Goal: Task Accomplishment & Management: Manage account settings

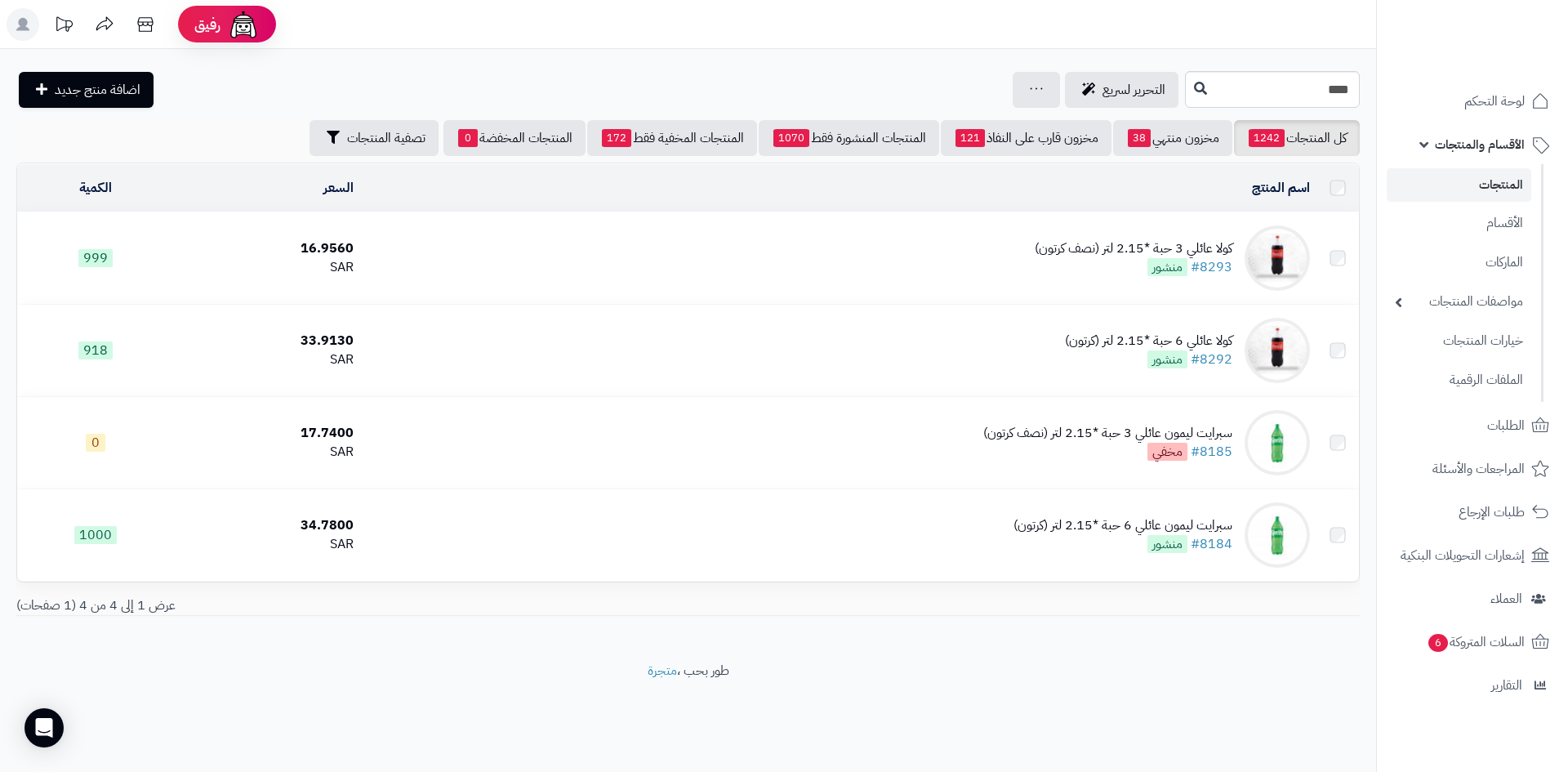
drag, startPoint x: 0, startPoint y: 0, endPoint x: 1505, endPoint y: 193, distance: 1517.3
click at [1505, 193] on link "المنتجات" at bounding box center [1459, 185] width 144 height 33
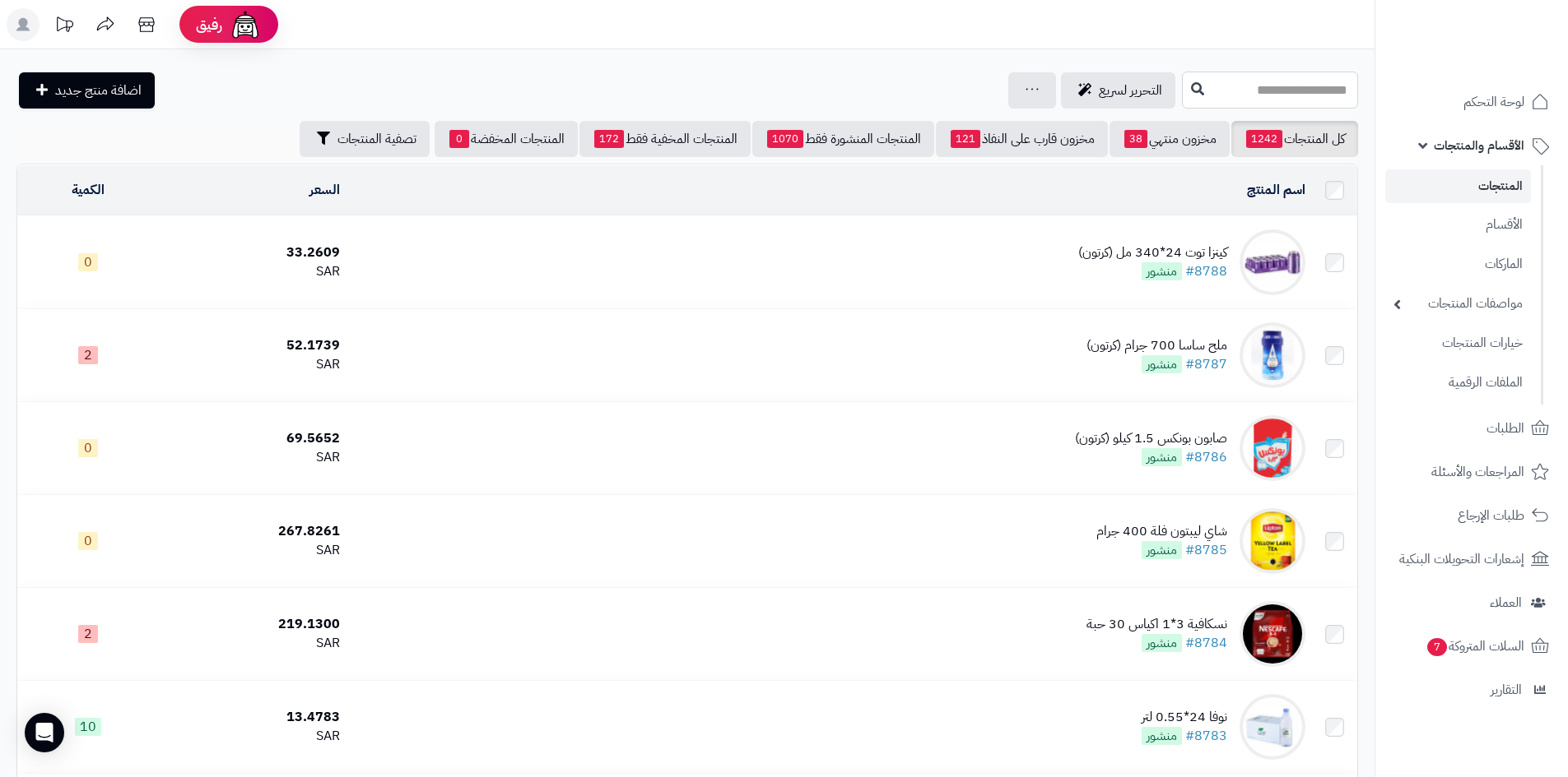
click at [1242, 93] on input "text" at bounding box center [1269, 90] width 176 height 37
type input "****"
click at [1239, 132] on link "زيت اريج قلي 1.5 لتر * 6 حبة (كرتون)" at bounding box center [1269, 129] width 176 height 31
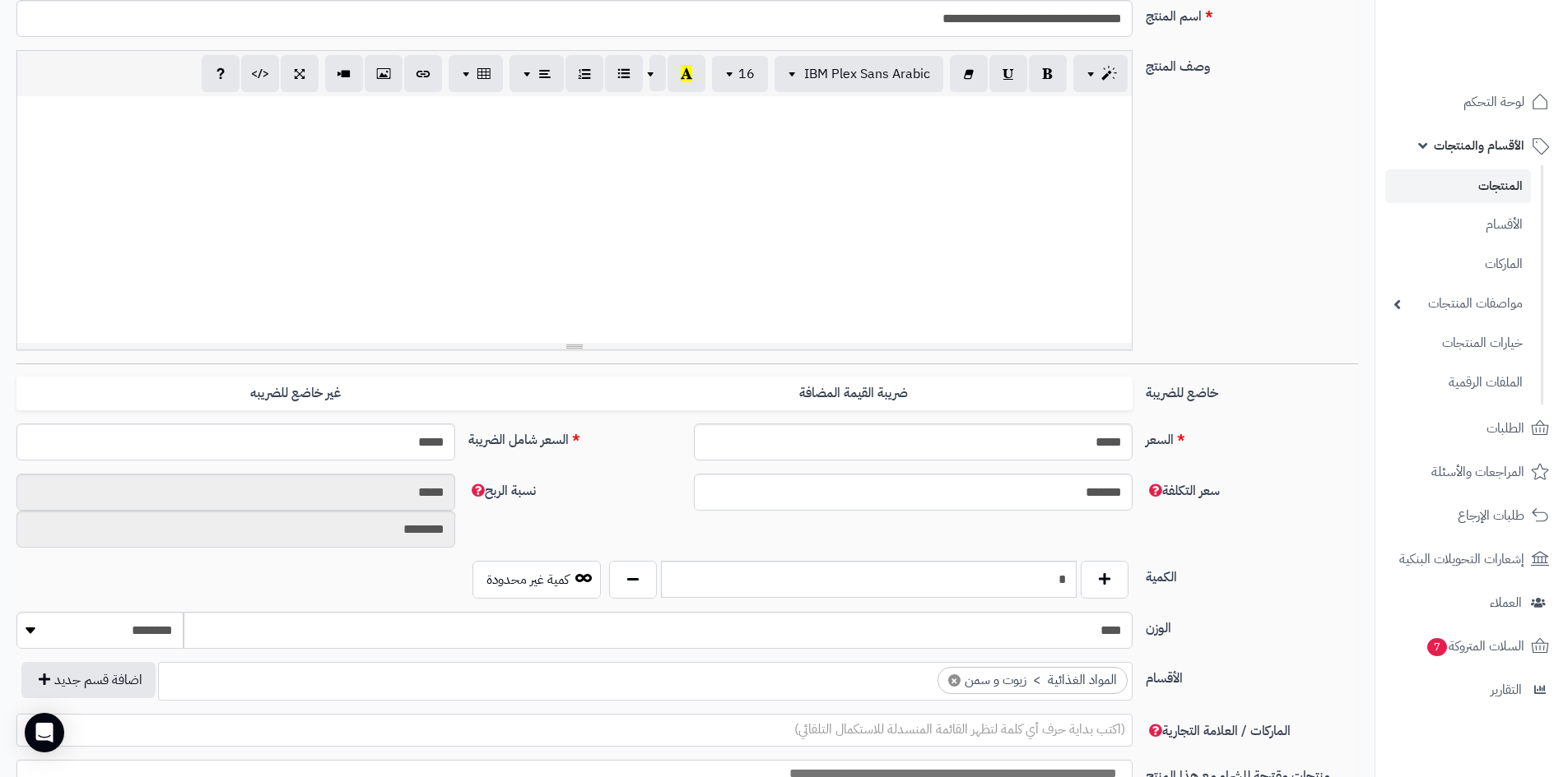
scroll to position [329, 0]
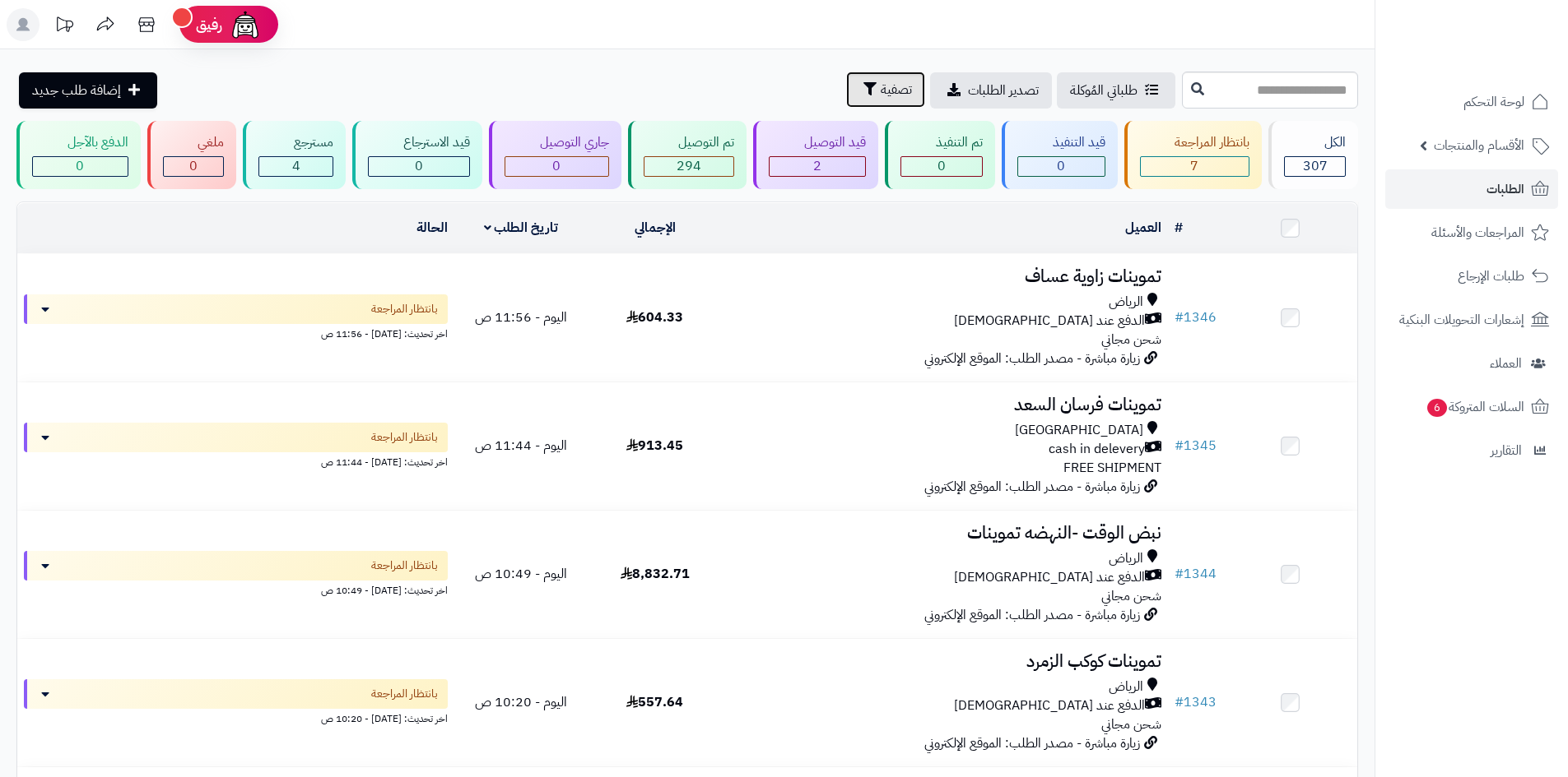
click at [846, 94] on button "تصفية" at bounding box center [885, 89] width 79 height 36
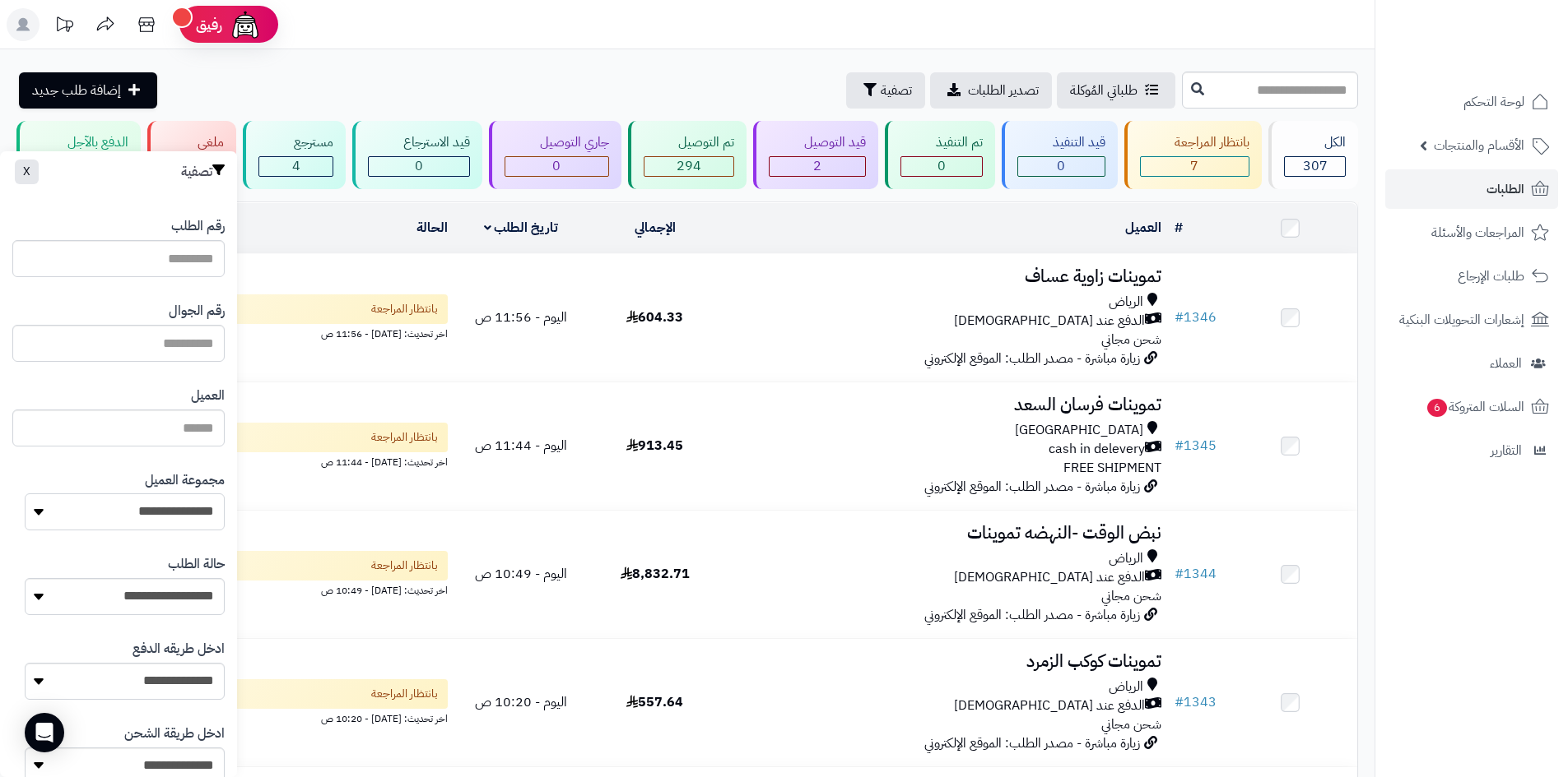
click at [157, 515] on select "**********" at bounding box center [125, 512] width 200 height 37
select select "*"
click at [25, 493] on select "**********" at bounding box center [125, 512] width 200 height 37
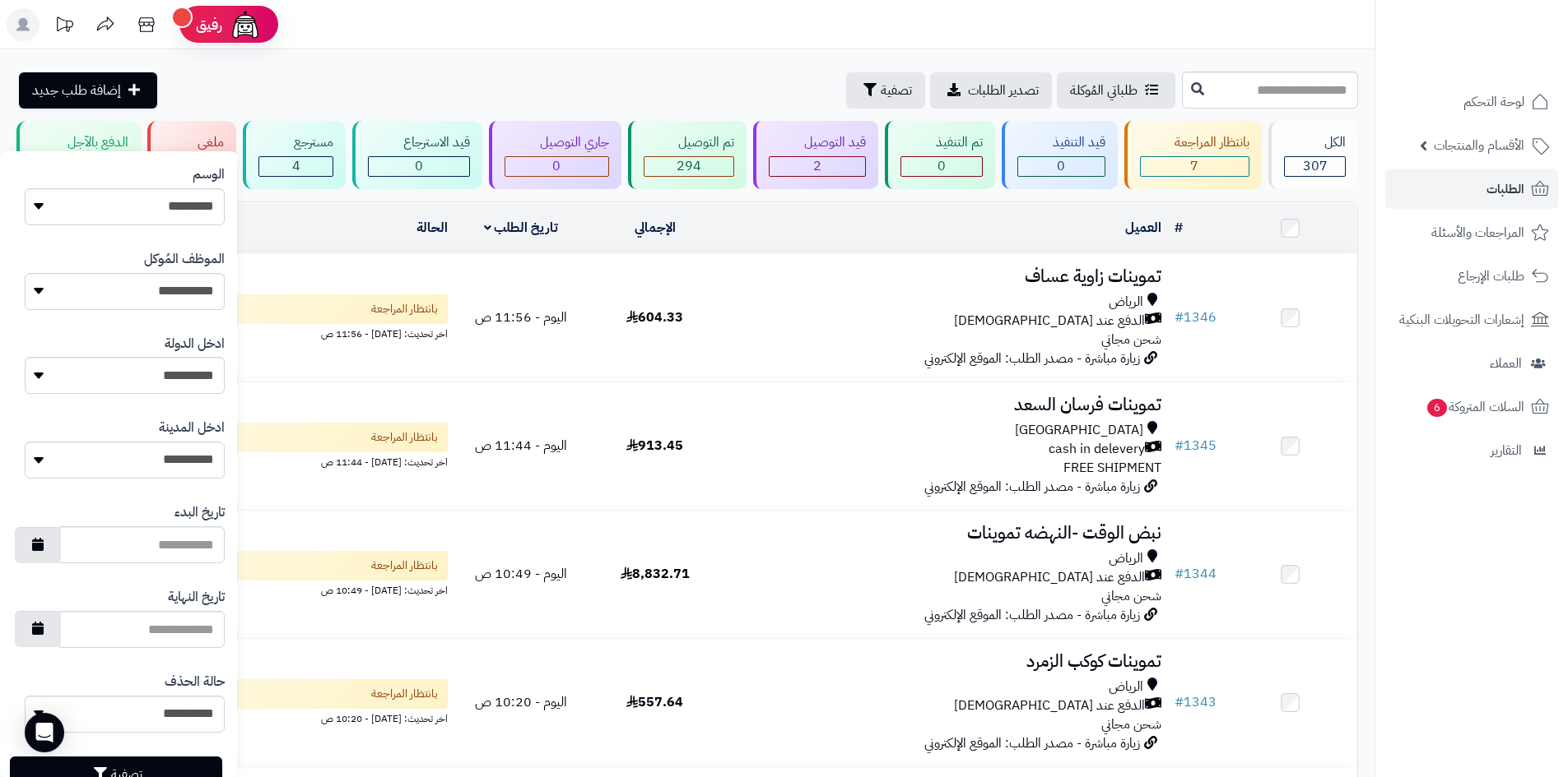
scroll to position [699, 0]
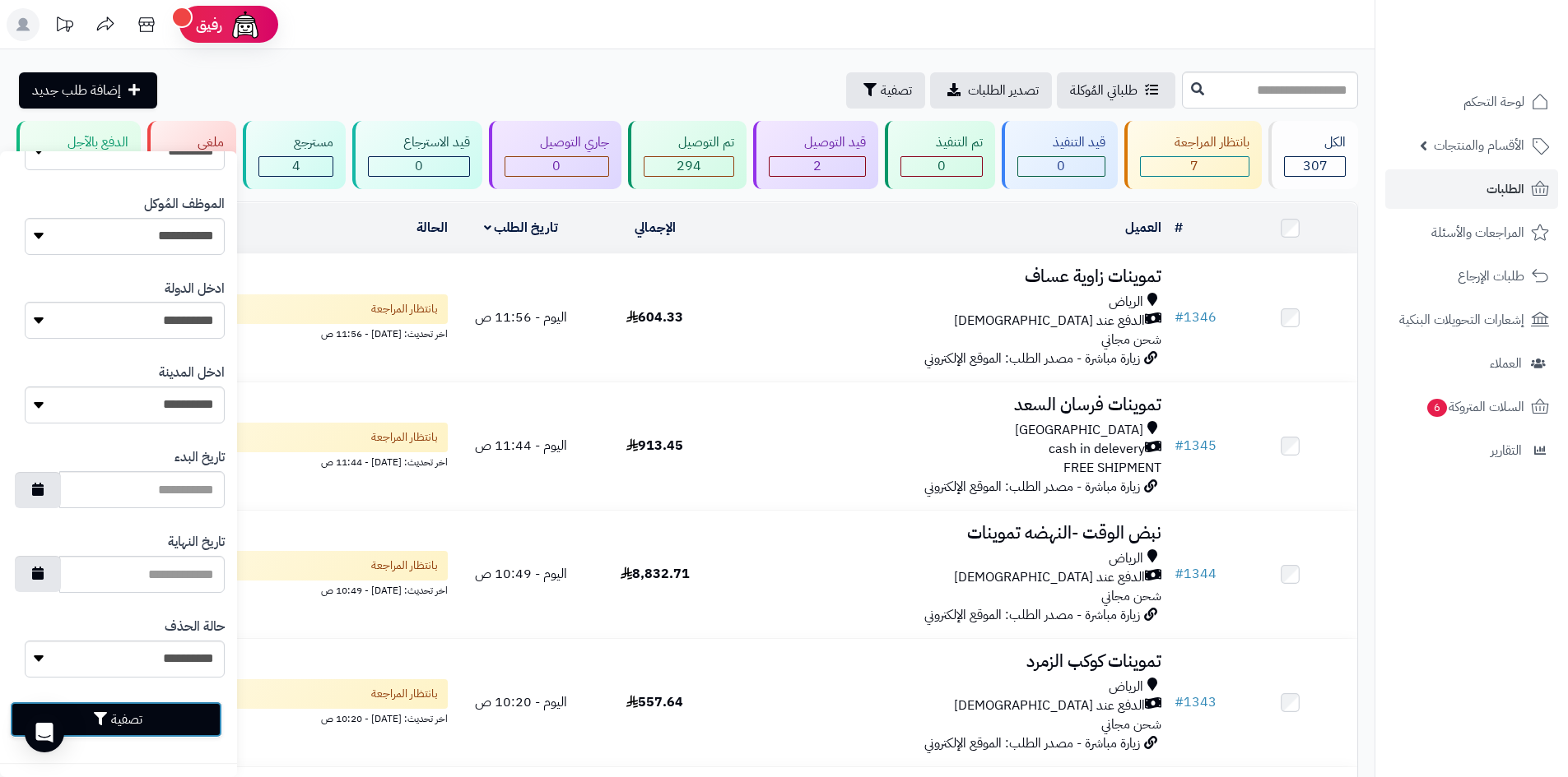
click at [188, 719] on button "تصفية" at bounding box center [116, 719] width 212 height 36
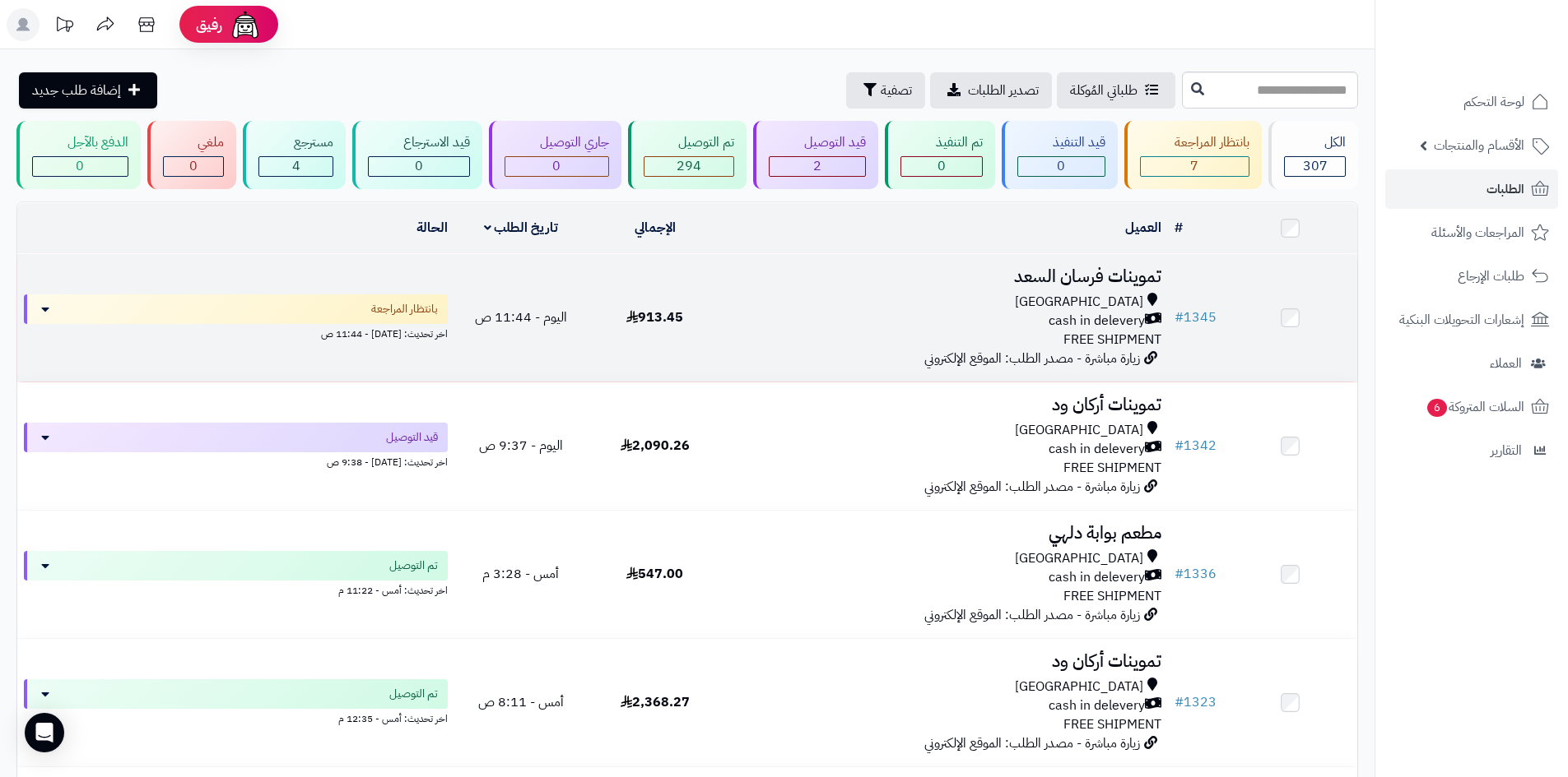
click at [824, 342] on div "[GEOGRAPHIC_DATA] cash in delevery FREE SHIPMENT" at bounding box center [944, 321] width 433 height 57
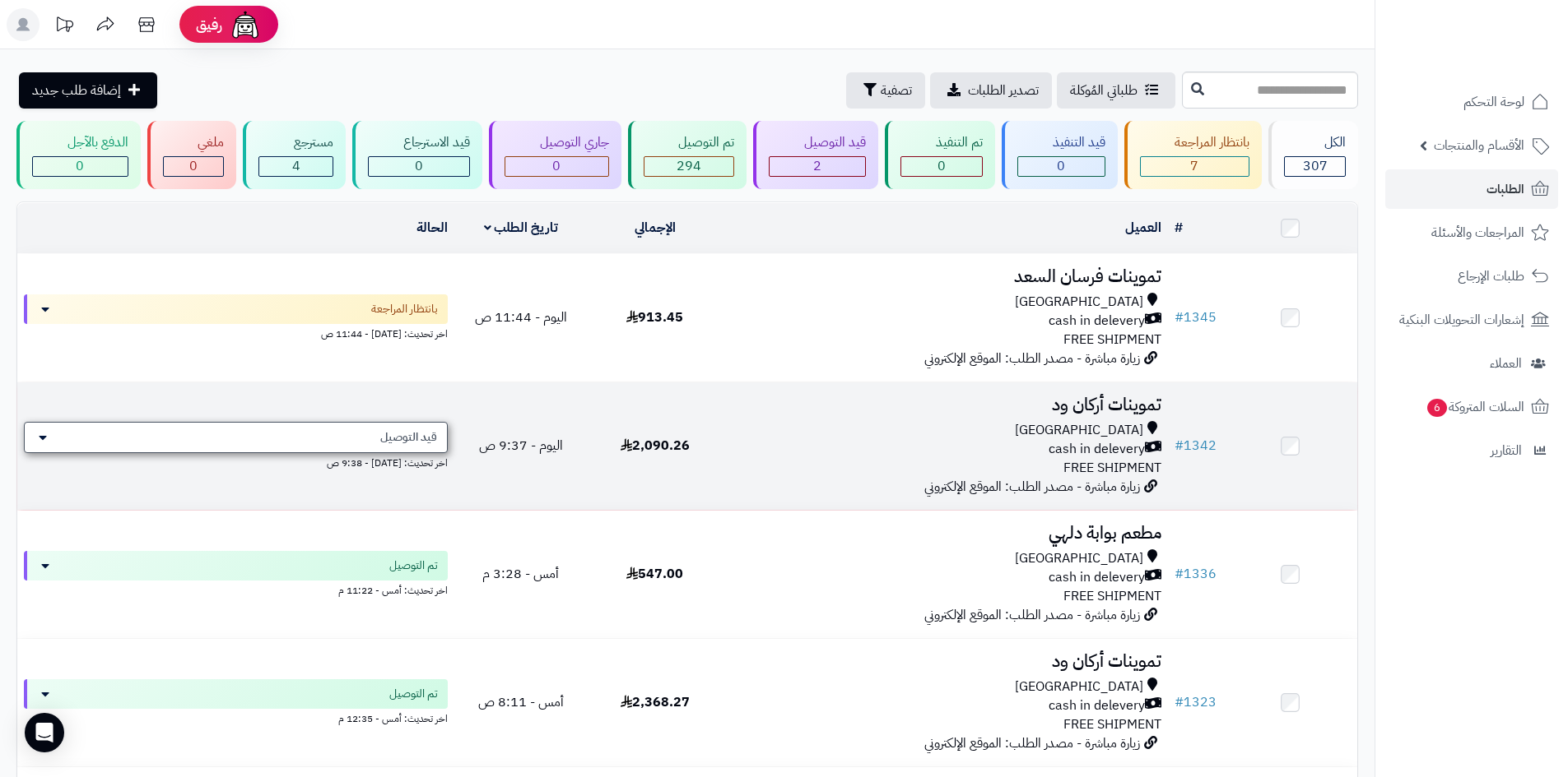
click at [335, 433] on div "قيد التوصيل" at bounding box center [236, 437] width 424 height 32
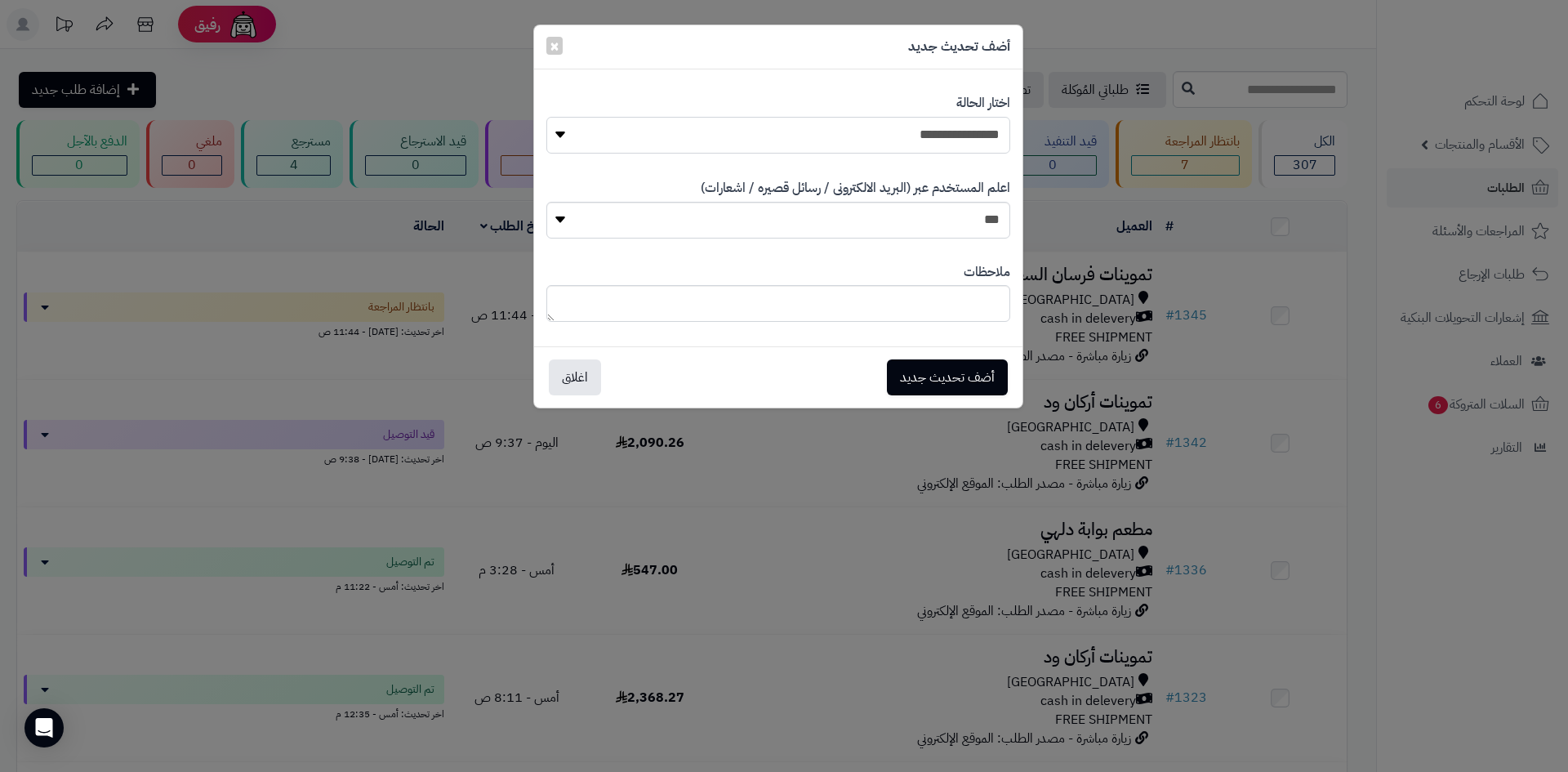
drag, startPoint x: 784, startPoint y: 131, endPoint x: 848, endPoint y: 153, distance: 67.7
click at [784, 131] on select "**********" at bounding box center [778, 135] width 464 height 37
select select "**"
click at [546, 116] on select "**********" at bounding box center [778, 135] width 464 height 37
click at [945, 375] on button "أضف تحديث جديد" at bounding box center [947, 376] width 121 height 36
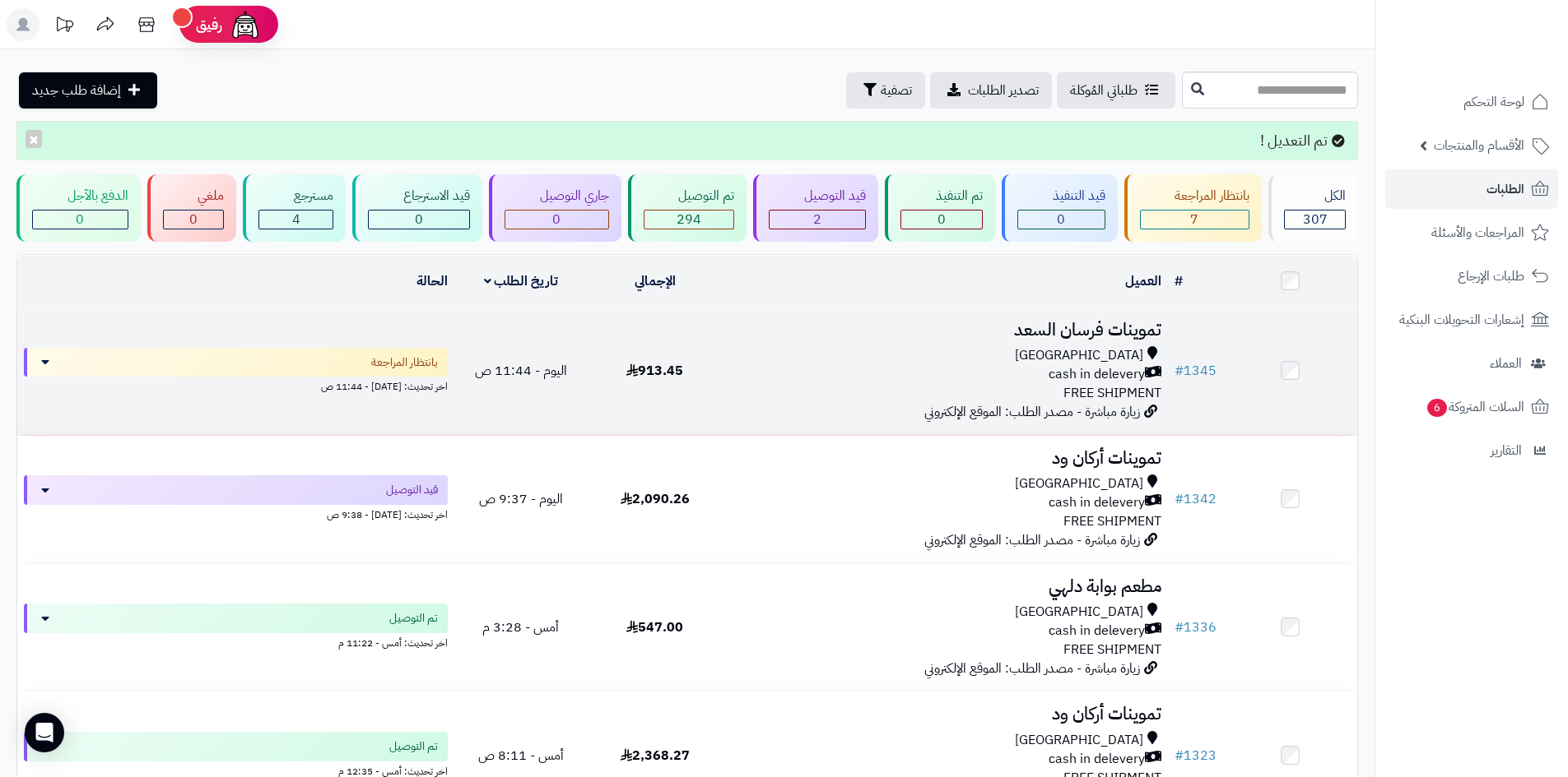
click at [845, 368] on div "cash in delevery" at bounding box center [944, 374] width 433 height 19
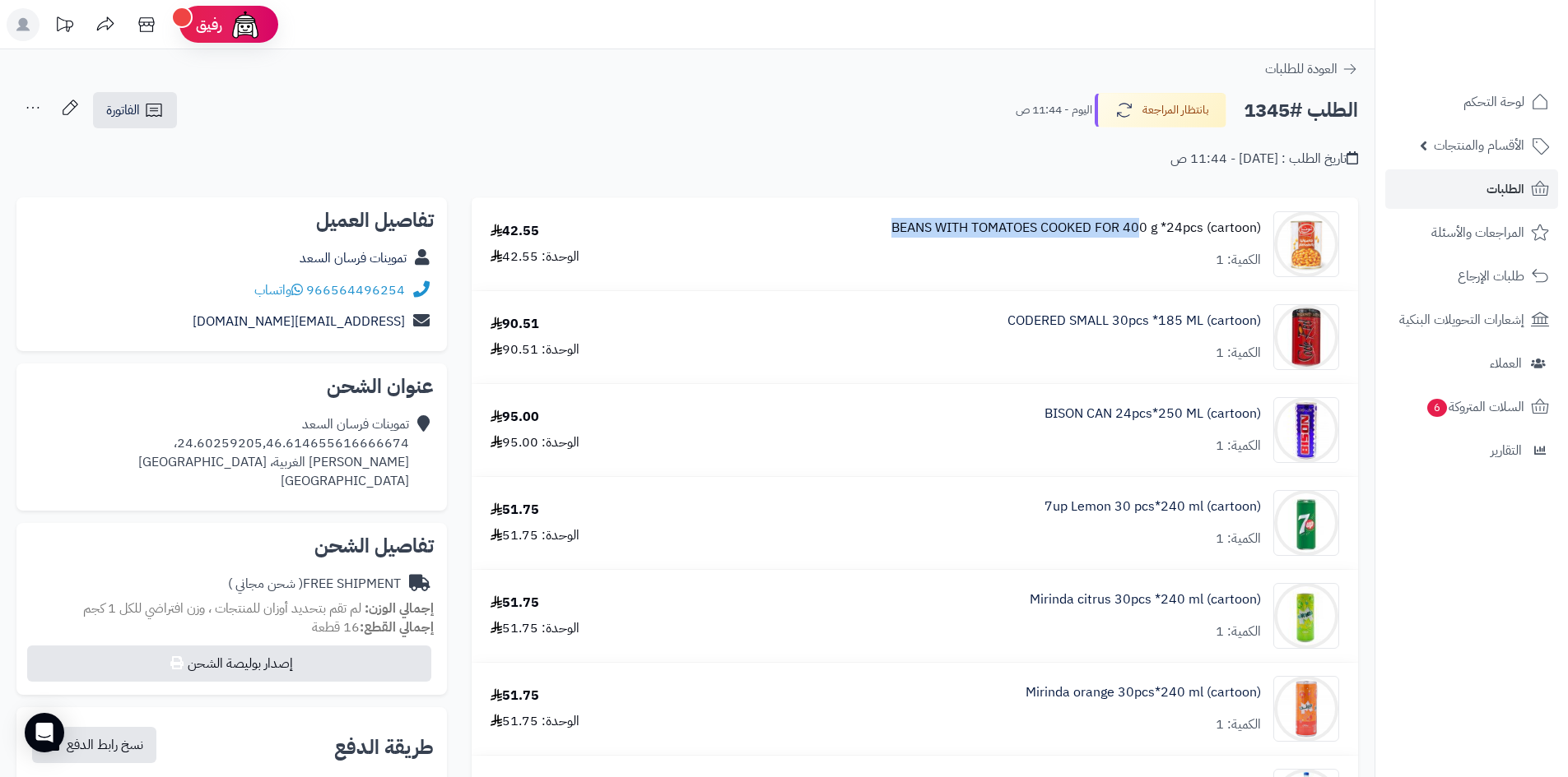
drag, startPoint x: 875, startPoint y: 222, endPoint x: 1142, endPoint y: 233, distance: 267.2
click at [1142, 233] on div "BEANS WITH TOMATOES COOKED FOR 400 g *24pcs (cartoon) الكمية: 1" at bounding box center [1007, 244] width 690 height 66
click at [887, 223] on div "BEANS WITH TOMATOES COOKED FOR 400 g *24pcs (cartoon) الكمية: 1" at bounding box center [1007, 244] width 690 height 66
click at [891, 223] on link "BEANS WITH TOMATOES COOKED FOR 400 g *24pcs (cartoon)" at bounding box center [1075, 228] width 370 height 19
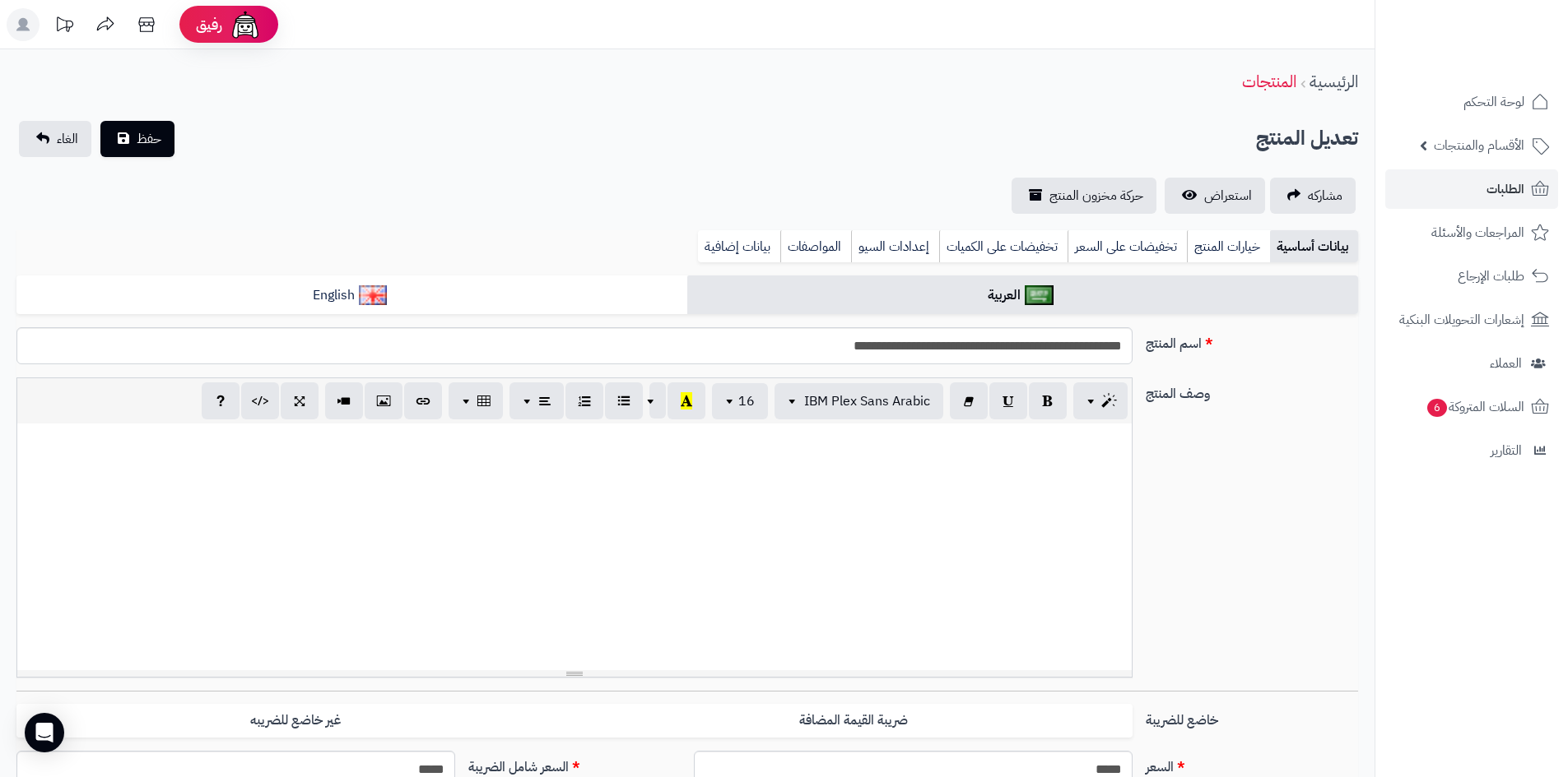
scroll to position [665, 0]
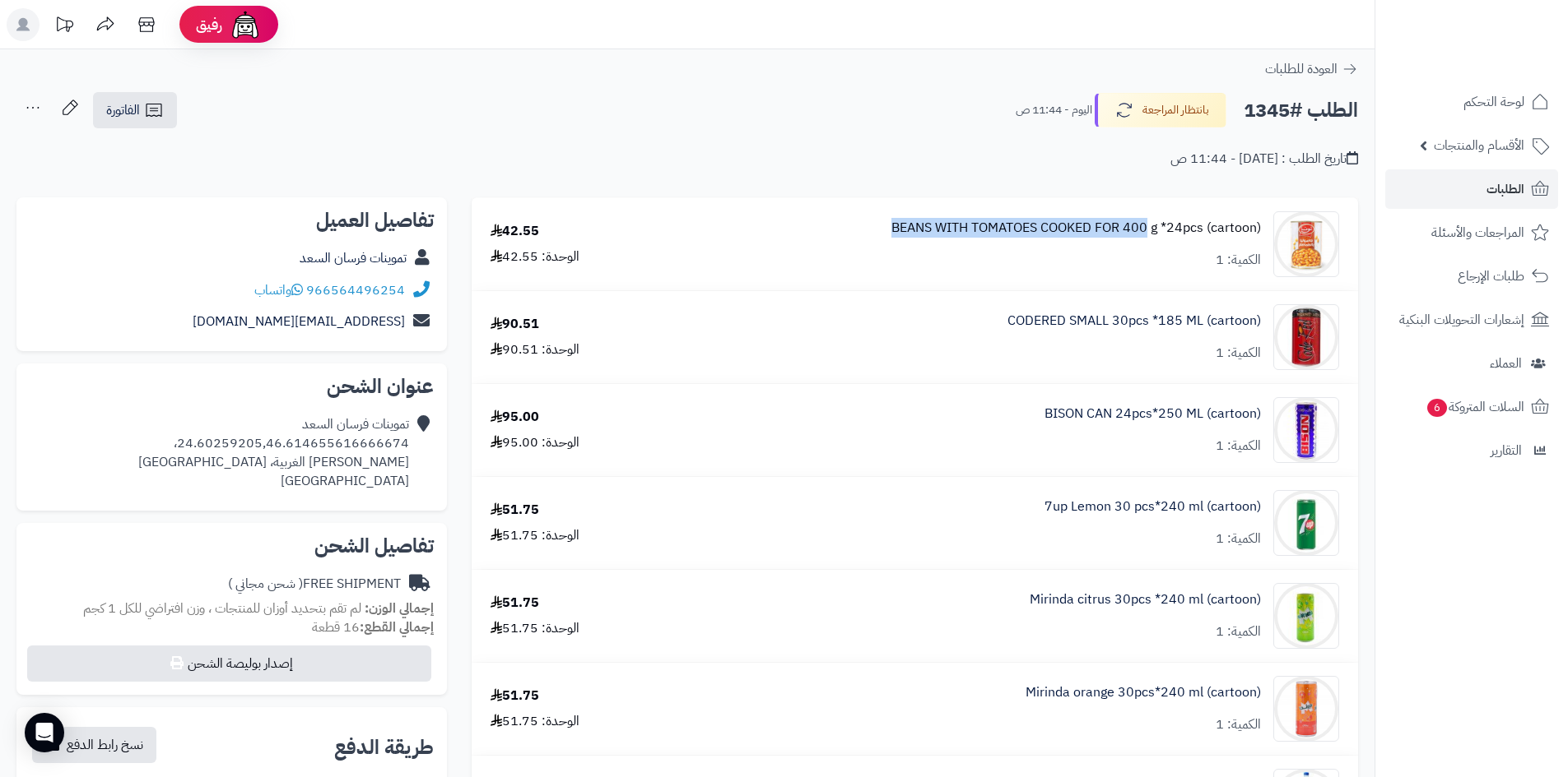
drag, startPoint x: 878, startPoint y: 223, endPoint x: 1148, endPoint y: 236, distance: 270.3
click at [1148, 236] on div "BEANS WITH TOMATOES COOKED FOR 400 g *24pcs (cartoon) الكمية: 1" at bounding box center [1007, 244] width 690 height 66
copy link "BEANS WITH TOMATOES COOKED FOR 400"
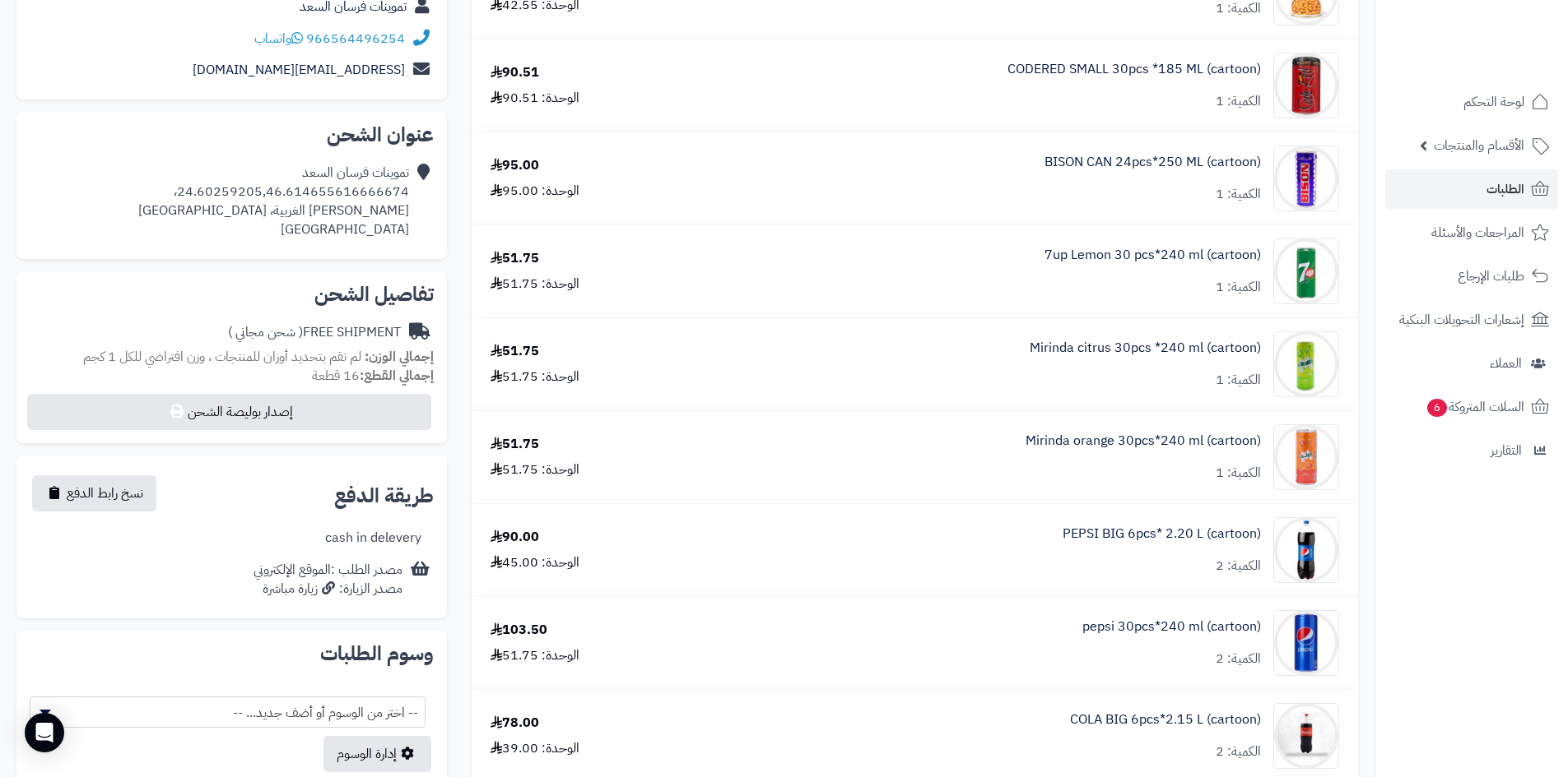
scroll to position [82, 0]
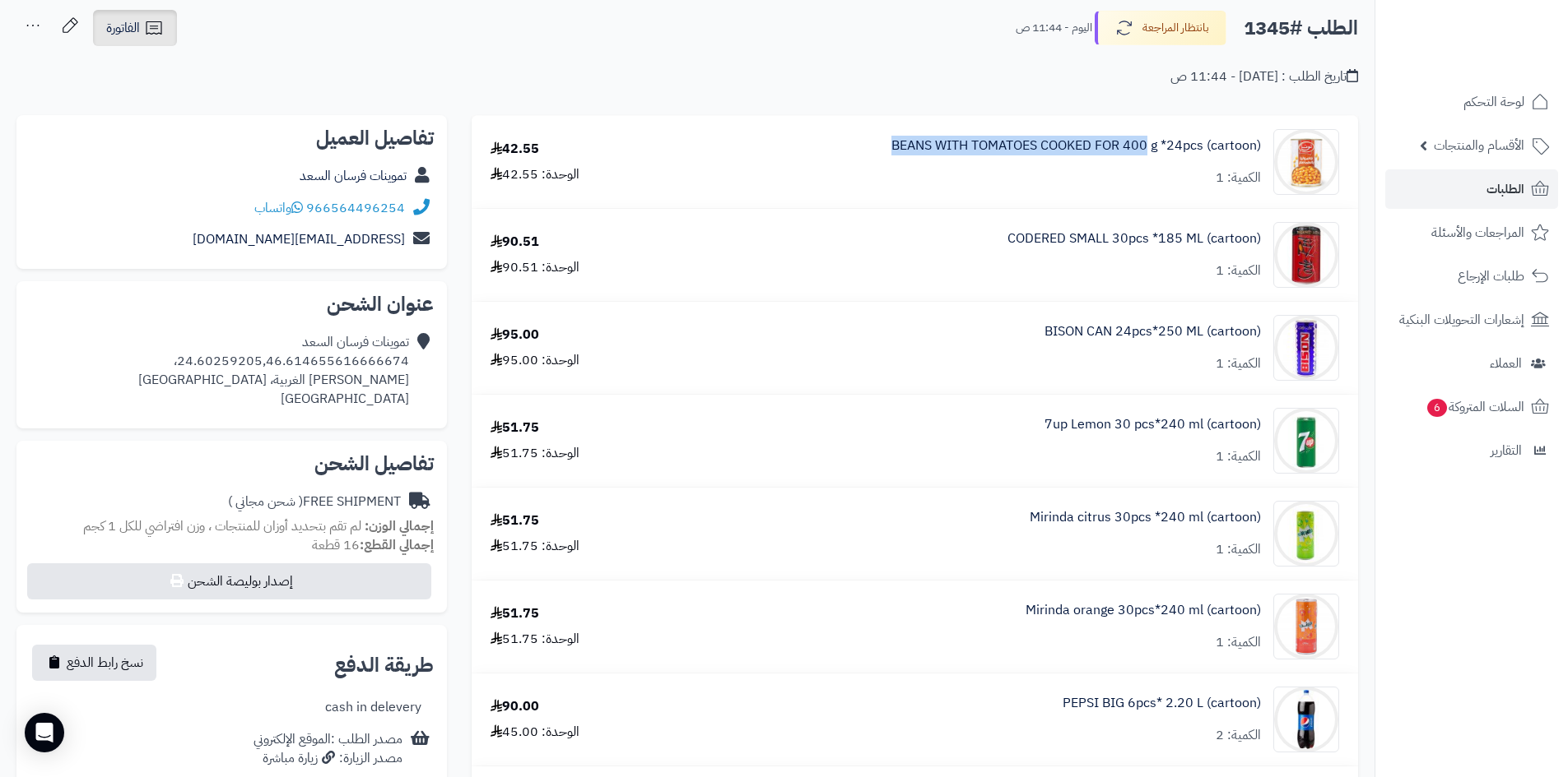
click at [151, 20] on icon at bounding box center [154, 27] width 20 height 20
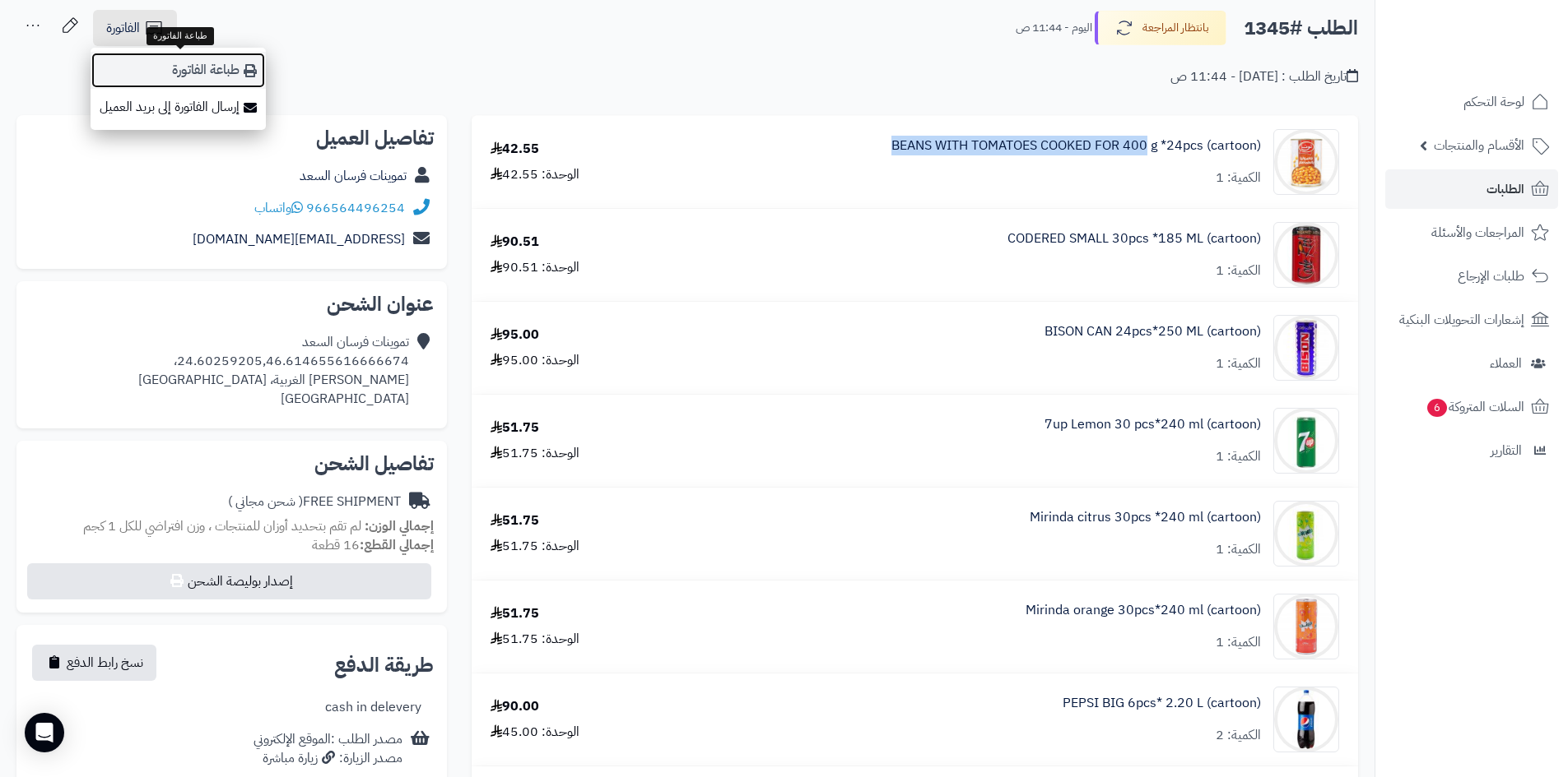
click at [236, 71] on link "طباعة الفاتورة" at bounding box center [178, 71] width 175 height 37
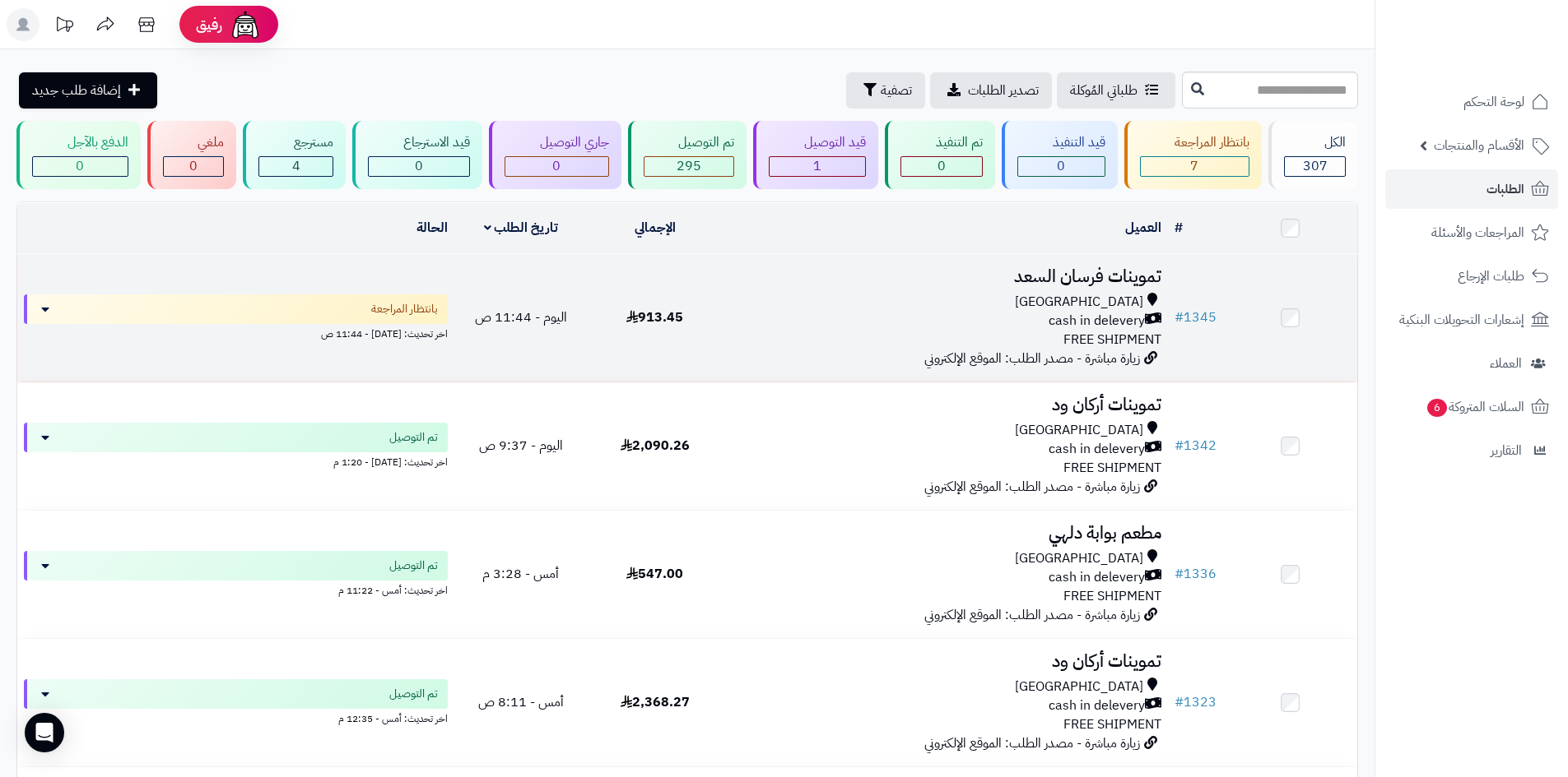
scroll to position [82, 0]
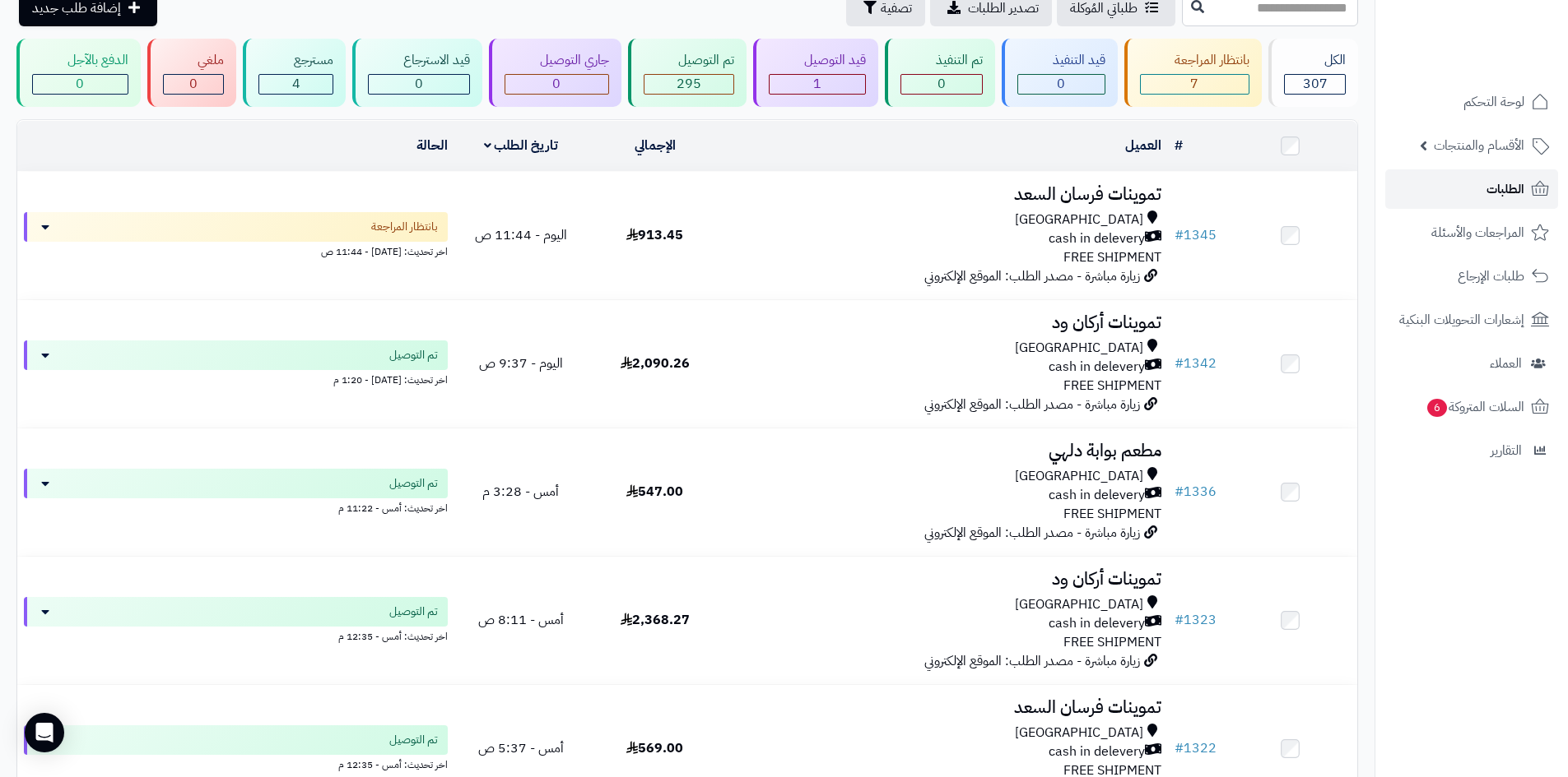
click at [1491, 190] on span "الطلبات" at bounding box center [1505, 189] width 38 height 23
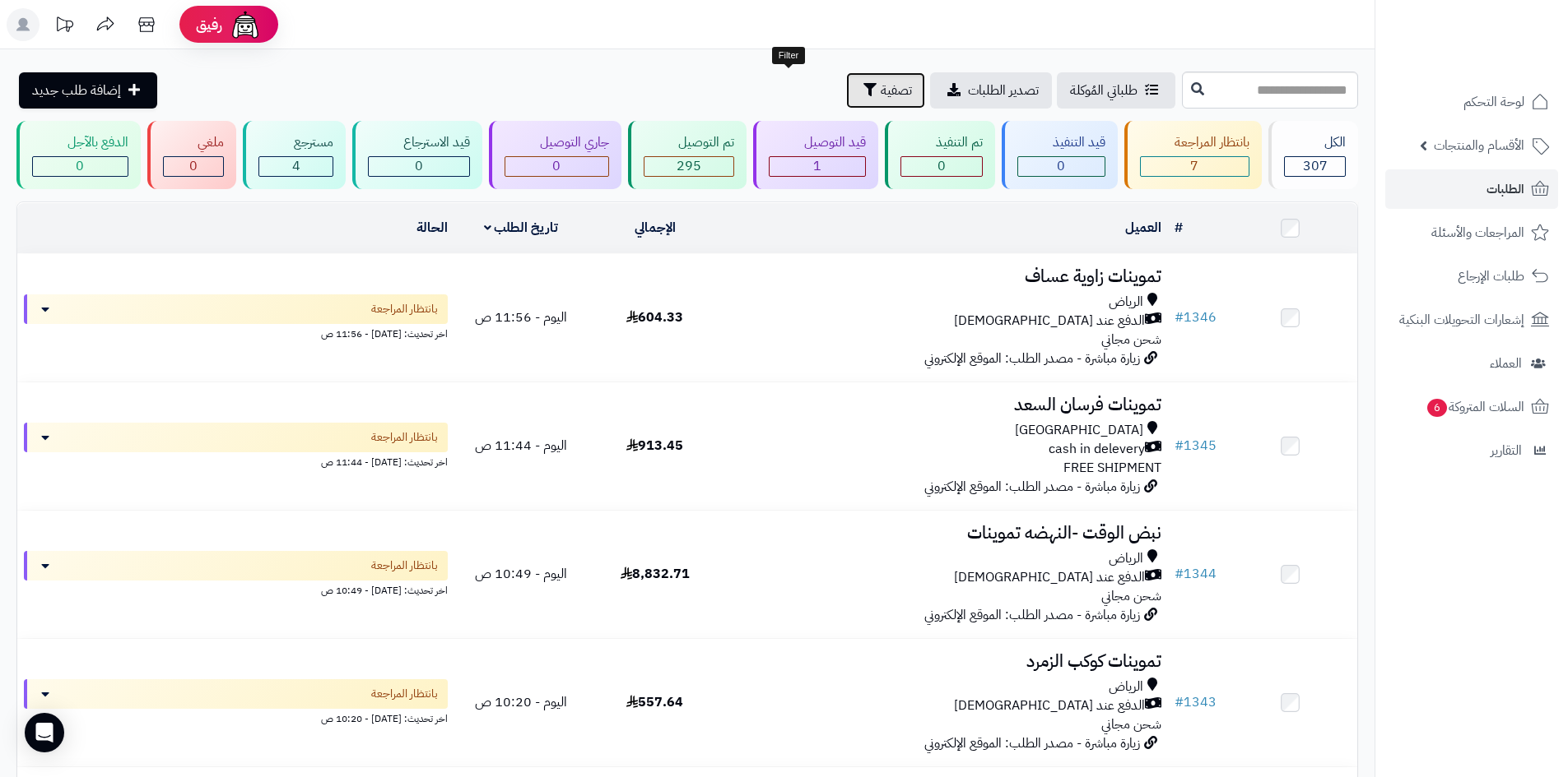
drag, startPoint x: 783, startPoint y: 104, endPoint x: 739, endPoint y: 146, distance: 60.8
click at [846, 104] on button "تصفية" at bounding box center [885, 90] width 79 height 36
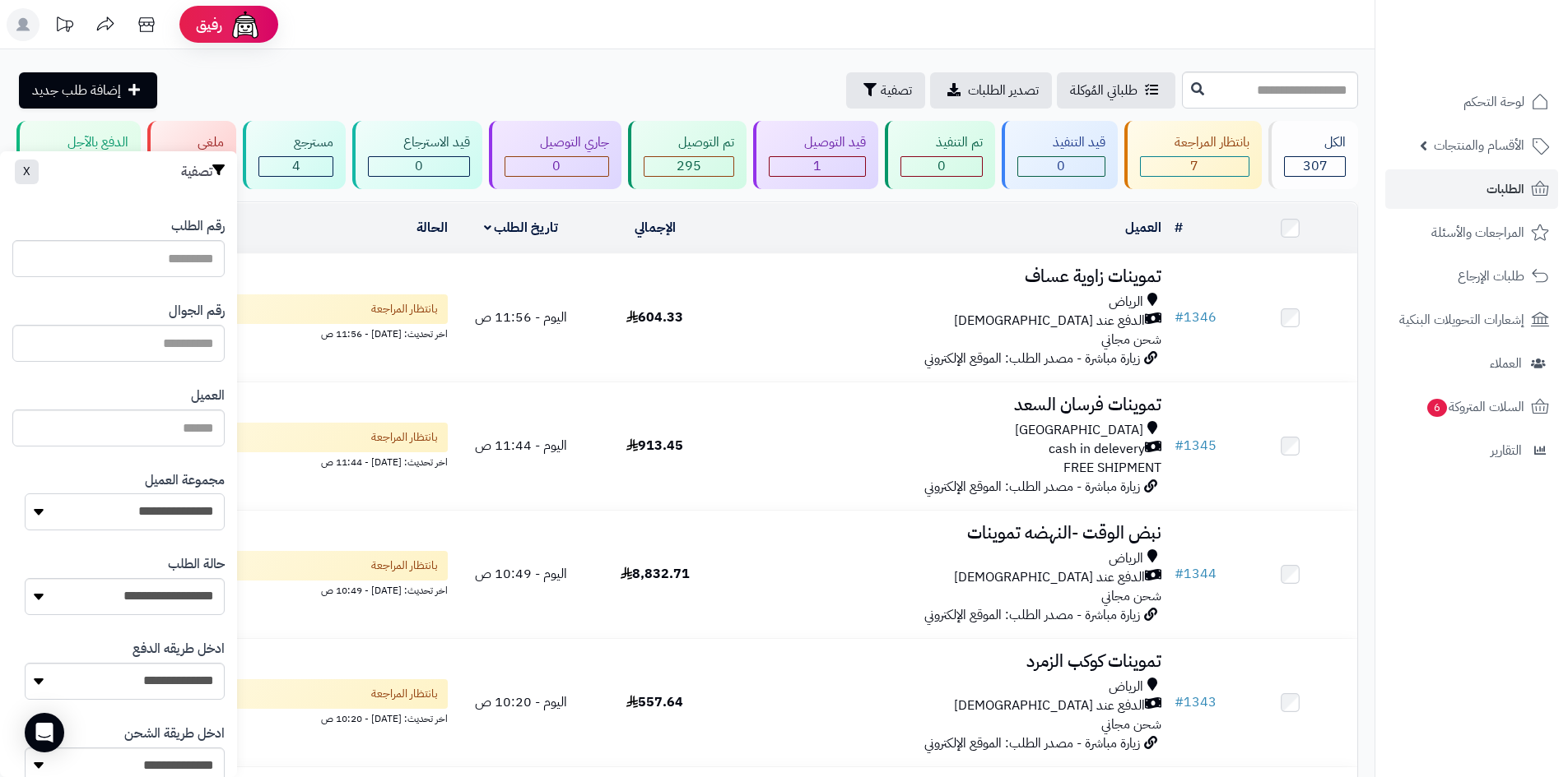
click at [186, 524] on select "**********" at bounding box center [125, 512] width 200 height 37
select select "*"
click at [25, 493] on select "**********" at bounding box center [125, 512] width 200 height 37
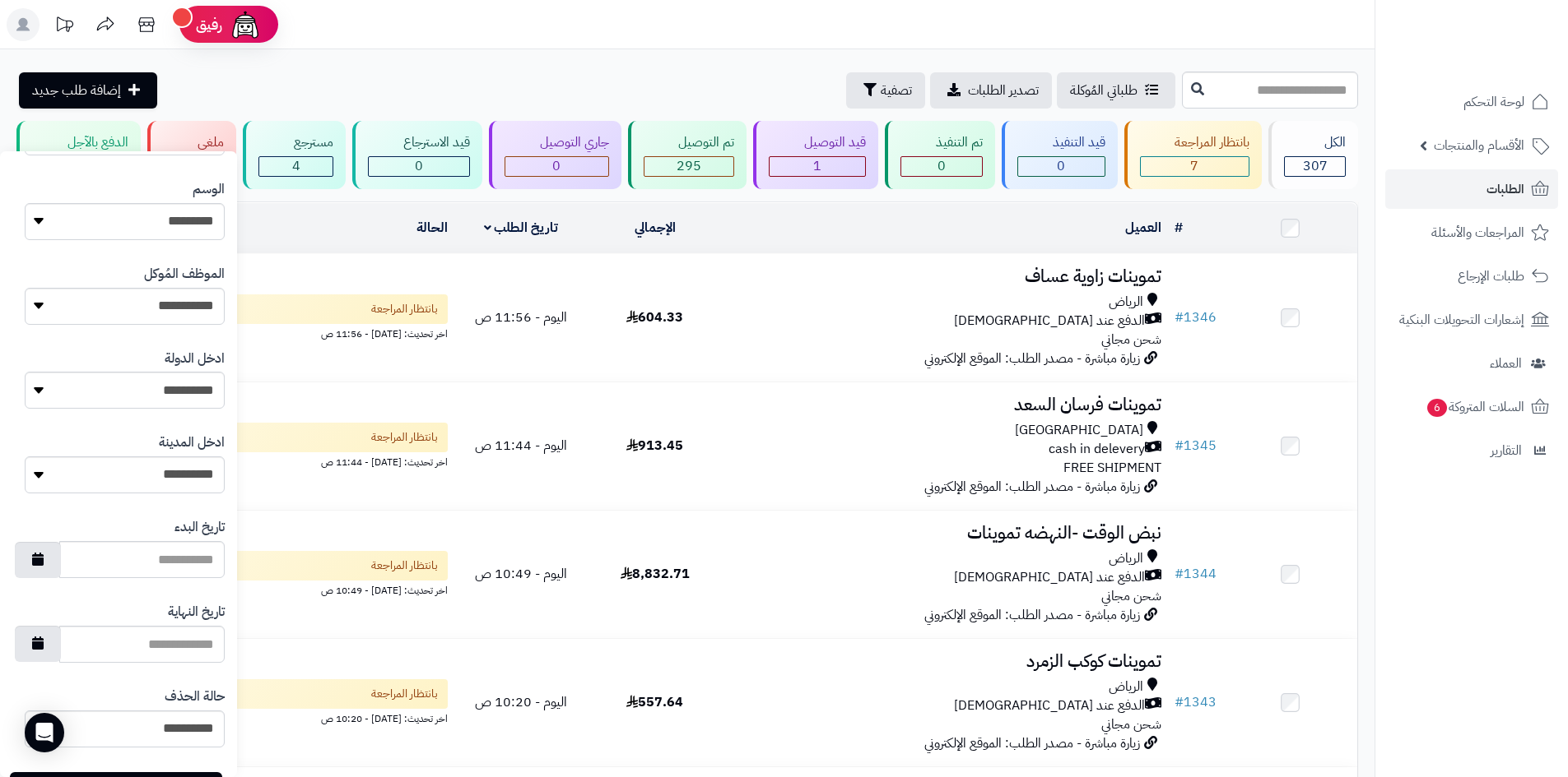
scroll to position [699, 0]
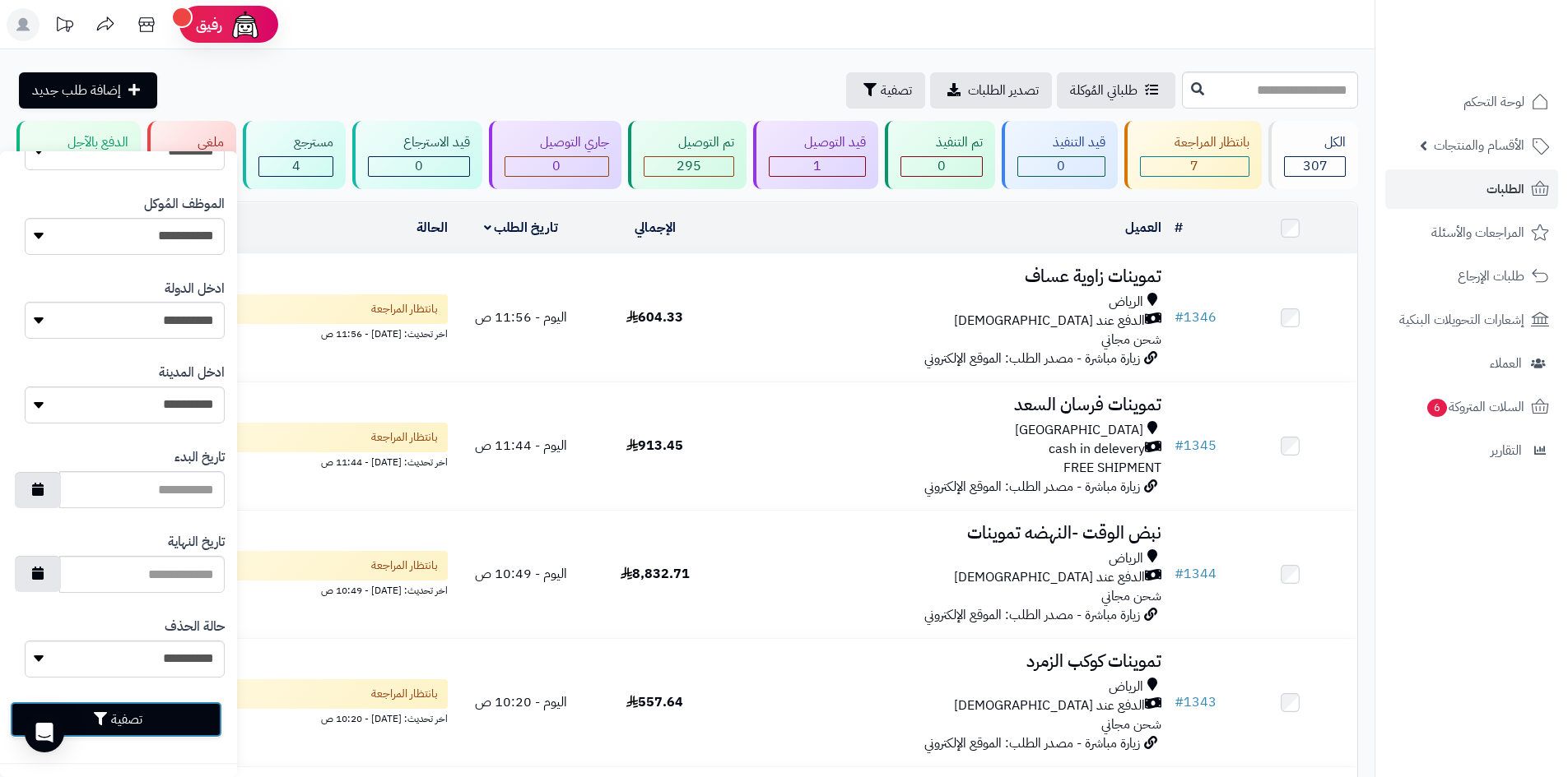
click at [179, 733] on button "تصفية" at bounding box center [116, 719] width 212 height 36
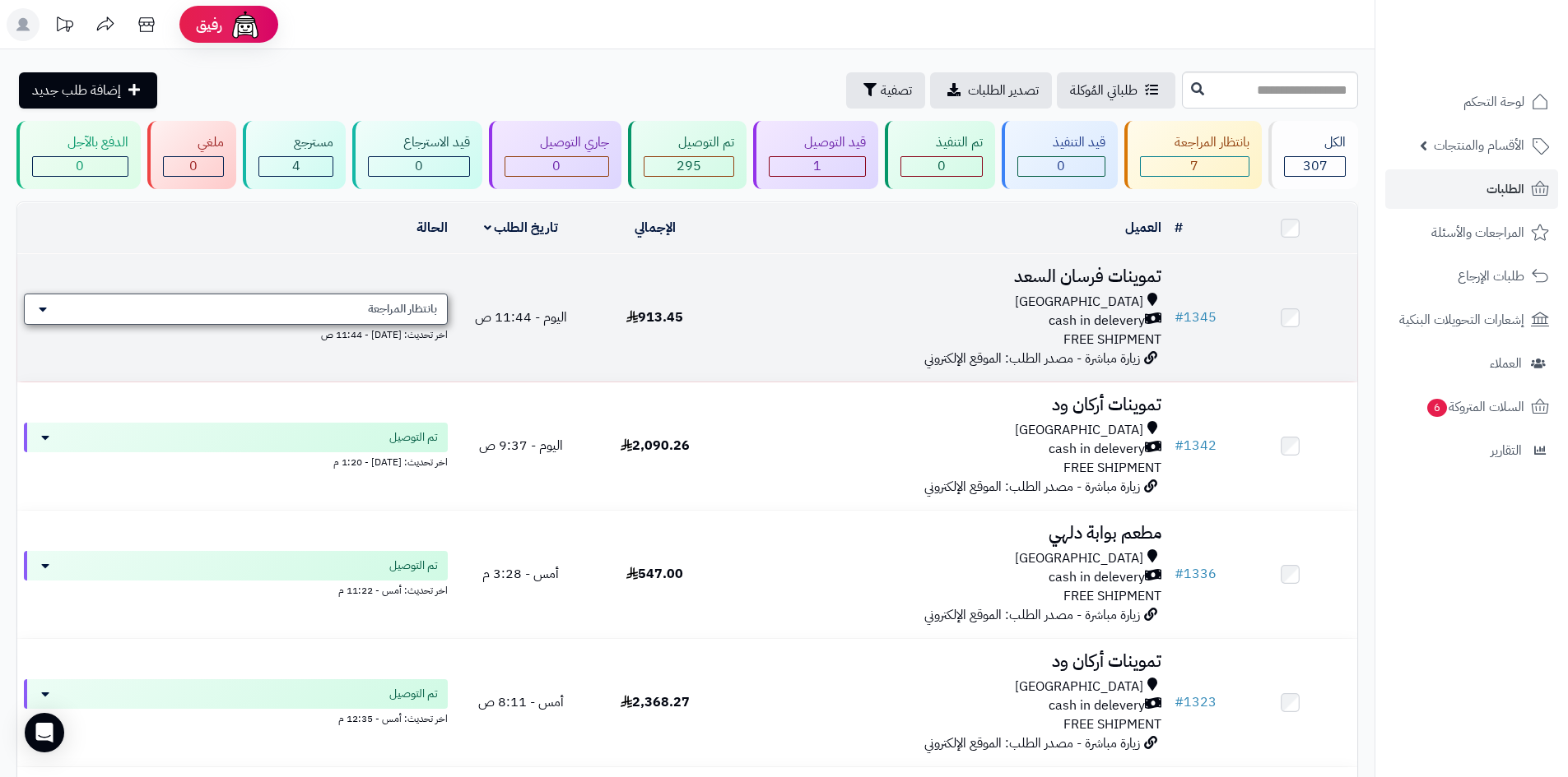
click at [363, 315] on div "بانتظار المراجعة" at bounding box center [236, 310] width 424 height 32
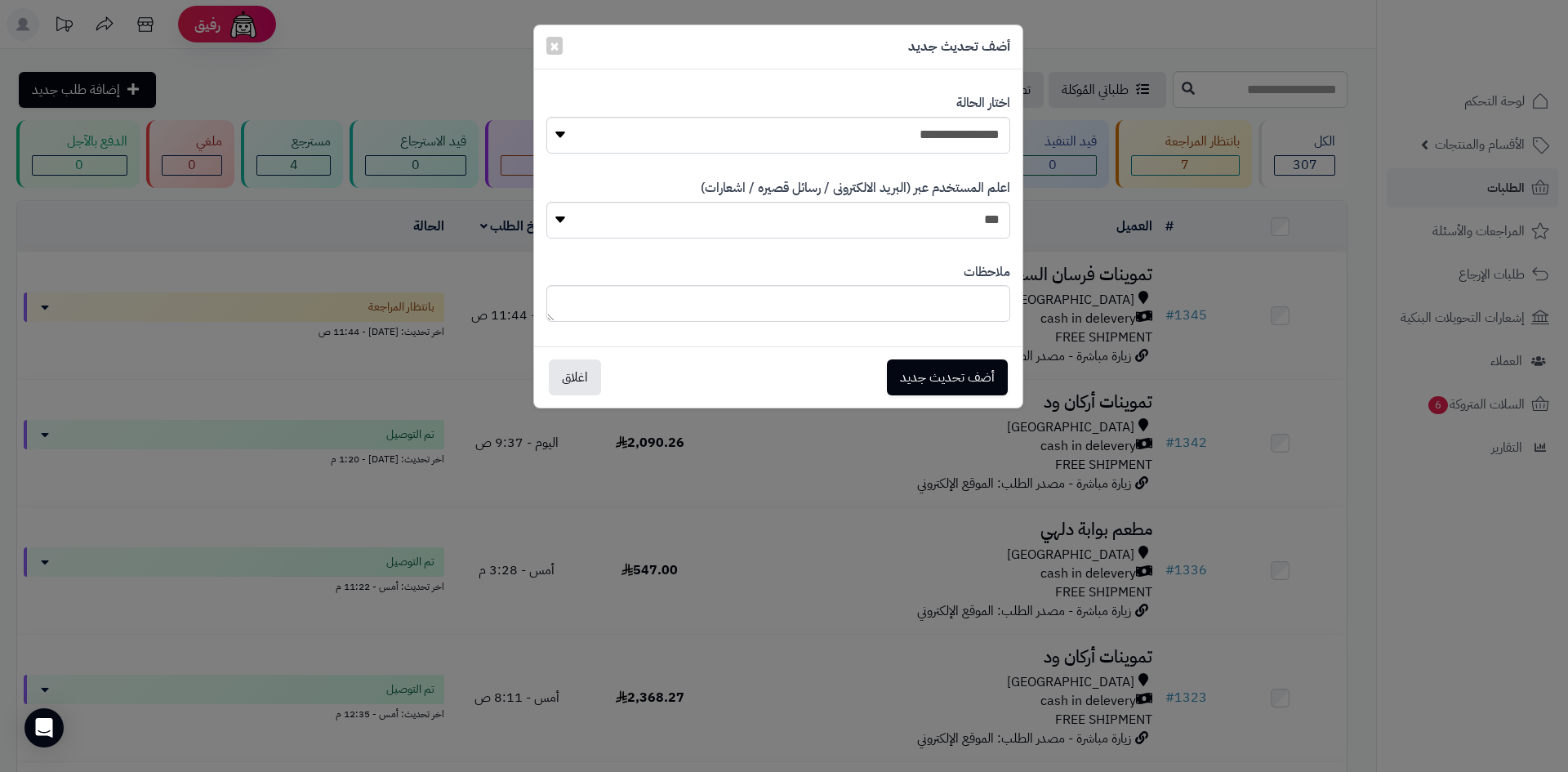
click at [866, 111] on div "**********" at bounding box center [778, 123] width 464 height 84
click at [864, 117] on select "**********" at bounding box center [778, 135] width 464 height 37
select select "*"
click at [546, 116] on select "**********" at bounding box center [778, 135] width 464 height 37
click at [932, 370] on button "أضف تحديث جديد" at bounding box center [947, 376] width 121 height 36
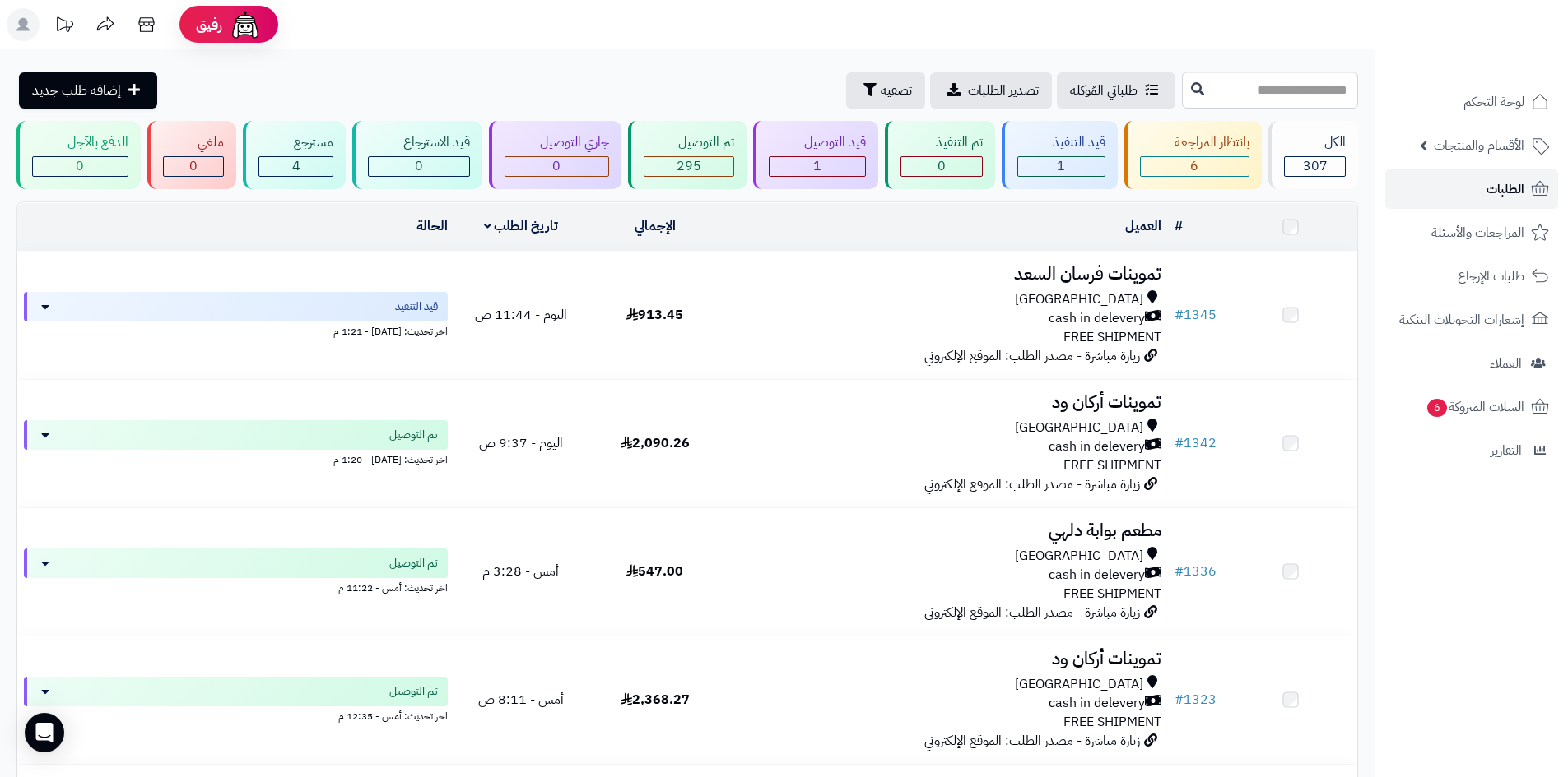
click at [1453, 194] on link "الطلبات" at bounding box center [1472, 189] width 173 height 39
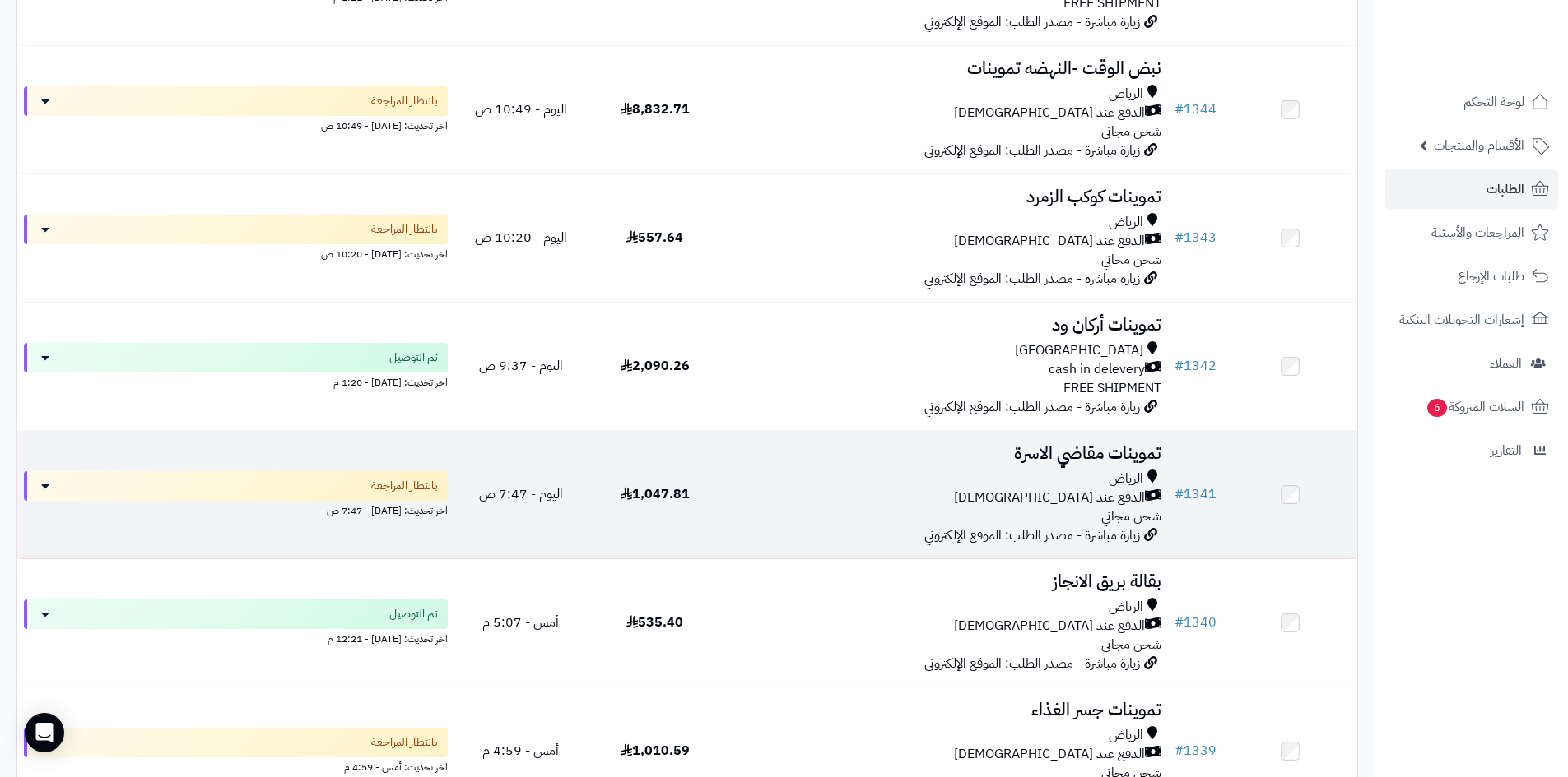
scroll to position [493, 0]
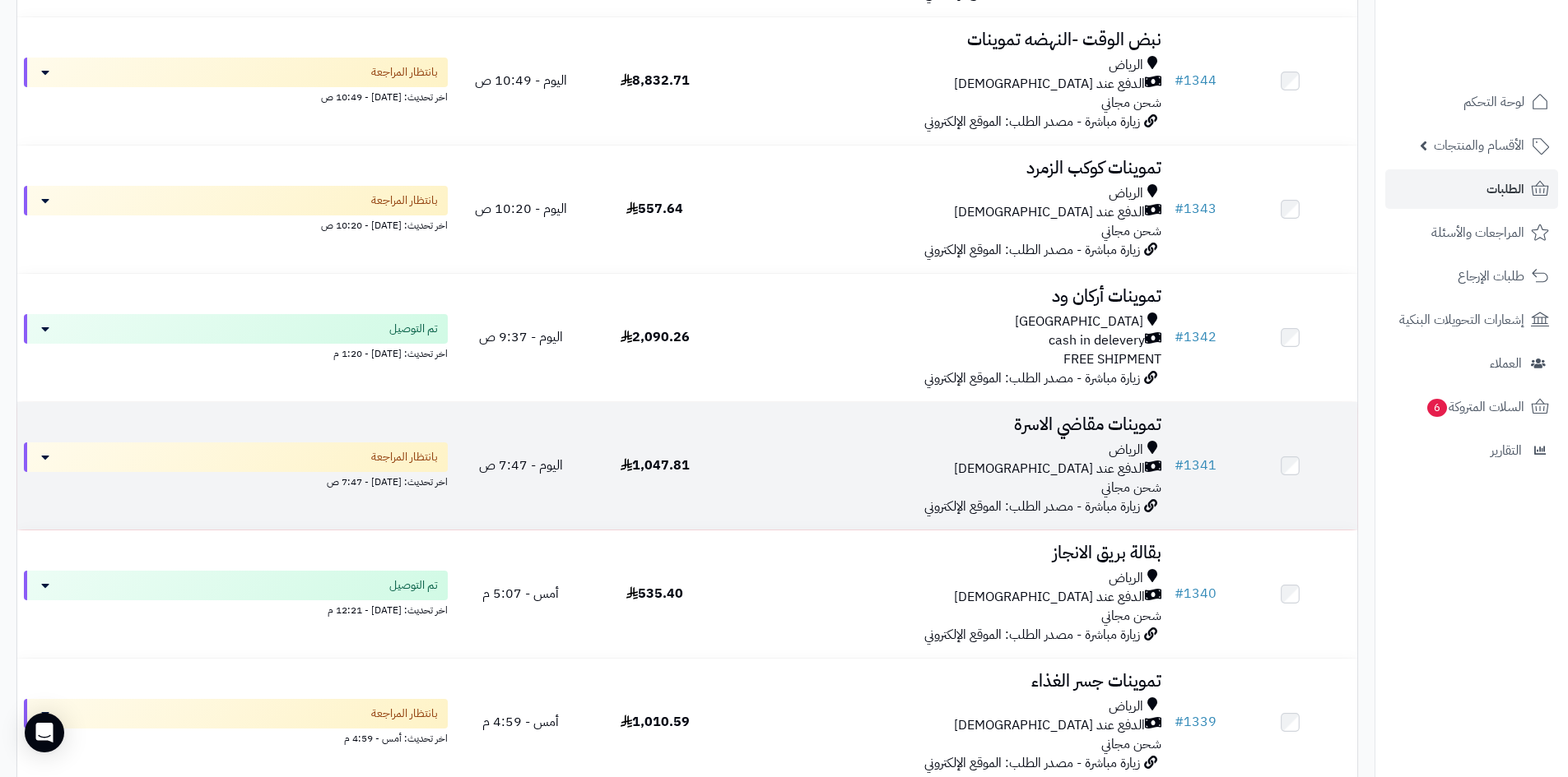
click at [840, 473] on div "الدفع عند [DEMOGRAPHIC_DATA]" at bounding box center [944, 469] width 433 height 19
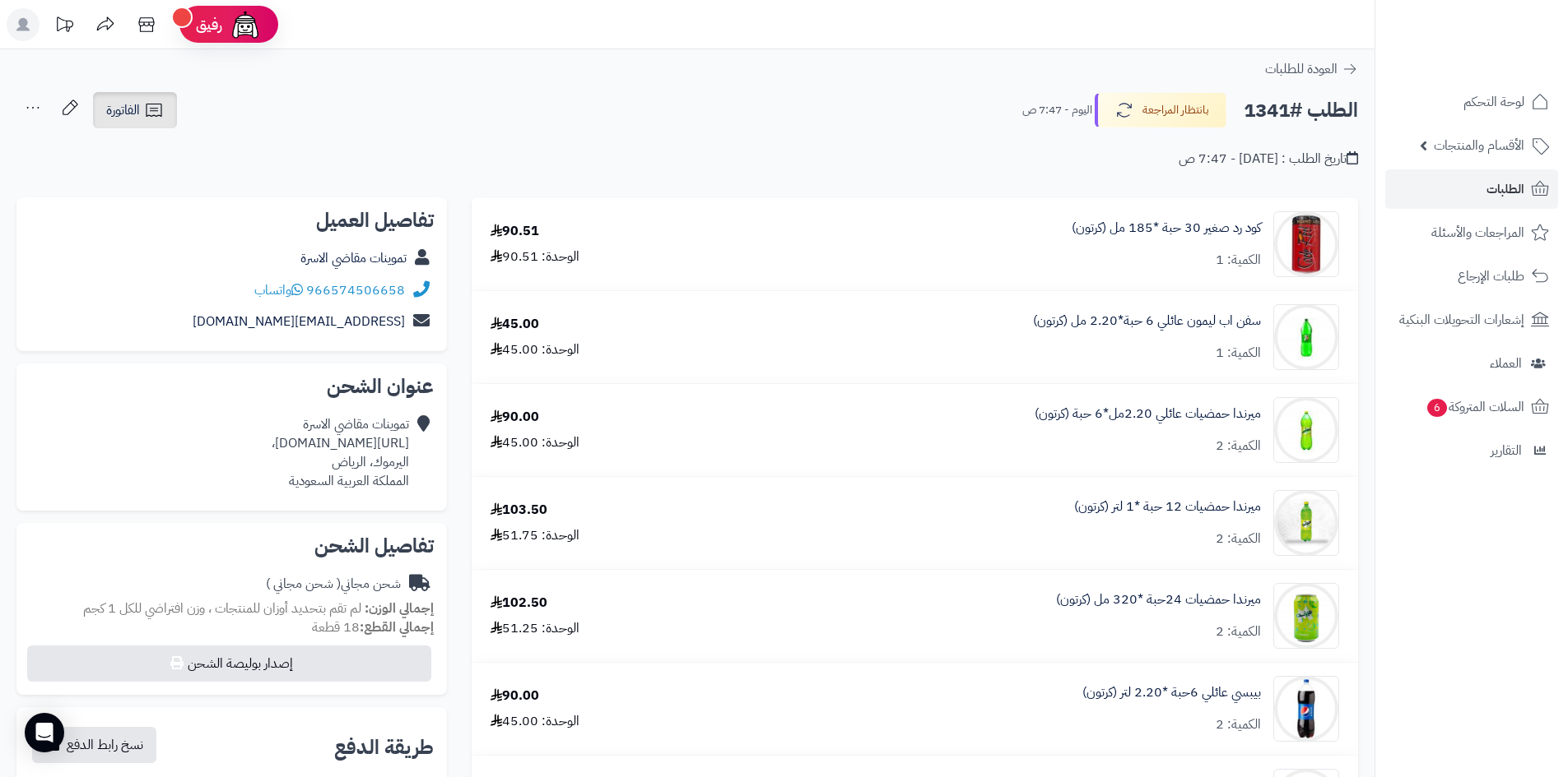
click at [158, 109] on icon at bounding box center [153, 110] width 16 height 13
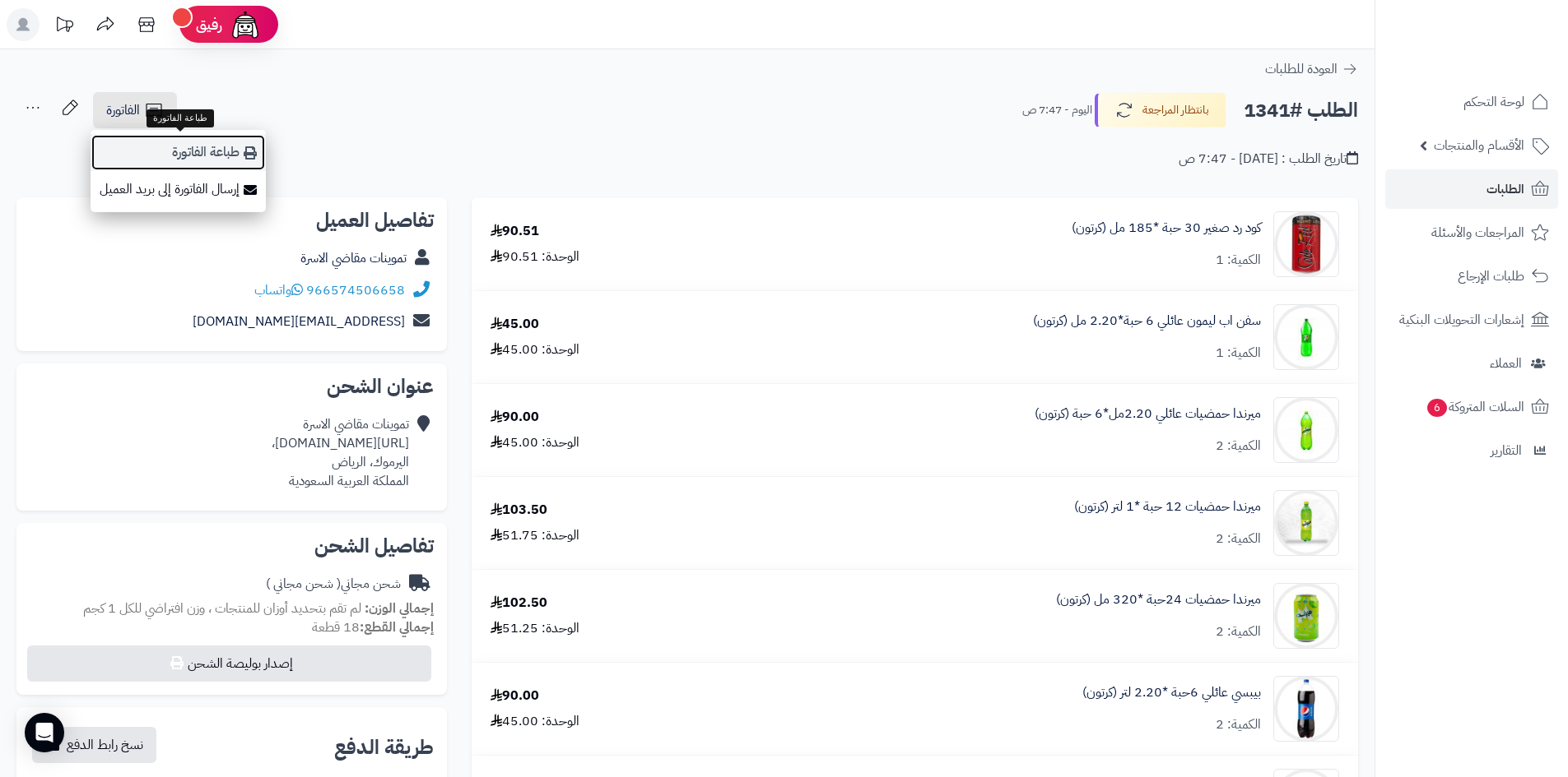
click at [231, 156] on link "طباعة الفاتورة" at bounding box center [178, 153] width 175 height 37
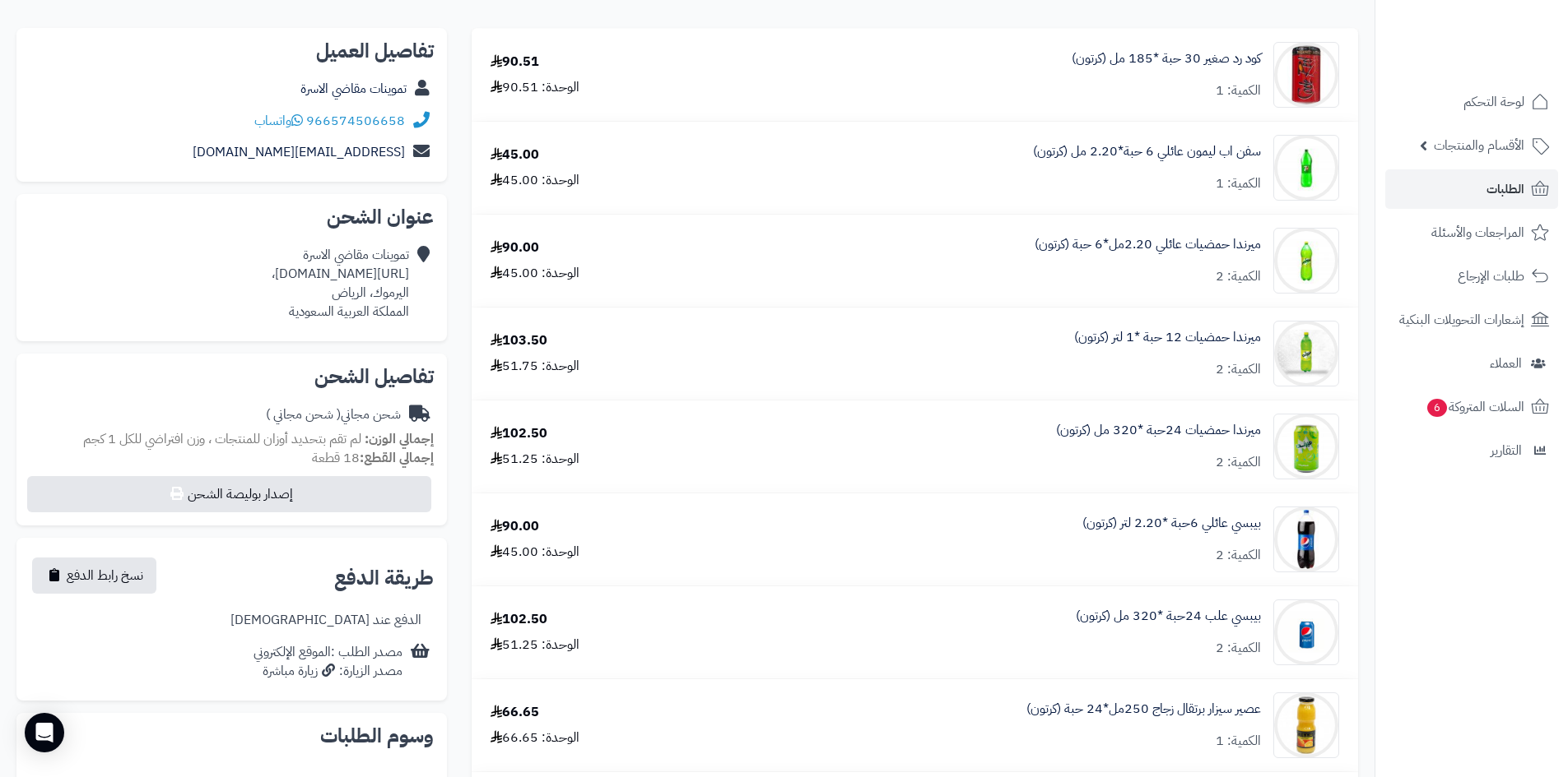
scroll to position [165, 0]
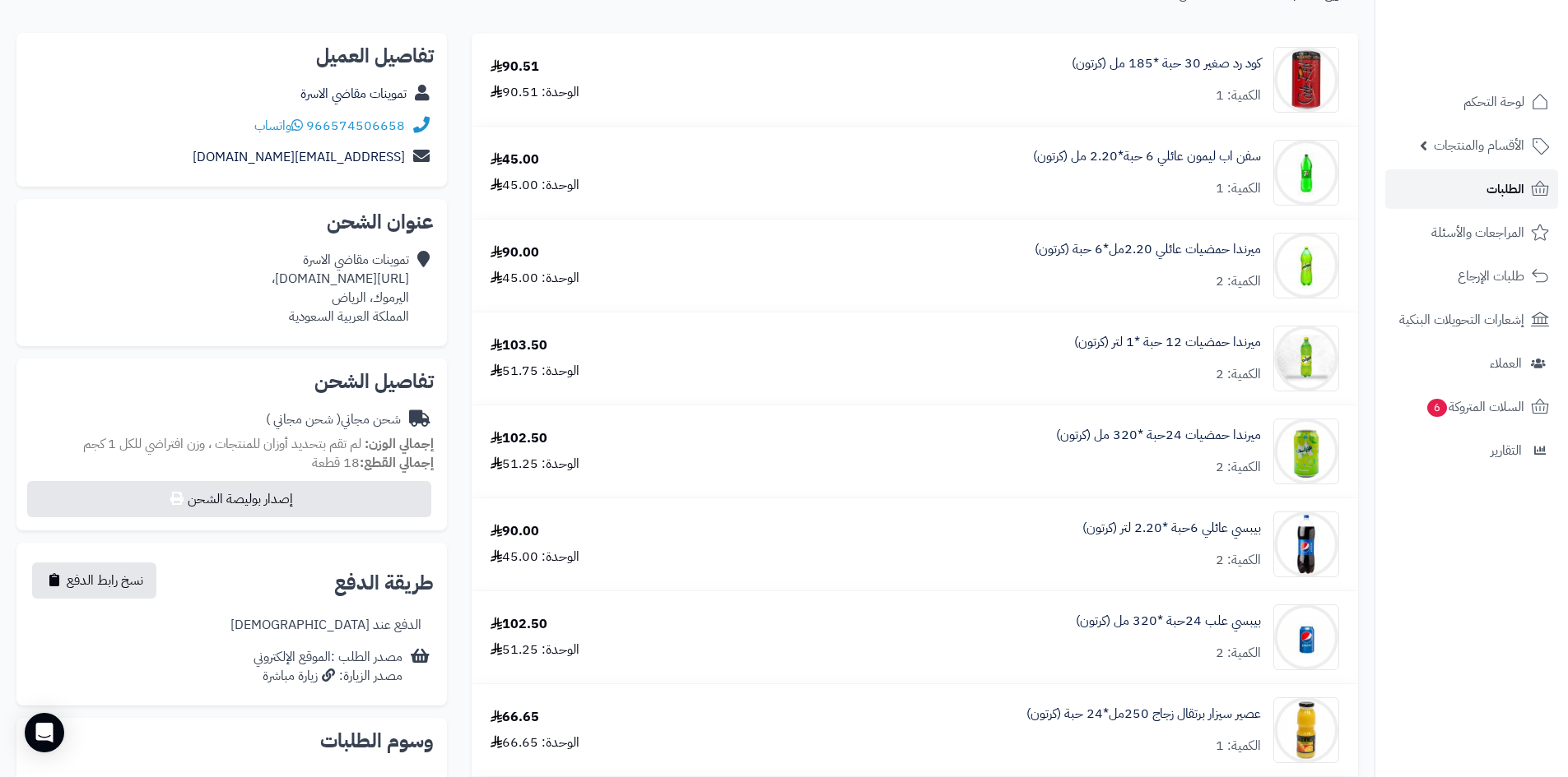
click at [1450, 194] on link "الطلبات" at bounding box center [1472, 189] width 173 height 39
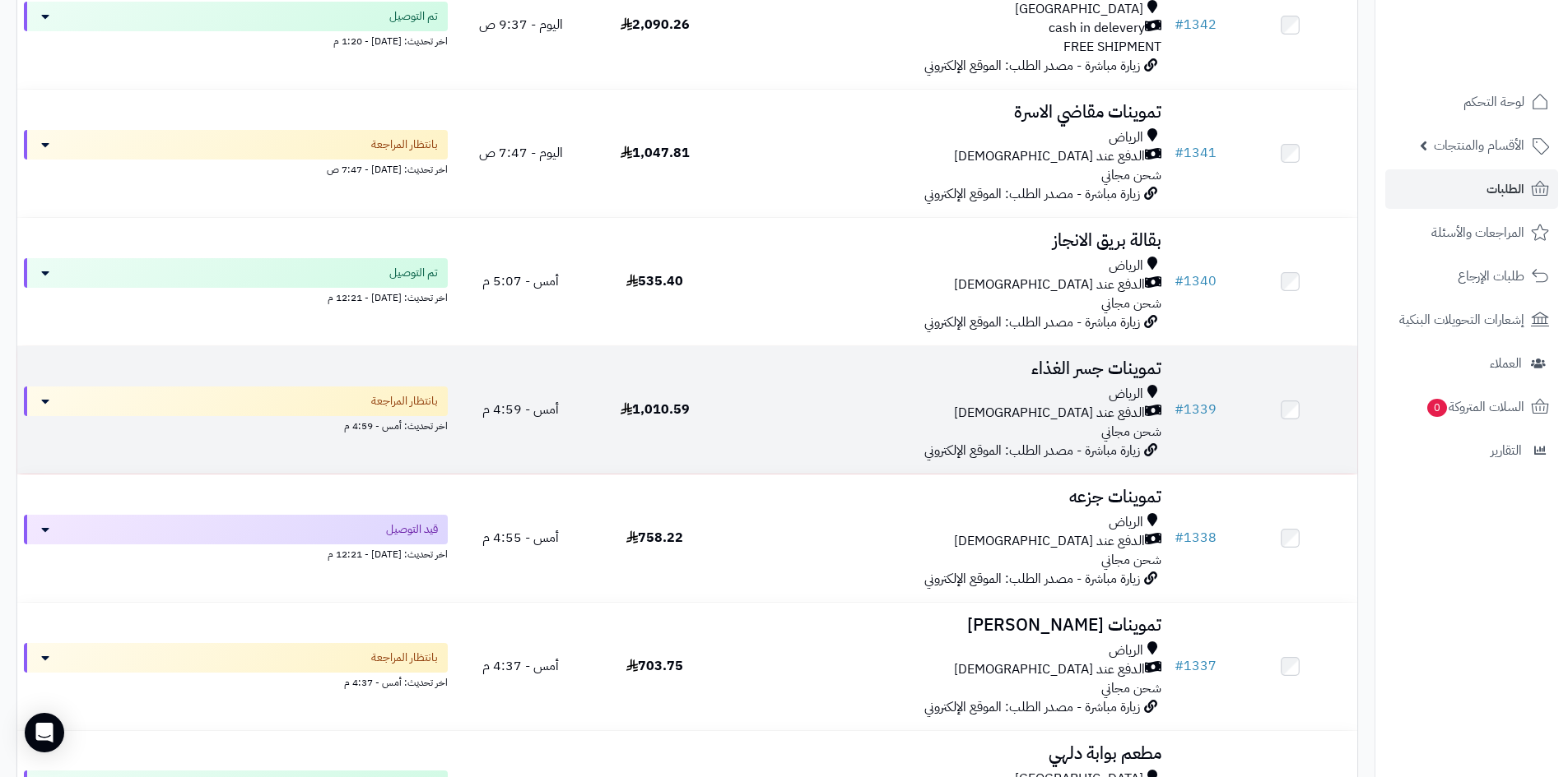
scroll to position [823, 0]
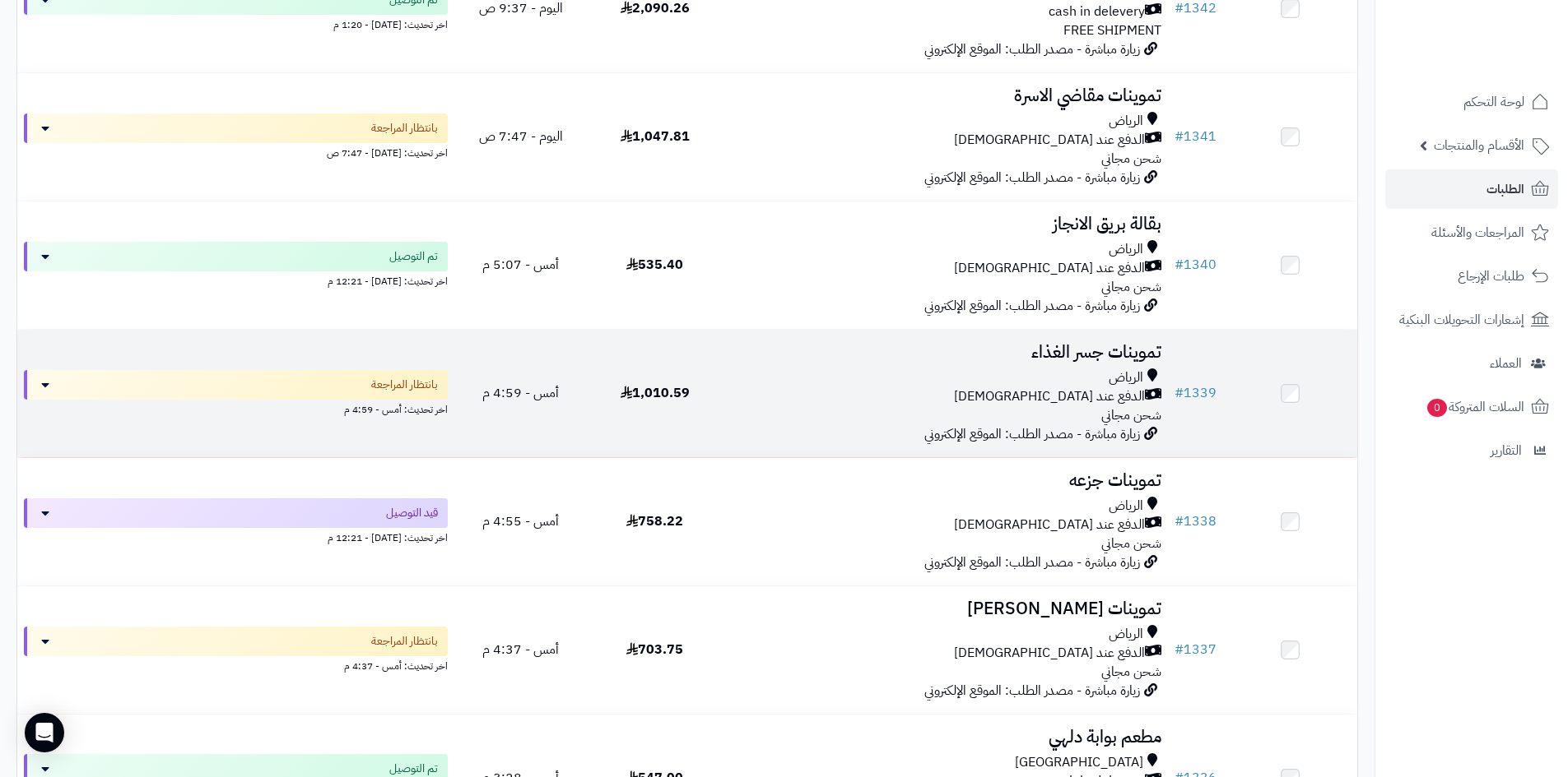
click at [725, 403] on td "تموينات جسر الغذاء [PERSON_NAME] عند الاستلام شحن مجاني زيارة مباشرة - مصدر الط…" at bounding box center [944, 393] width 446 height 127
click at [803, 376] on div "الرياض" at bounding box center [944, 378] width 433 height 19
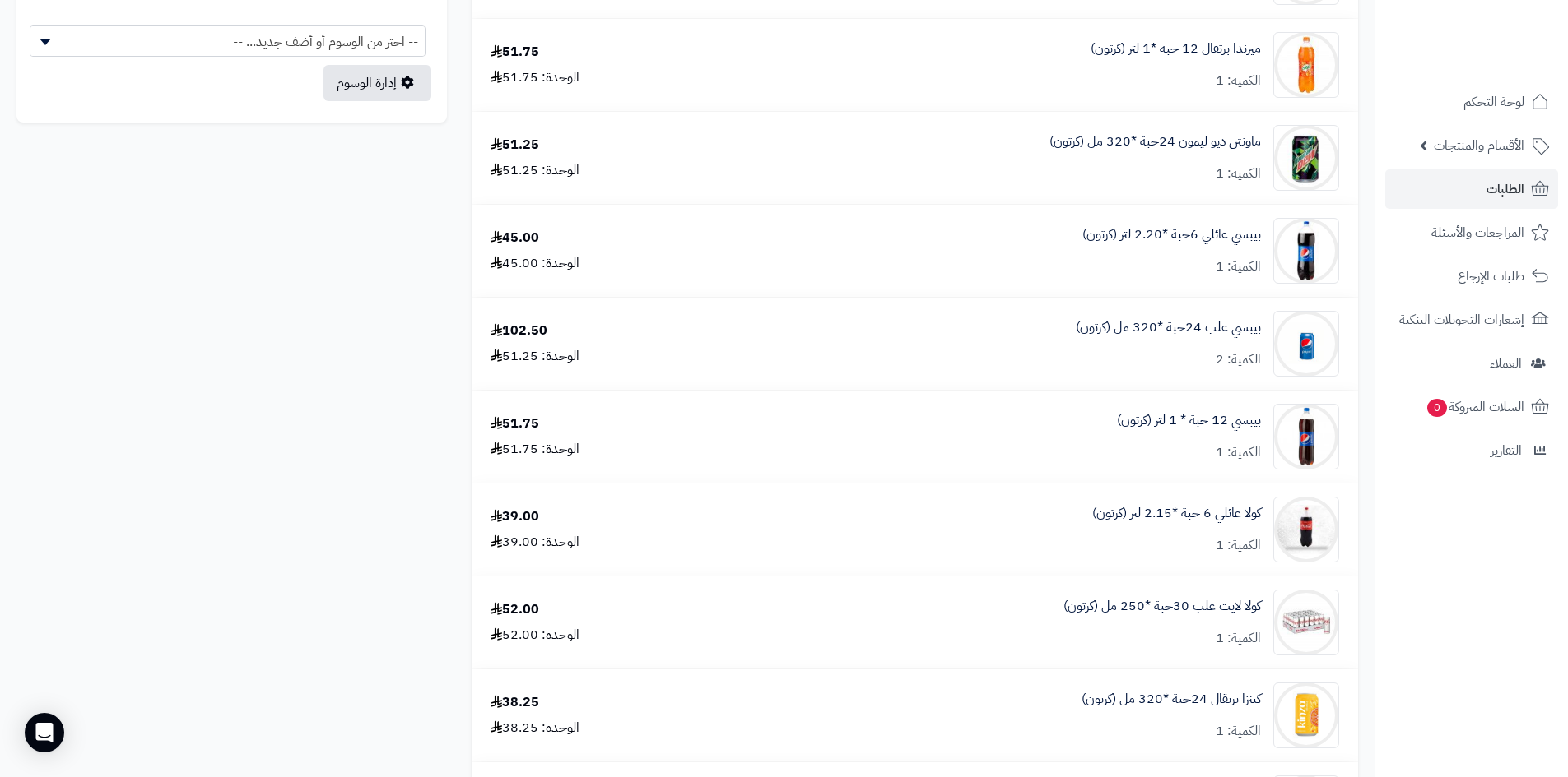
scroll to position [823, 0]
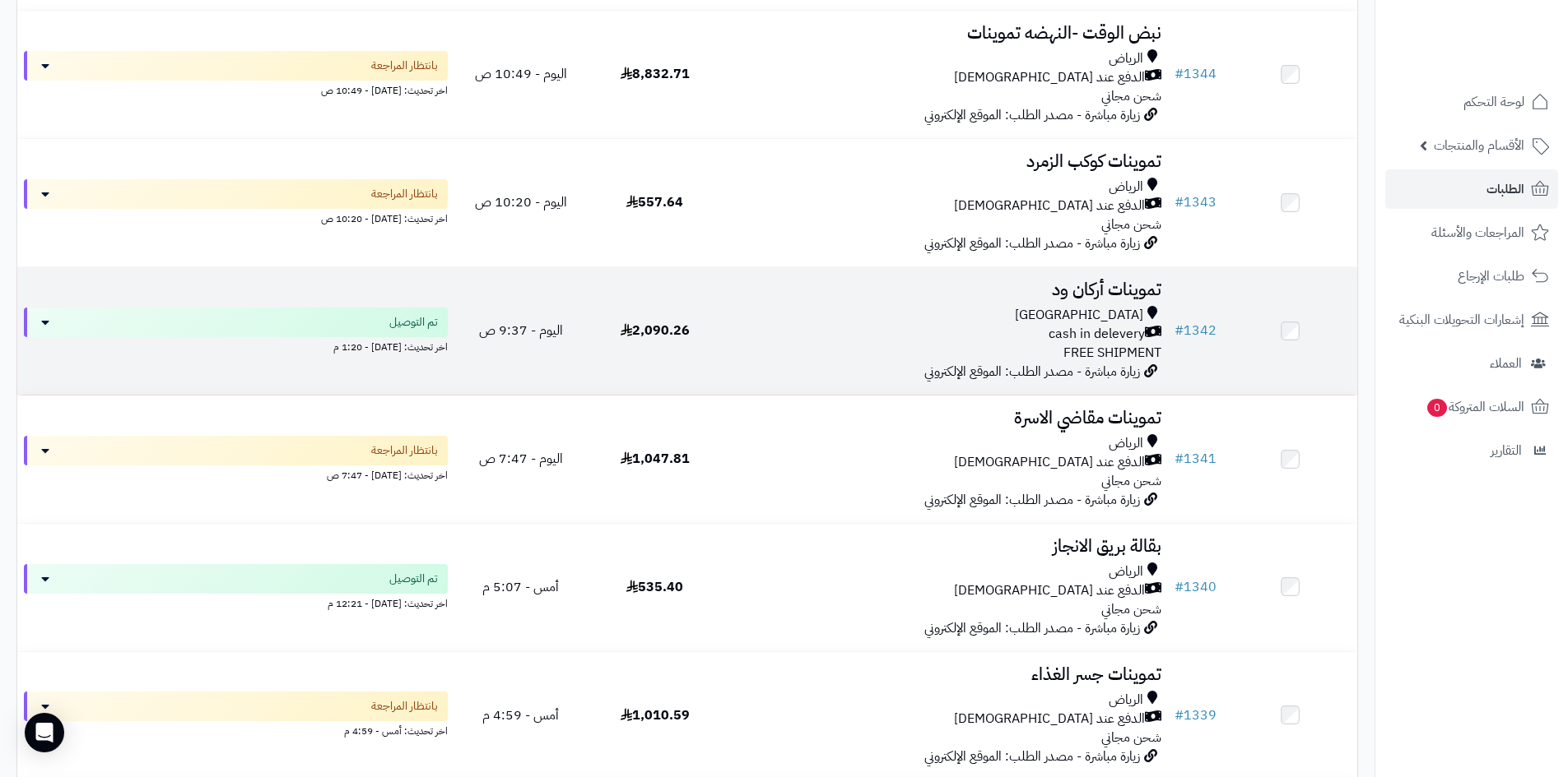
scroll to position [493, 0]
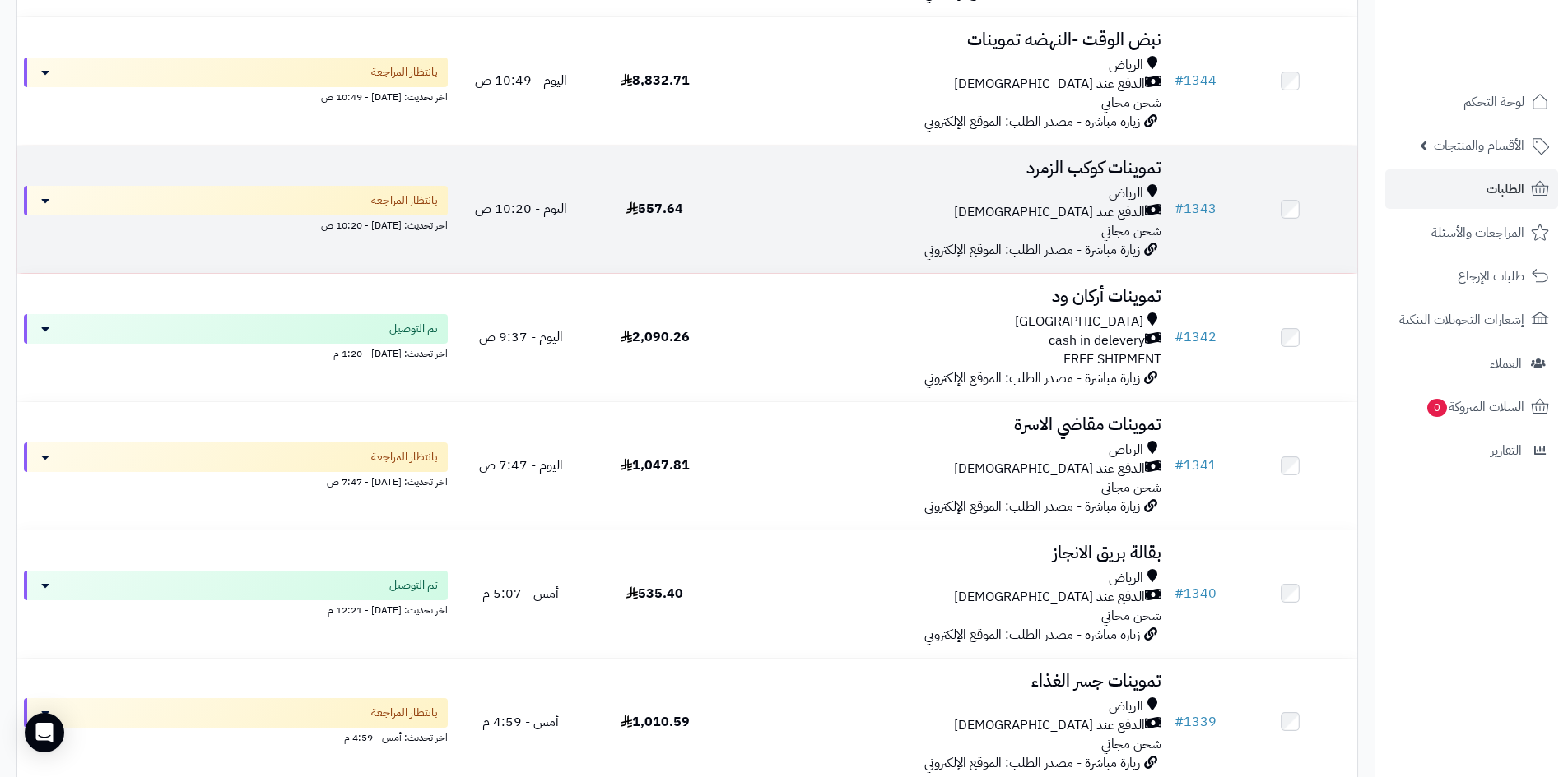
click at [769, 229] on div "الرياض الدفع عند الاستلام شحن مجاني" at bounding box center [944, 212] width 433 height 57
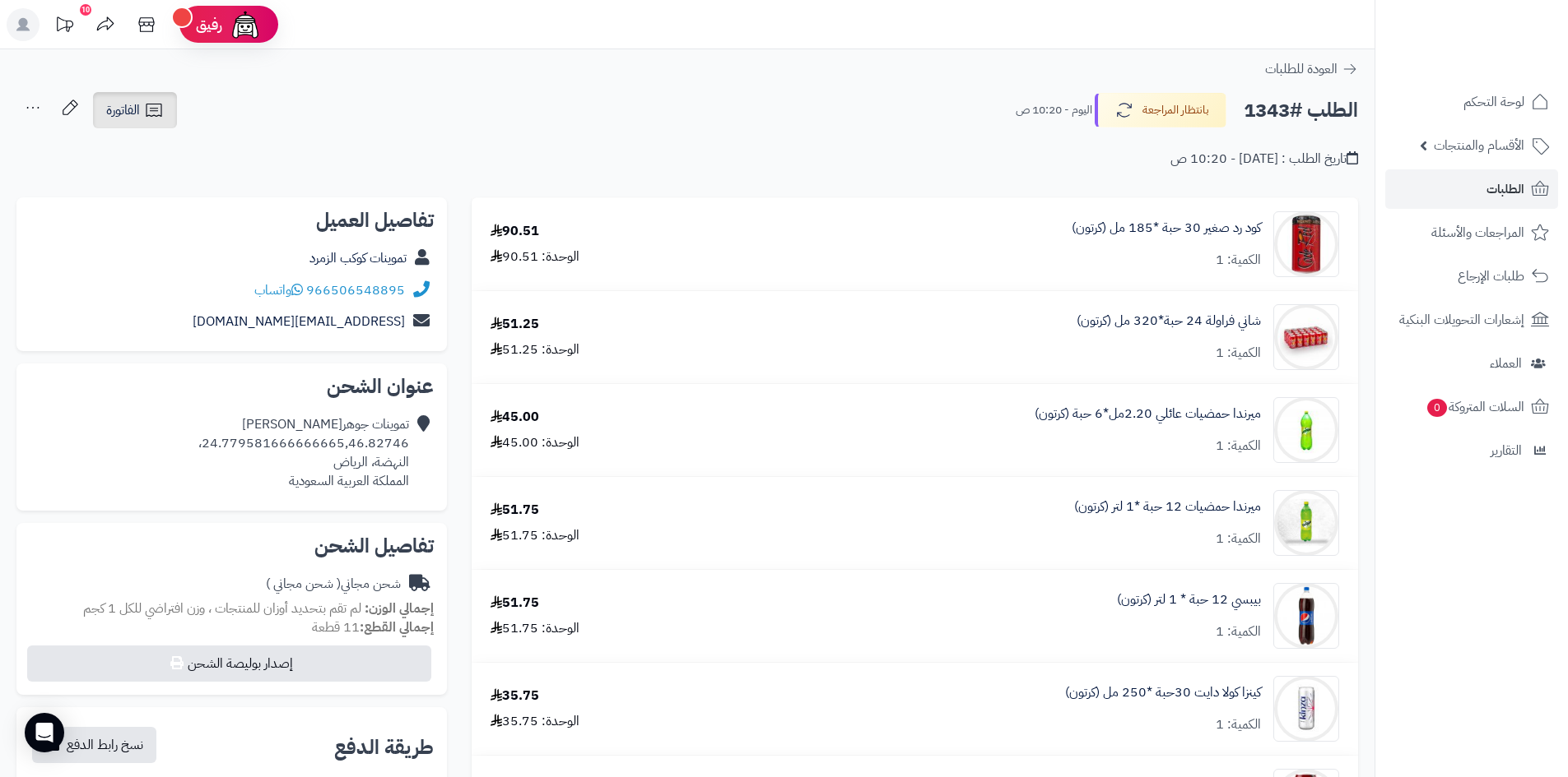
click at [155, 120] on icon at bounding box center [154, 110] width 20 height 20
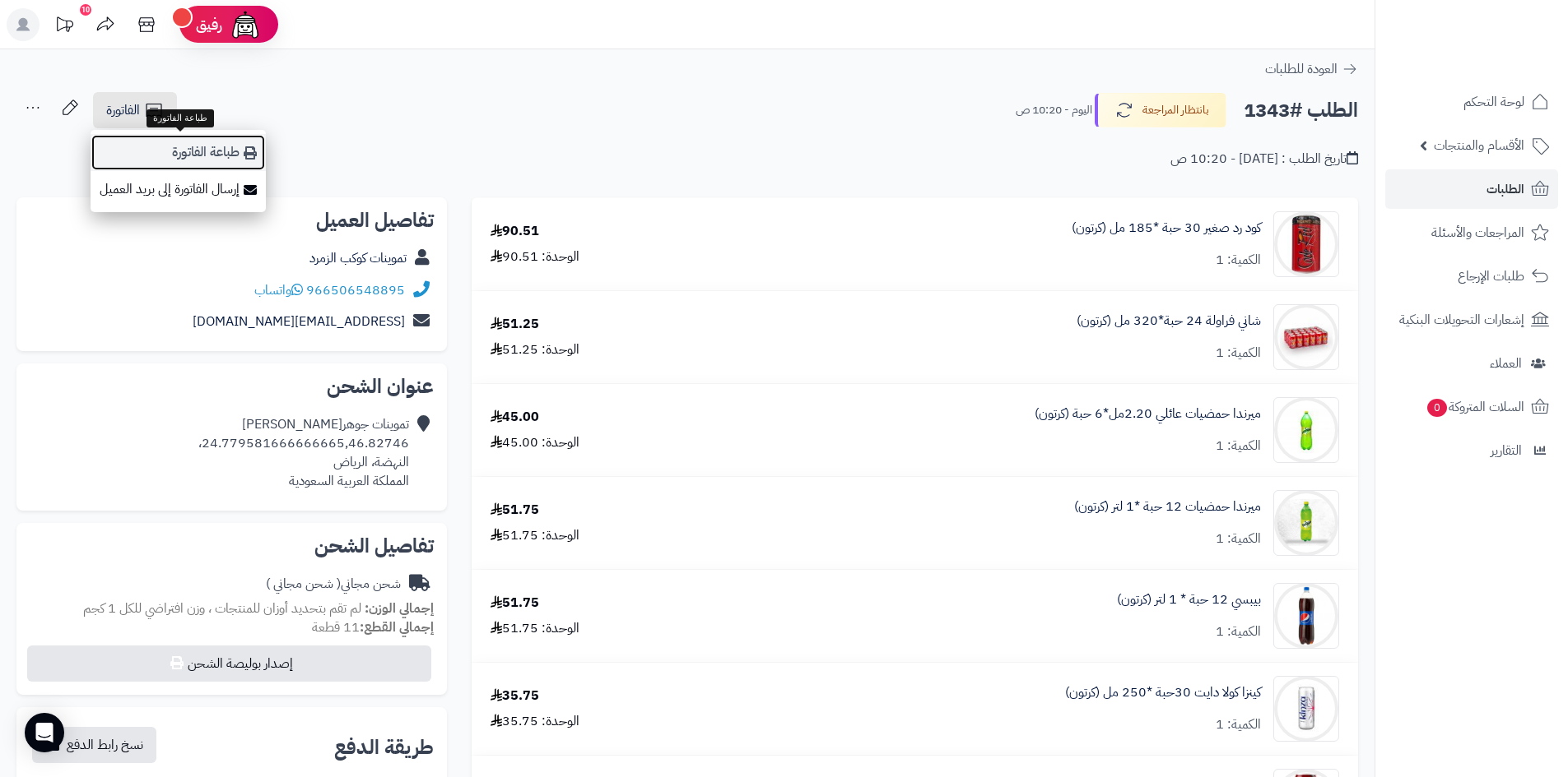
click at [239, 153] on link "طباعة الفاتورة" at bounding box center [178, 153] width 175 height 37
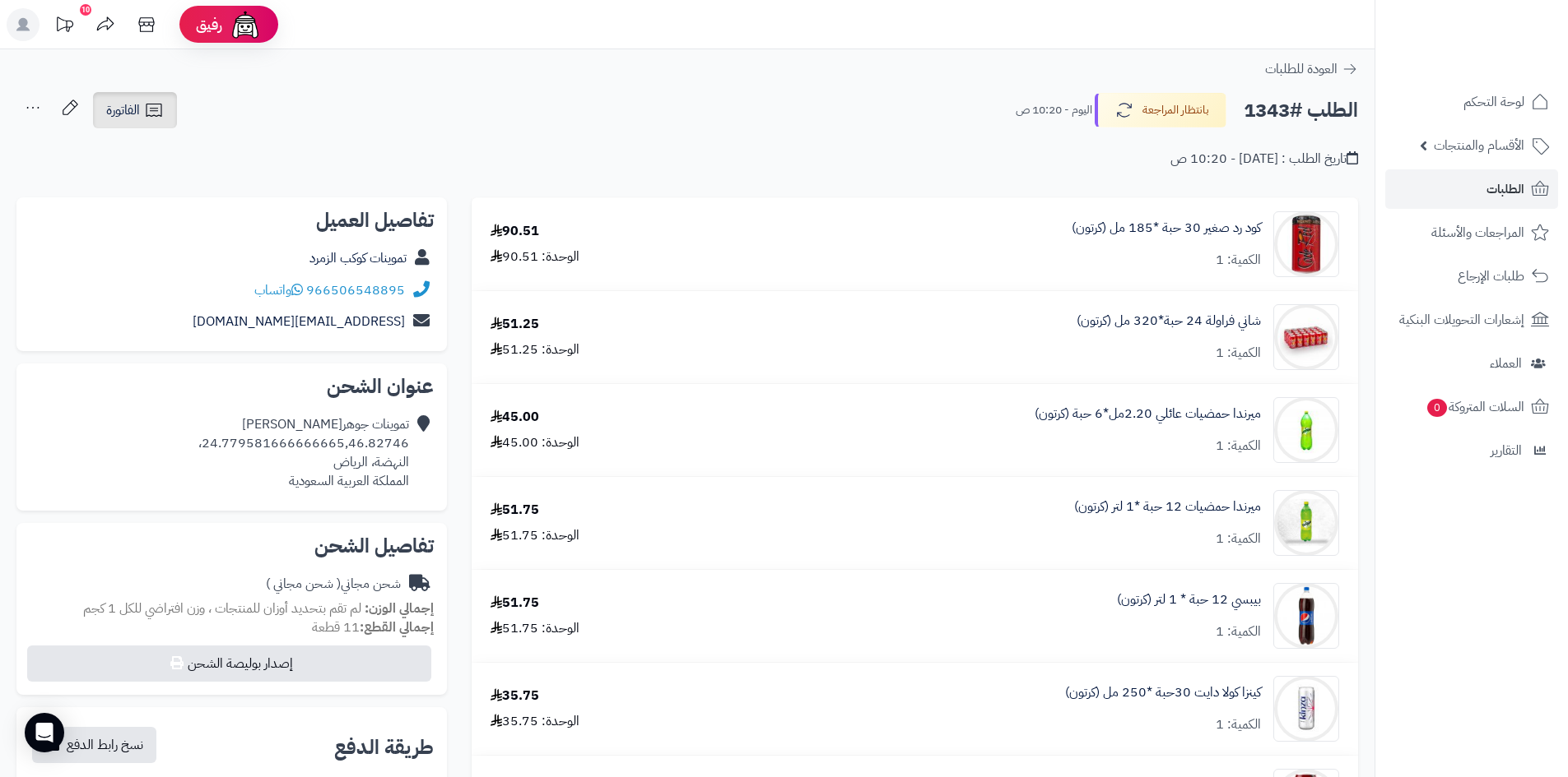
click at [146, 108] on icon at bounding box center [154, 110] width 20 height 20
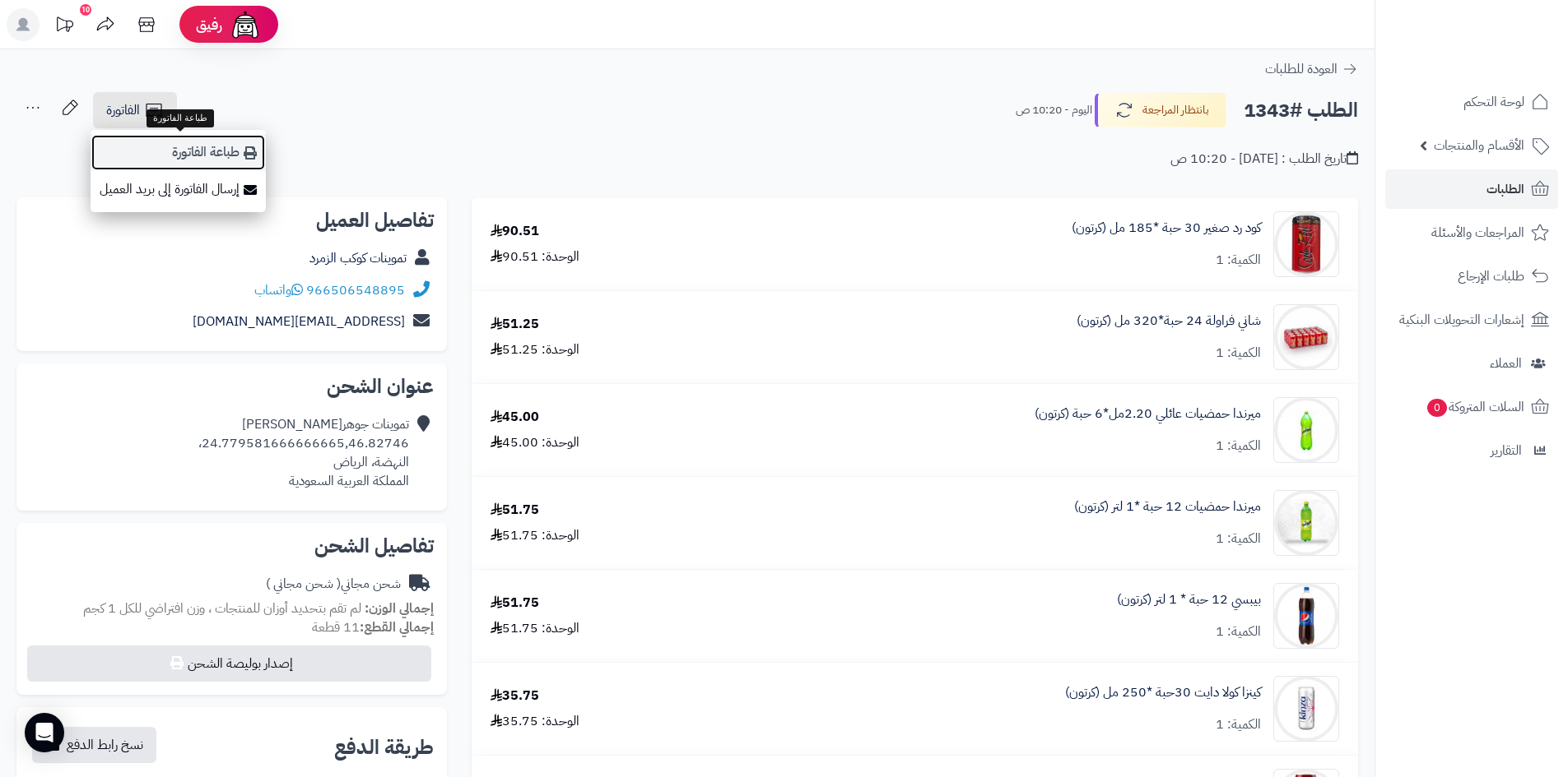
click at [210, 147] on link "طباعة الفاتورة" at bounding box center [178, 153] width 175 height 37
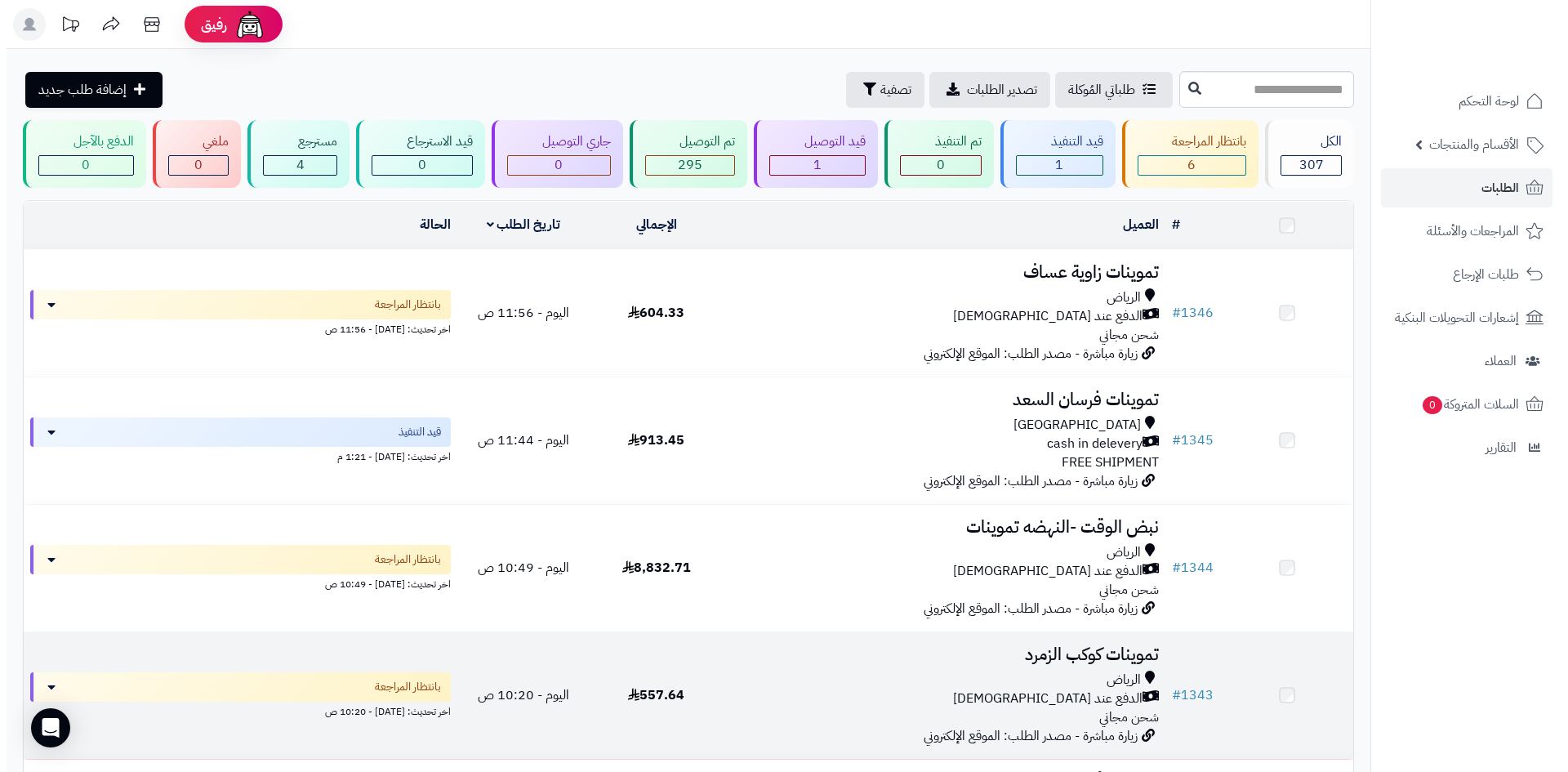
scroll to position [490, 0]
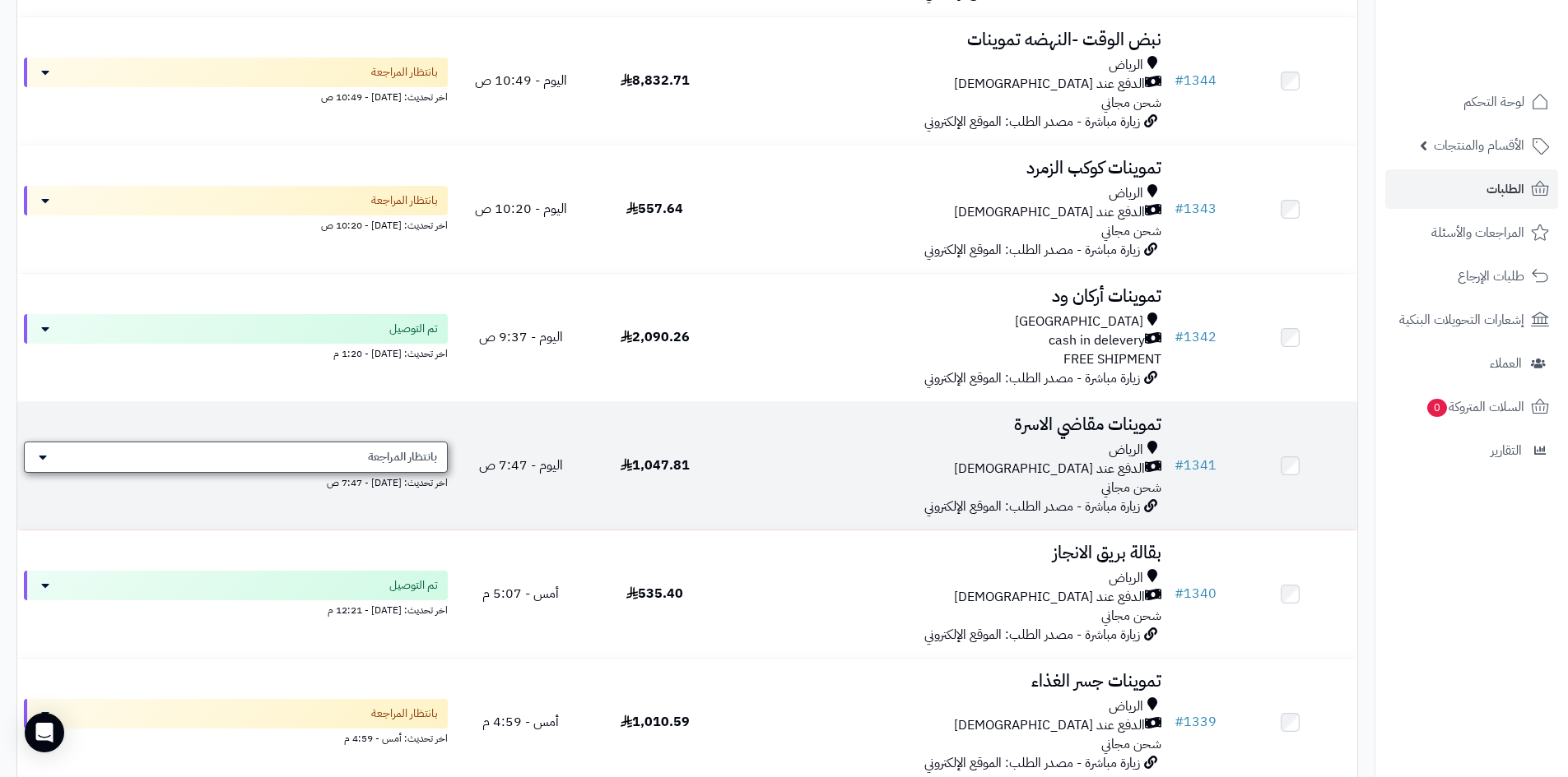
click at [403, 455] on span "بانتظار المراجعة" at bounding box center [402, 458] width 69 height 17
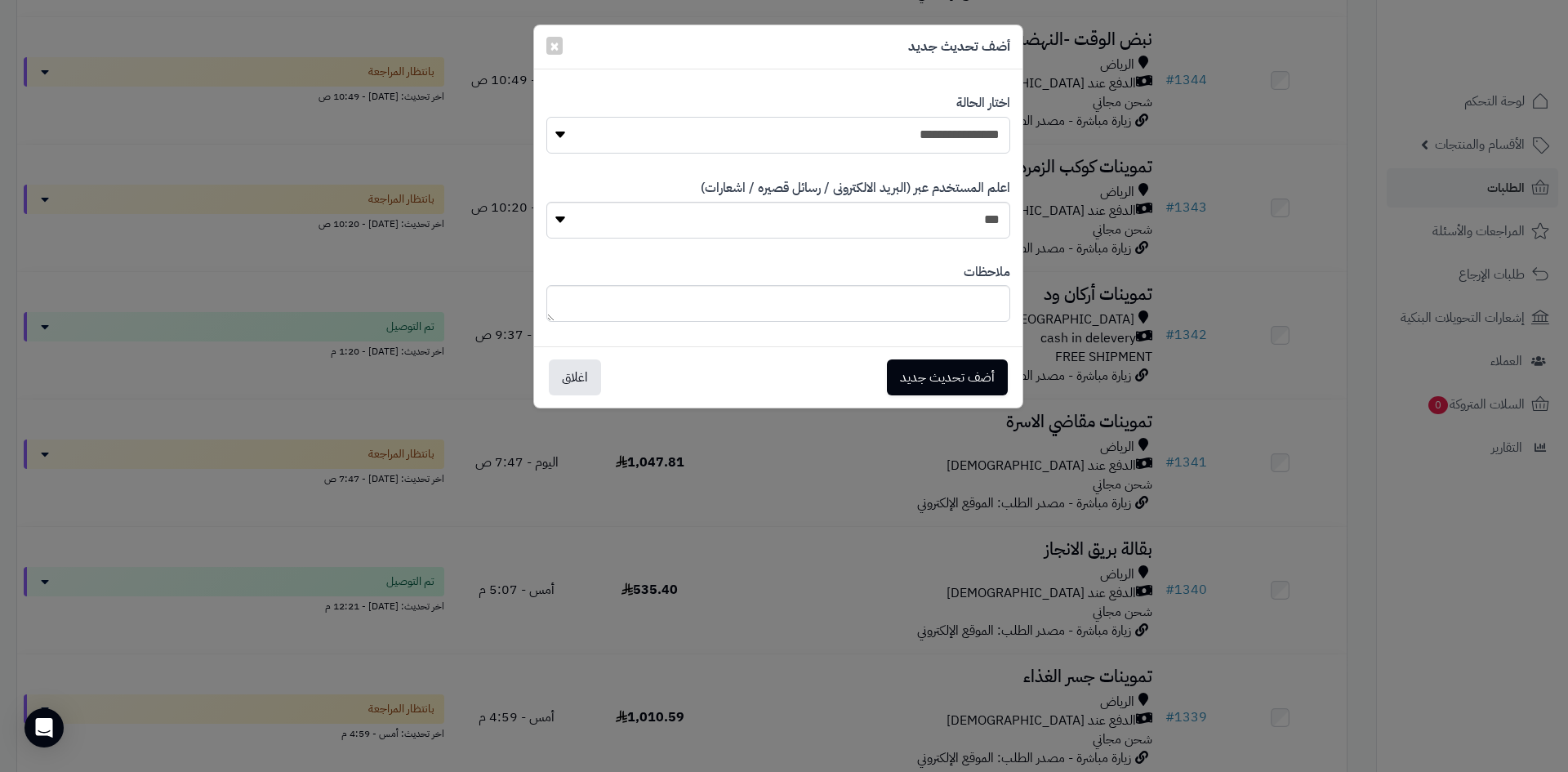
drag, startPoint x: 893, startPoint y: 139, endPoint x: 907, endPoint y: 152, distance: 19.1
click at [893, 139] on select "**********" at bounding box center [778, 135] width 464 height 37
select select "*"
click at [546, 116] on select "**********" at bounding box center [778, 135] width 464 height 37
click at [967, 377] on button "أضف تحديث جديد" at bounding box center [947, 376] width 121 height 36
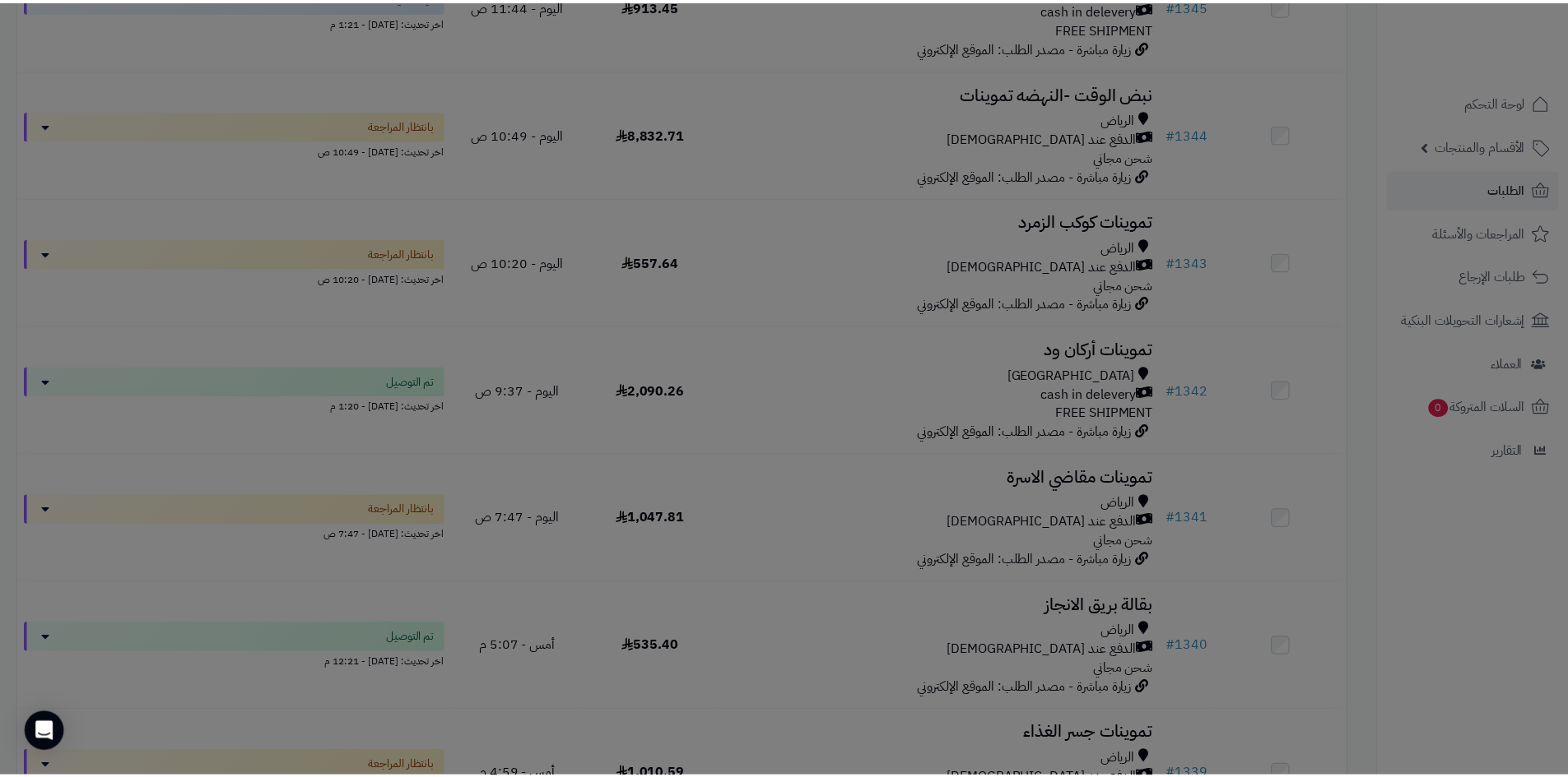
scroll to position [546, 0]
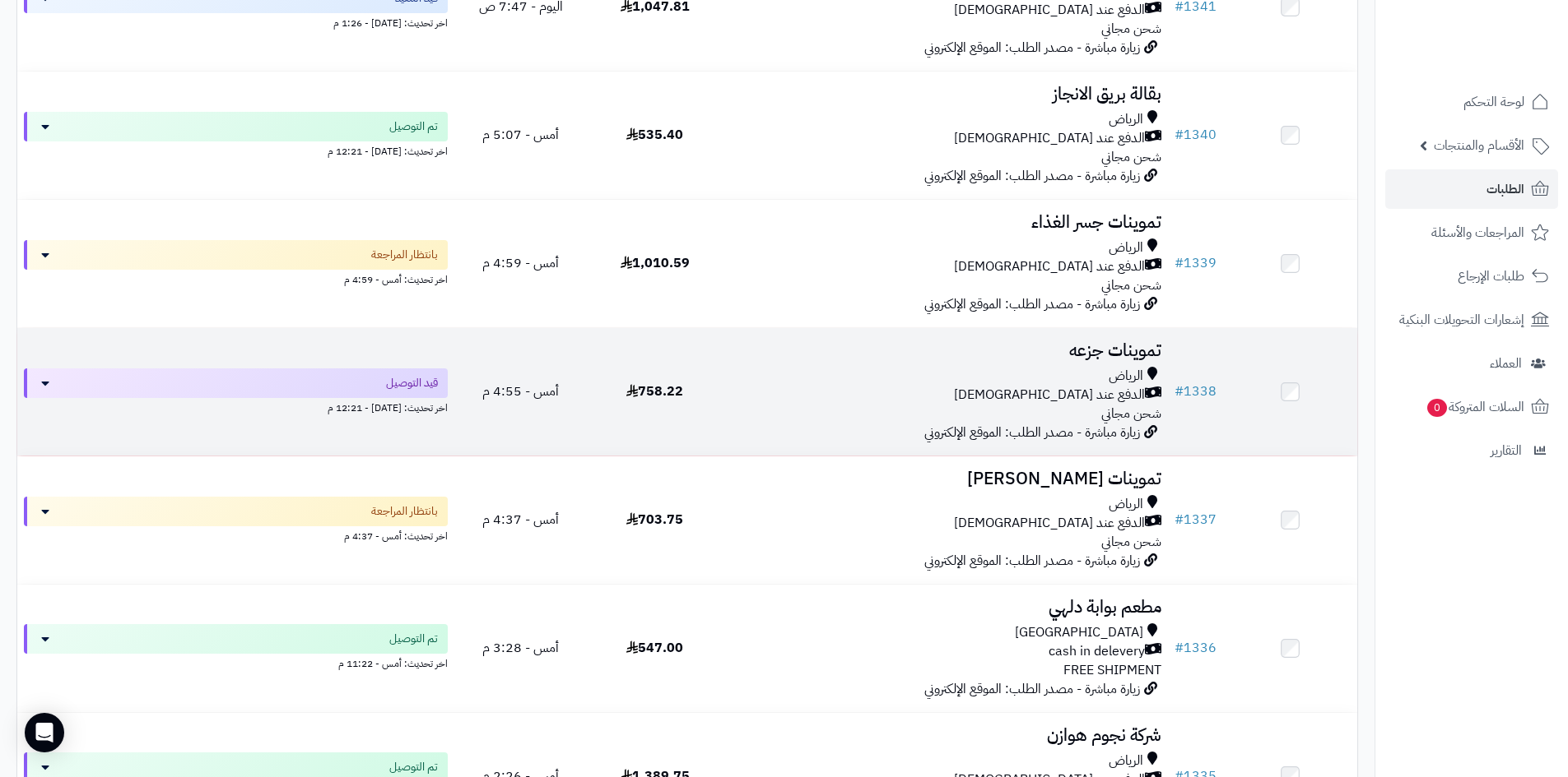
scroll to position [823, 0]
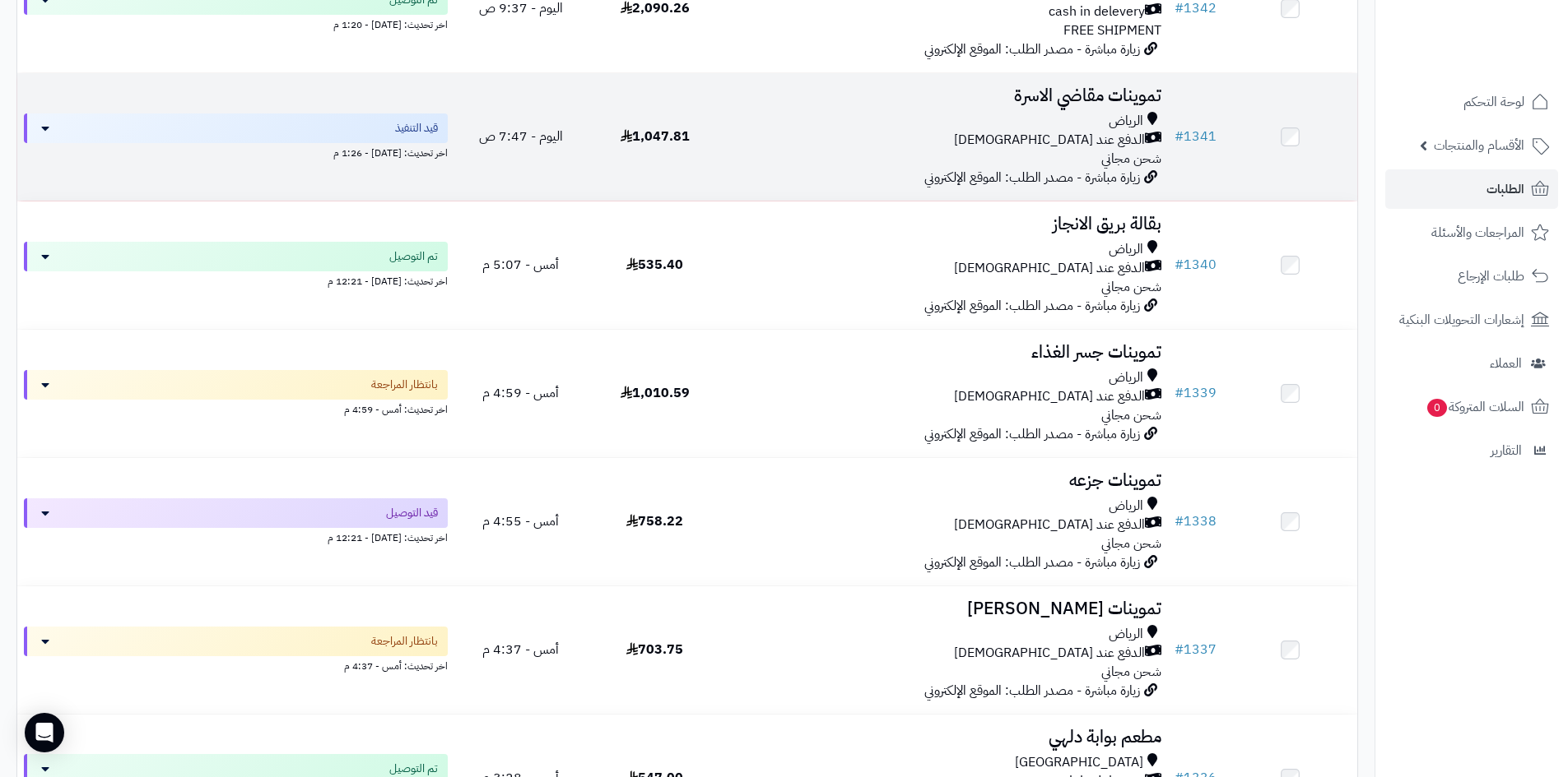
click at [912, 152] on div "الرياض الدفع عند الاستلام شحن مجاني" at bounding box center [944, 140] width 433 height 57
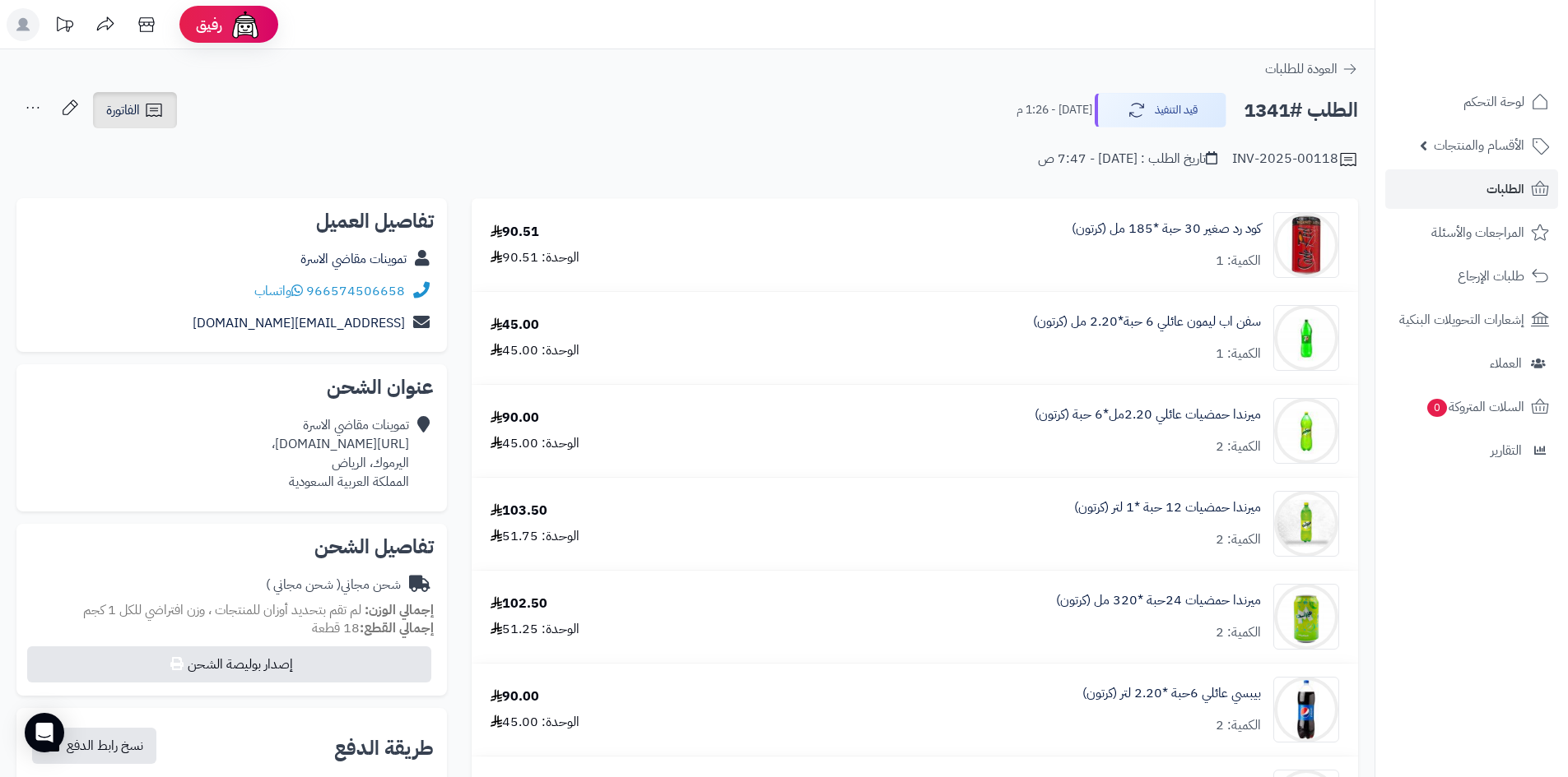
click at [157, 97] on link "الفاتورة" at bounding box center [135, 110] width 84 height 36
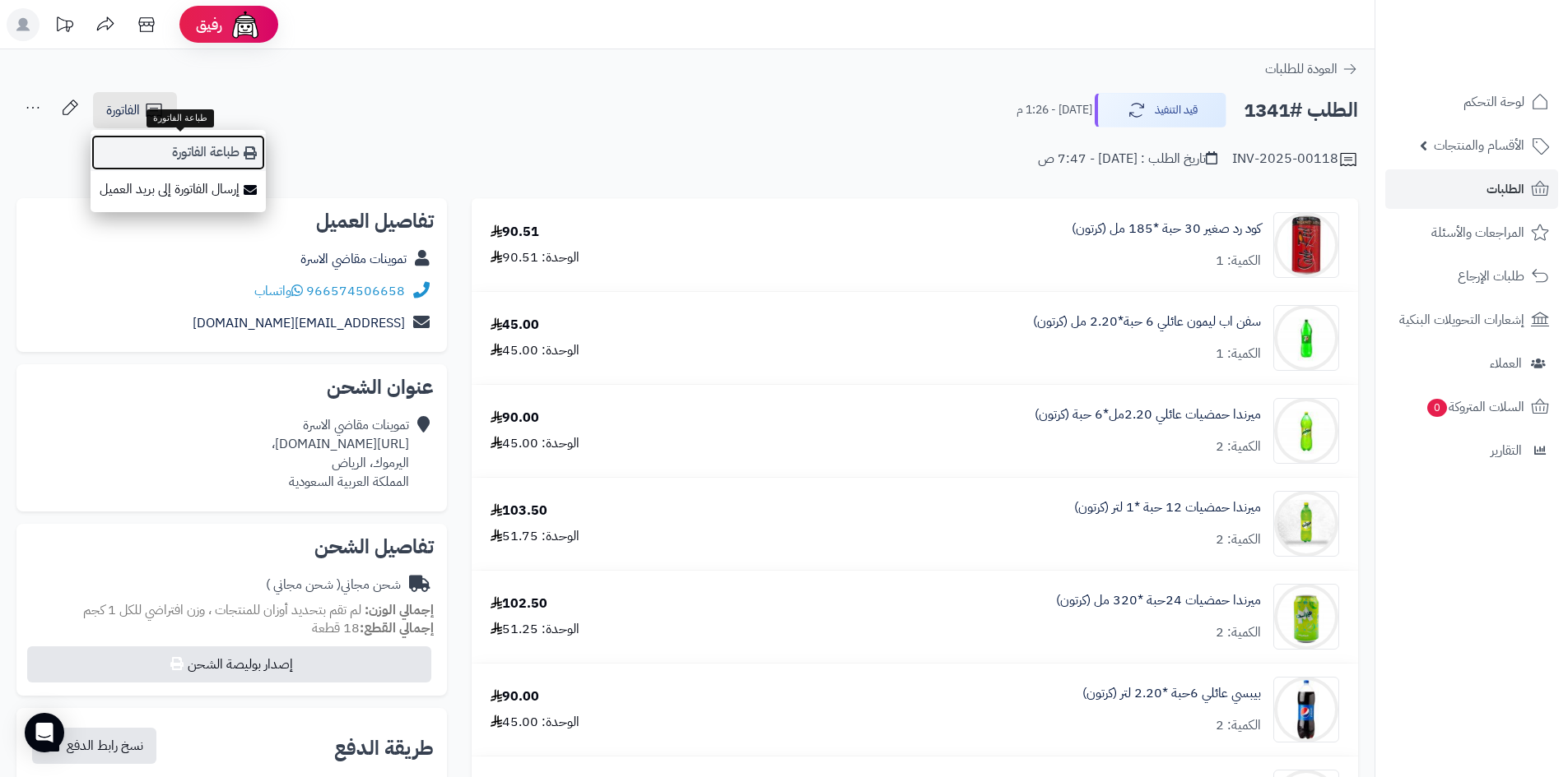
click at [196, 145] on link "طباعة الفاتورة" at bounding box center [178, 153] width 175 height 37
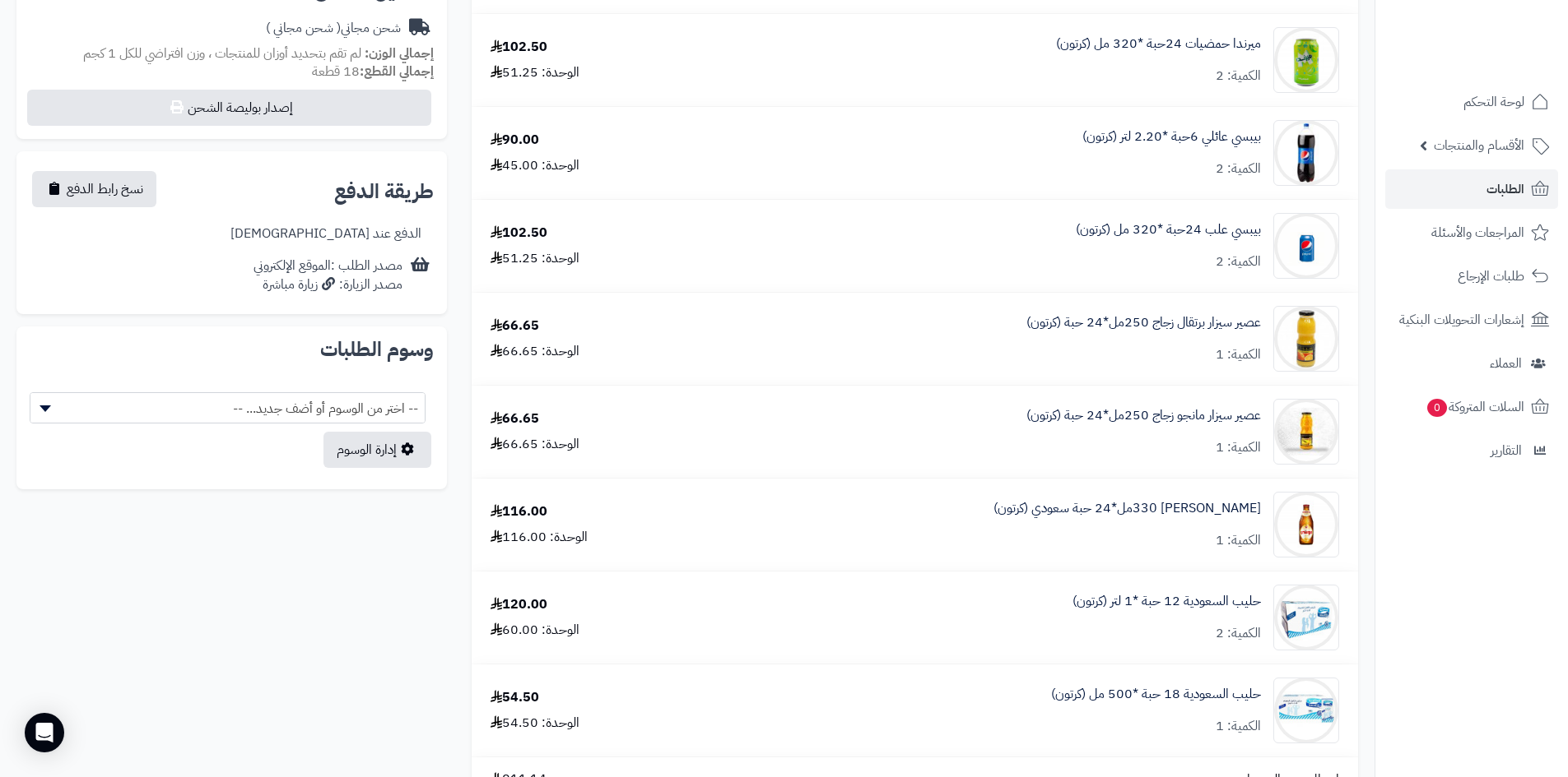
scroll to position [493, 0]
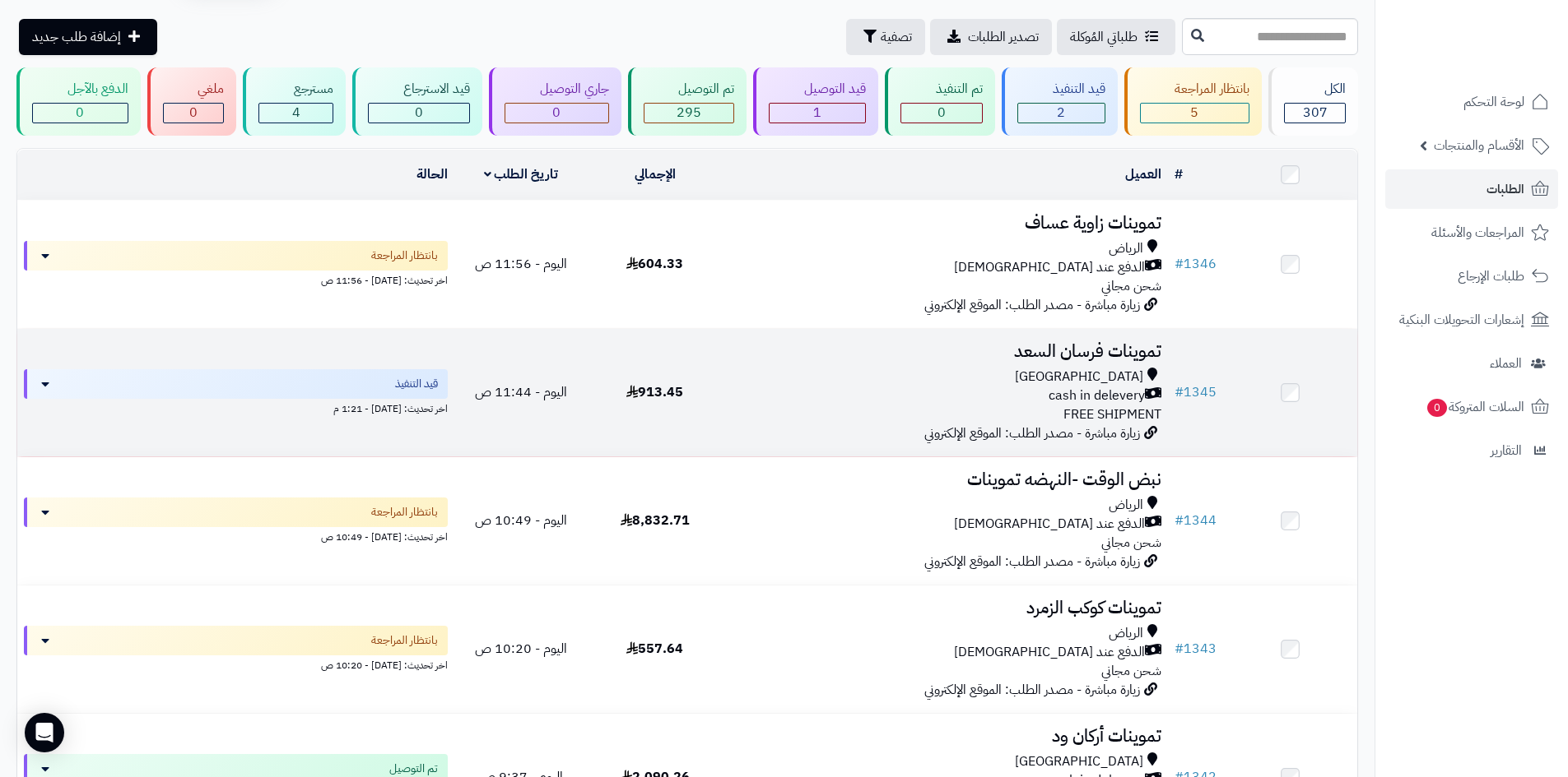
scroll to position [82, 0]
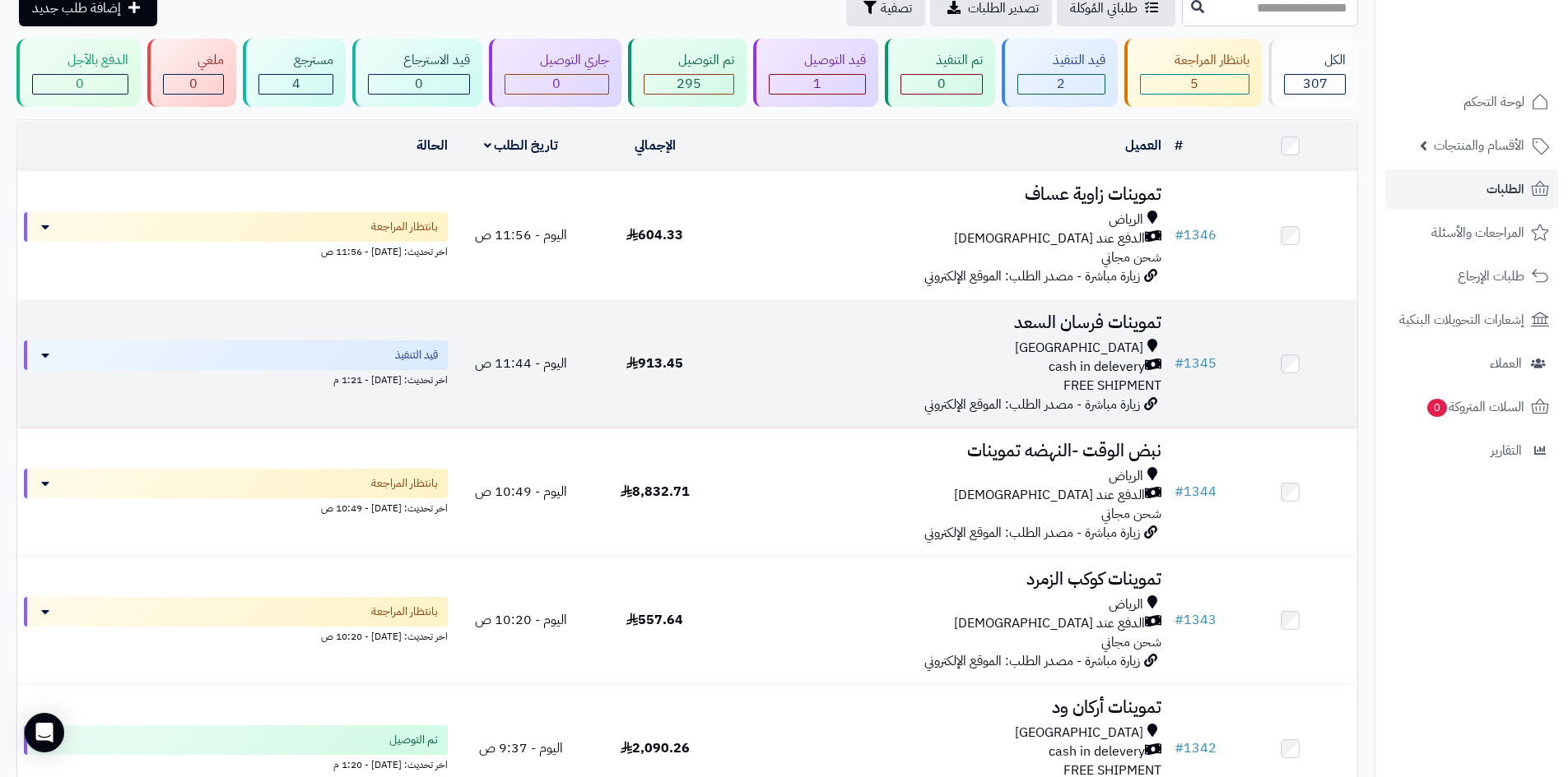
click at [939, 339] on div "Riyadh" at bounding box center [944, 348] width 433 height 19
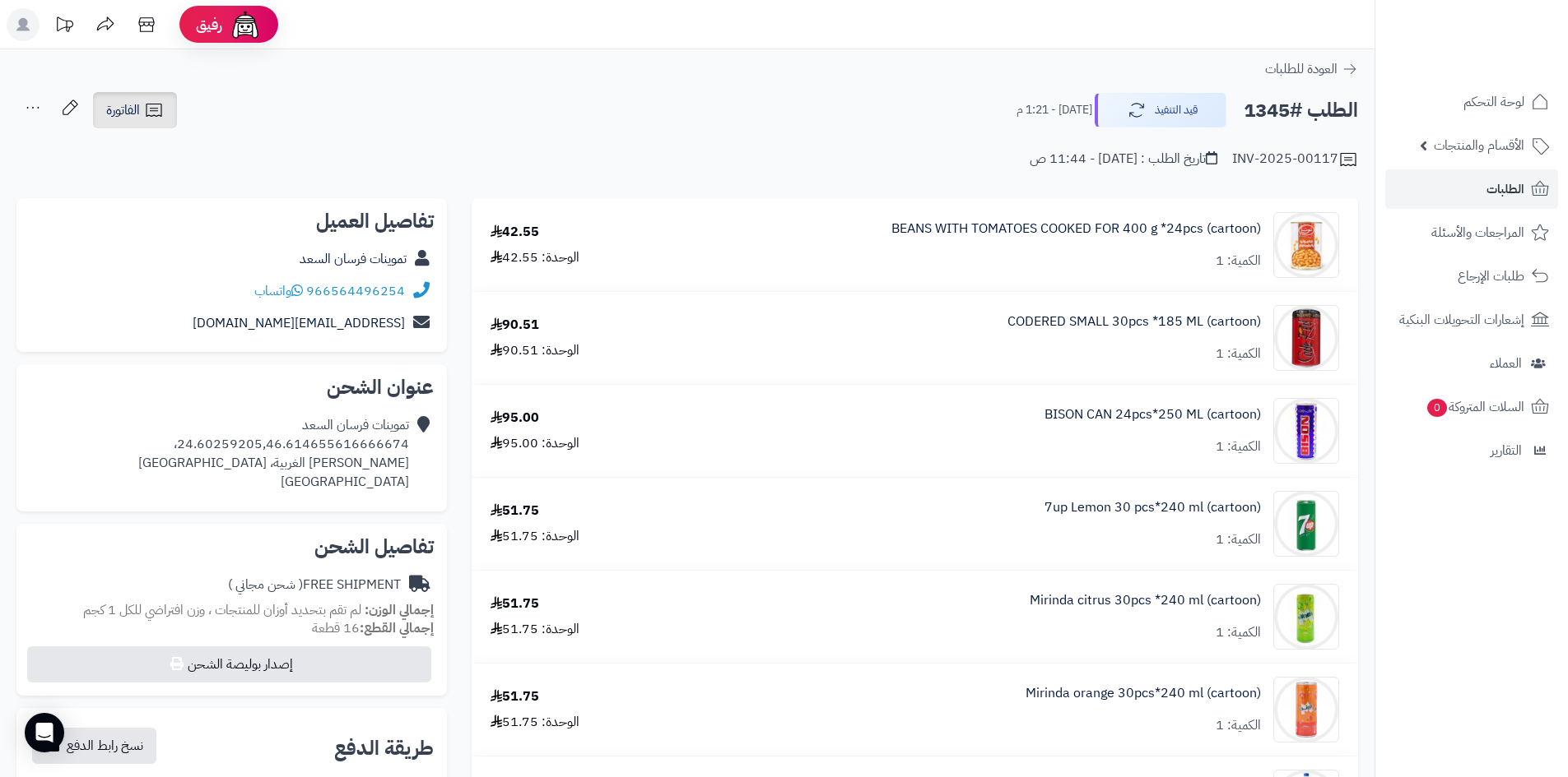
click at [130, 115] on span "الفاتورة" at bounding box center [123, 110] width 34 height 20
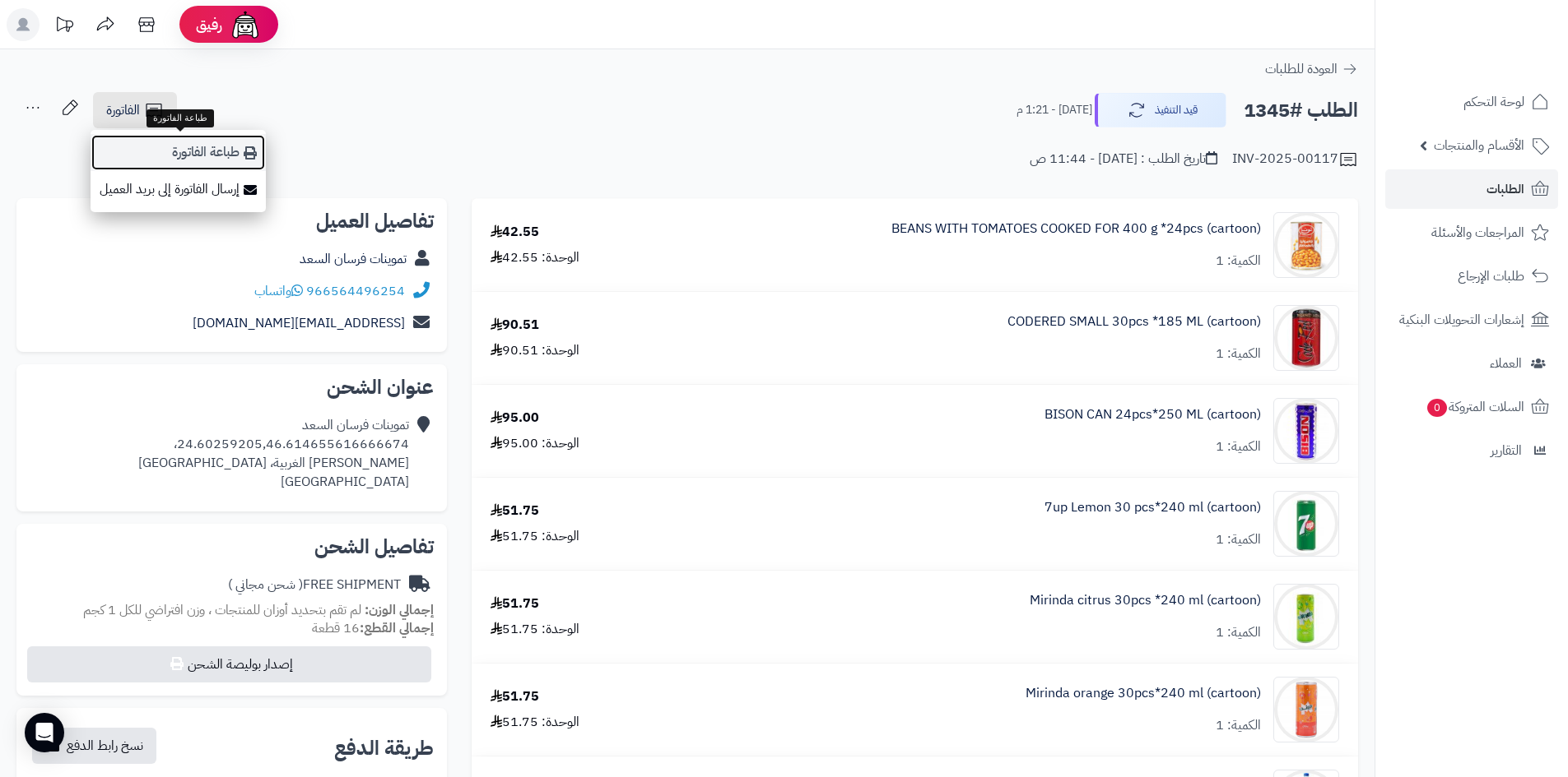
click at [235, 161] on link "طباعة الفاتورة" at bounding box center [178, 153] width 175 height 37
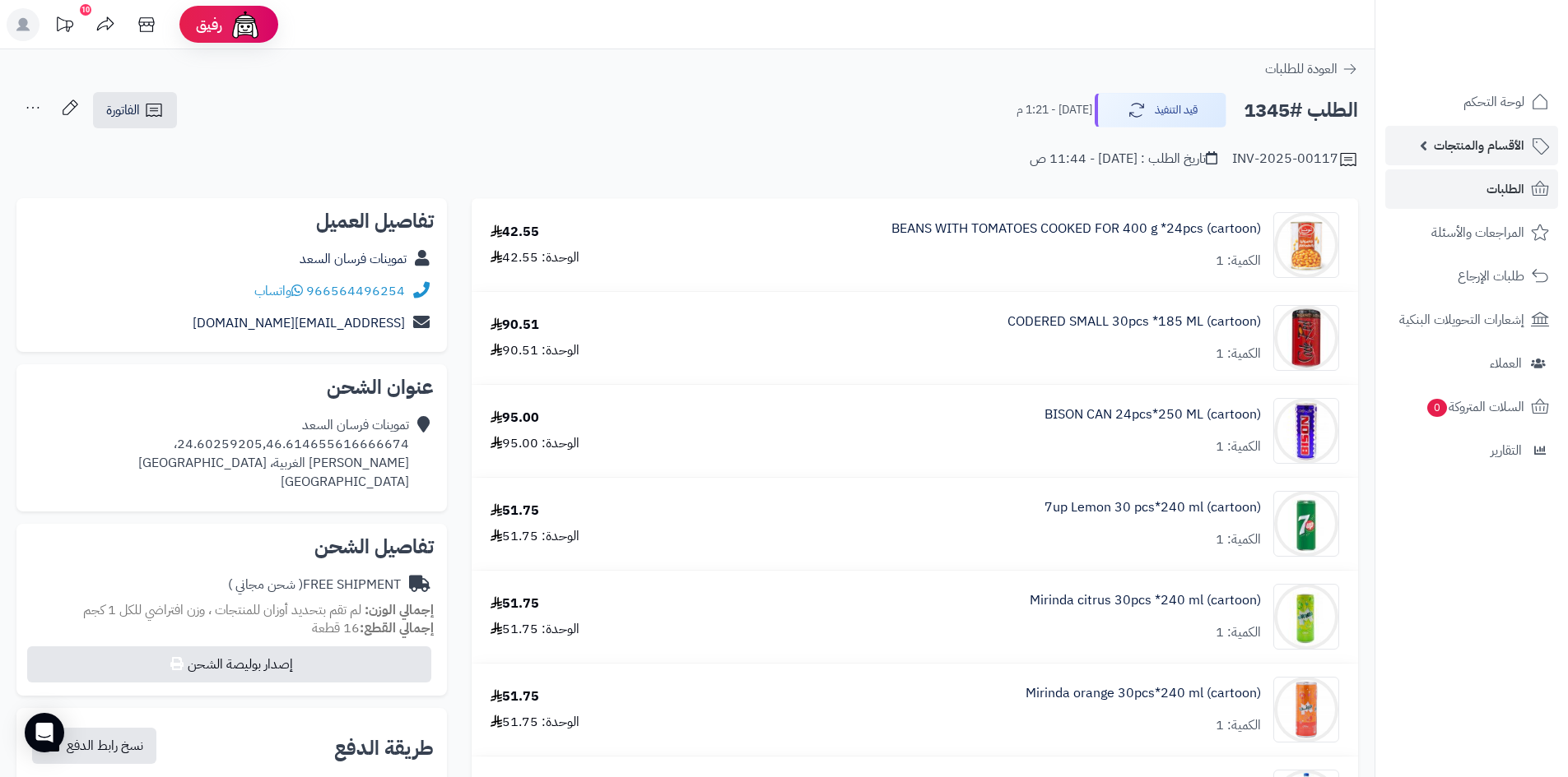
click at [1504, 153] on span "الأقسام والمنتجات" at bounding box center [1479, 145] width 90 height 23
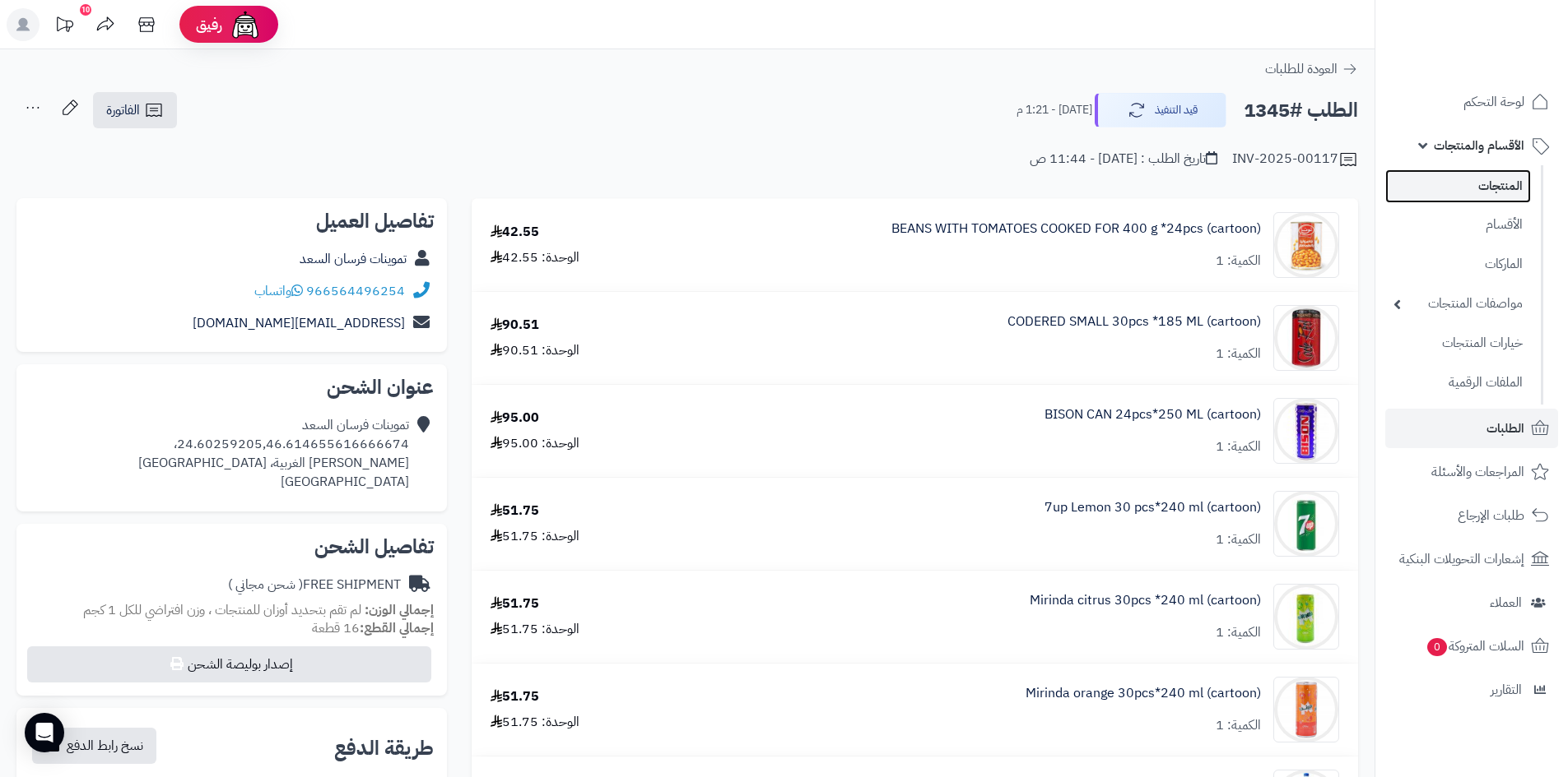
click at [1510, 182] on link "المنتجات" at bounding box center [1458, 186] width 145 height 33
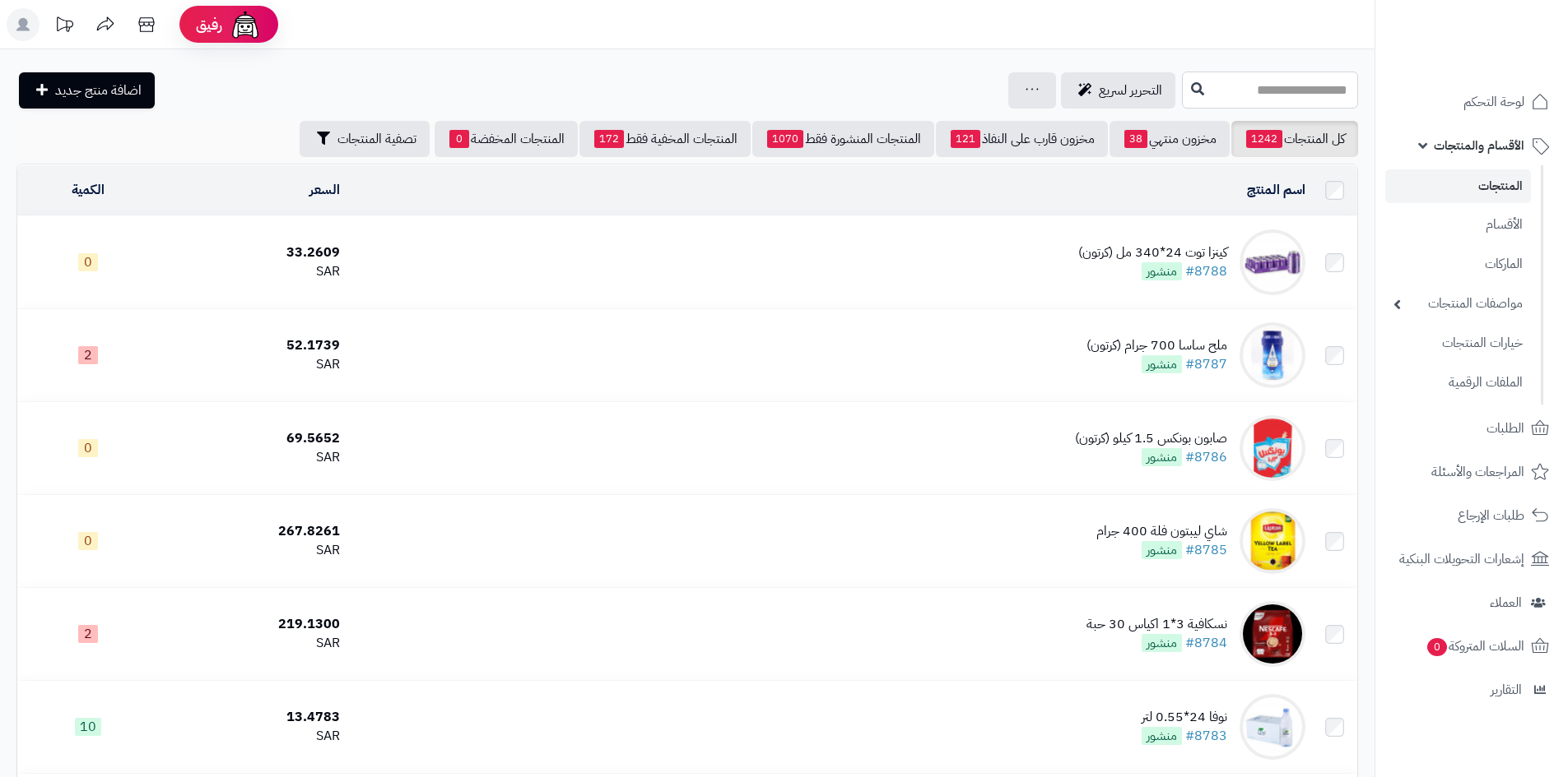
click at [1190, 82] on input "text" at bounding box center [1269, 90] width 176 height 37
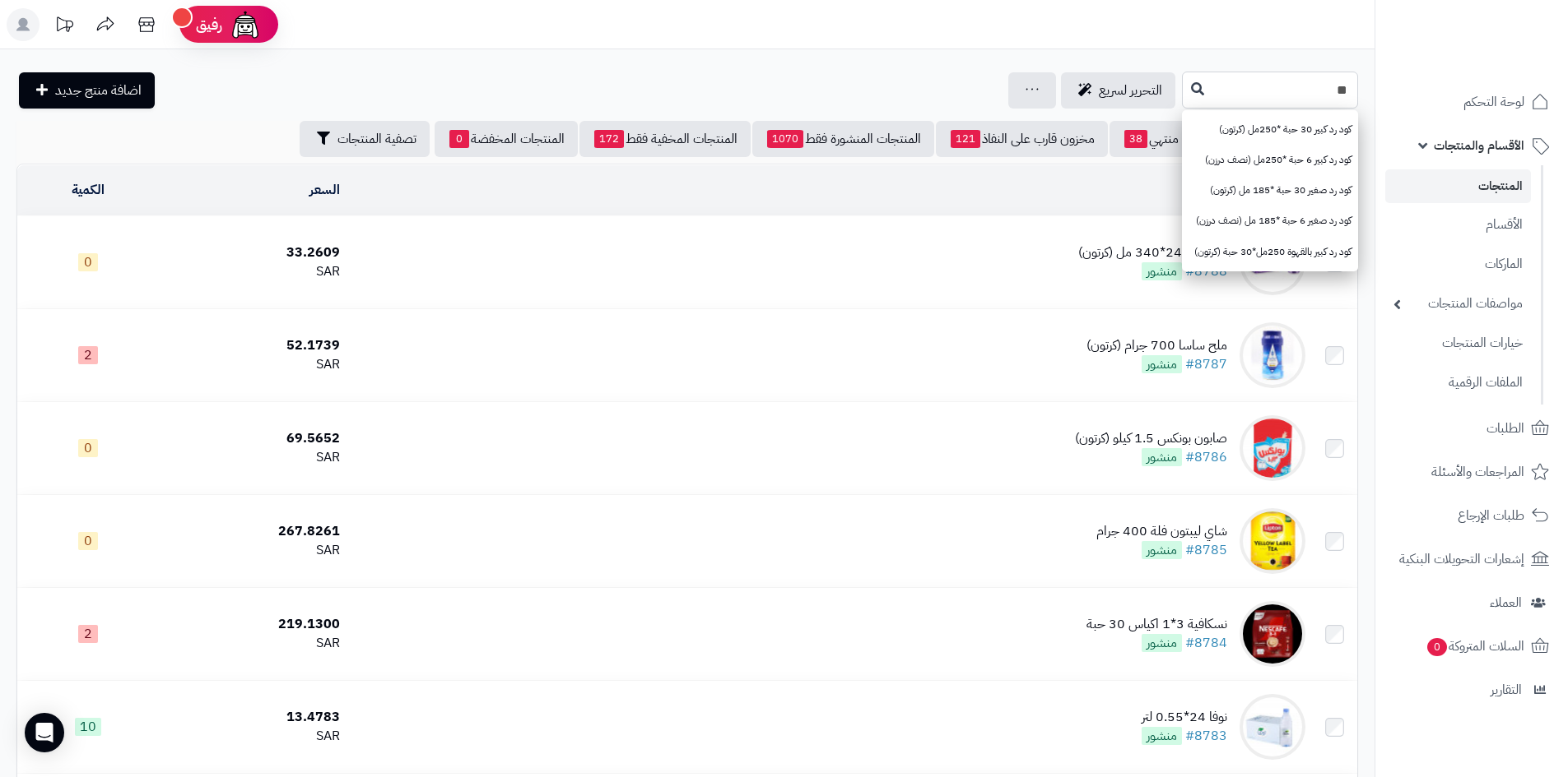
type input "*"
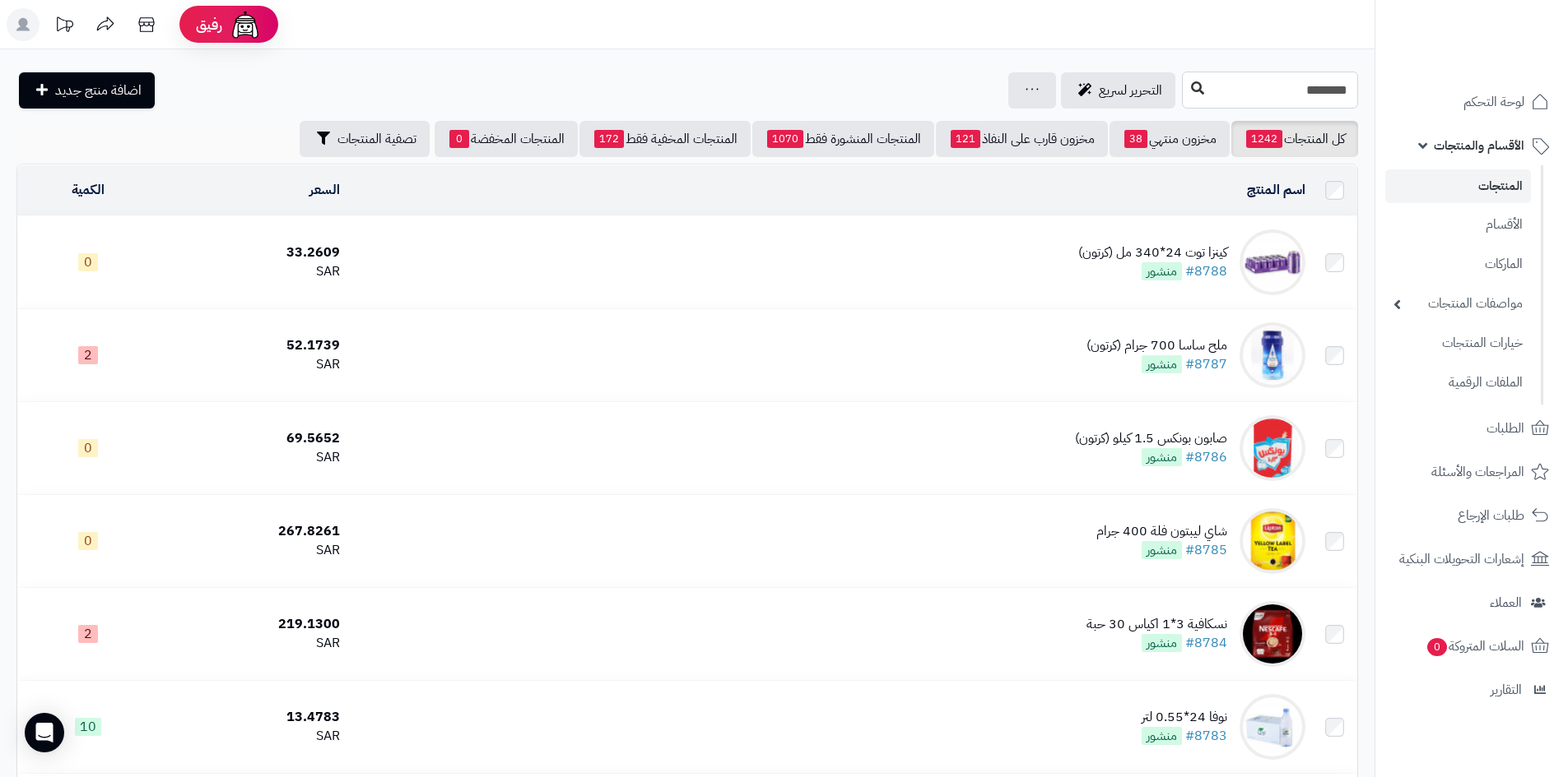
type input "********"
click at [1191, 92] on icon at bounding box center [1197, 88] width 13 height 13
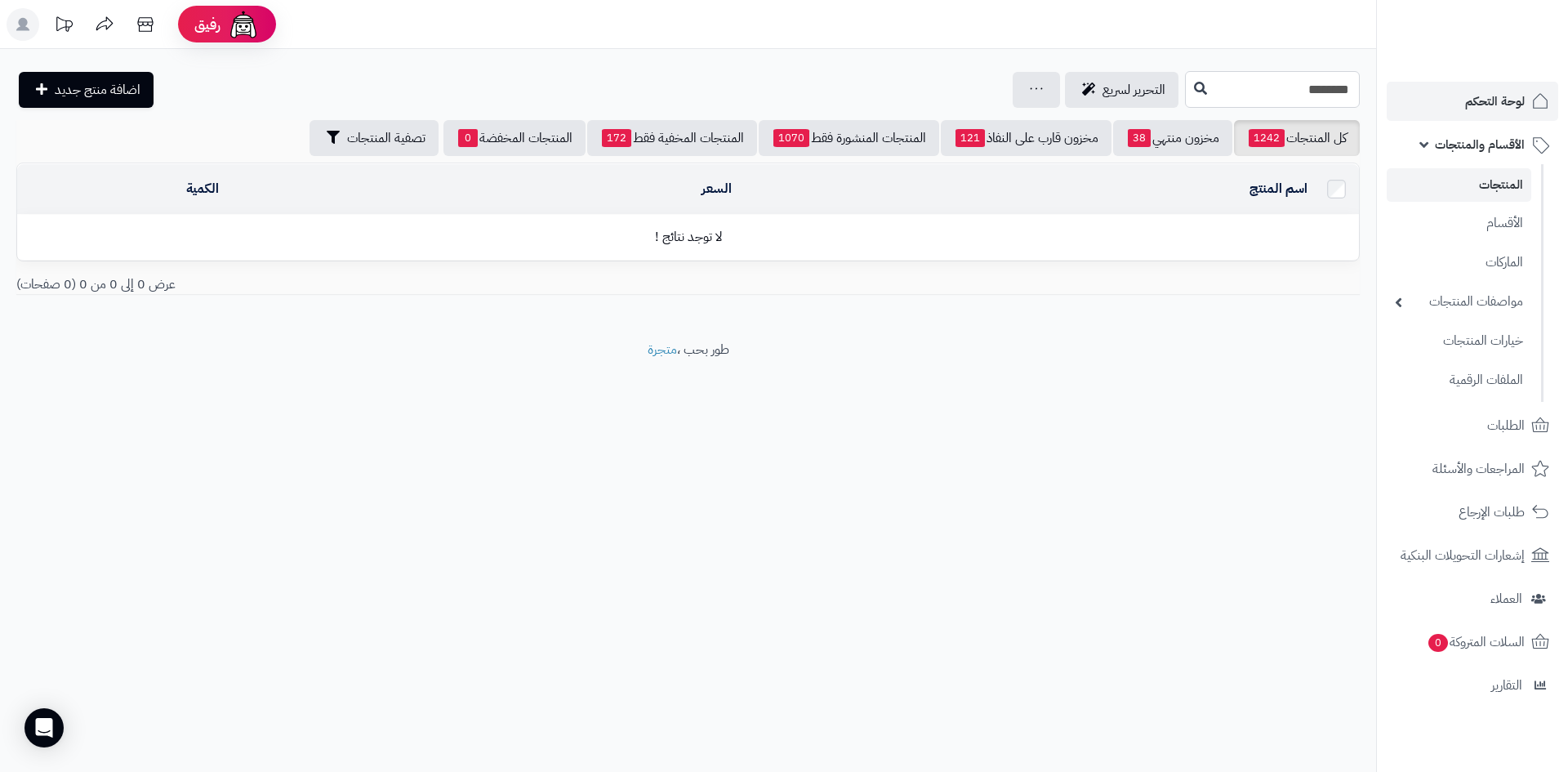
drag, startPoint x: 1284, startPoint y: 88, endPoint x: 1428, endPoint y: 100, distance: 144.5
click at [1449, 94] on div "**********" at bounding box center [784, 386] width 1568 height 772
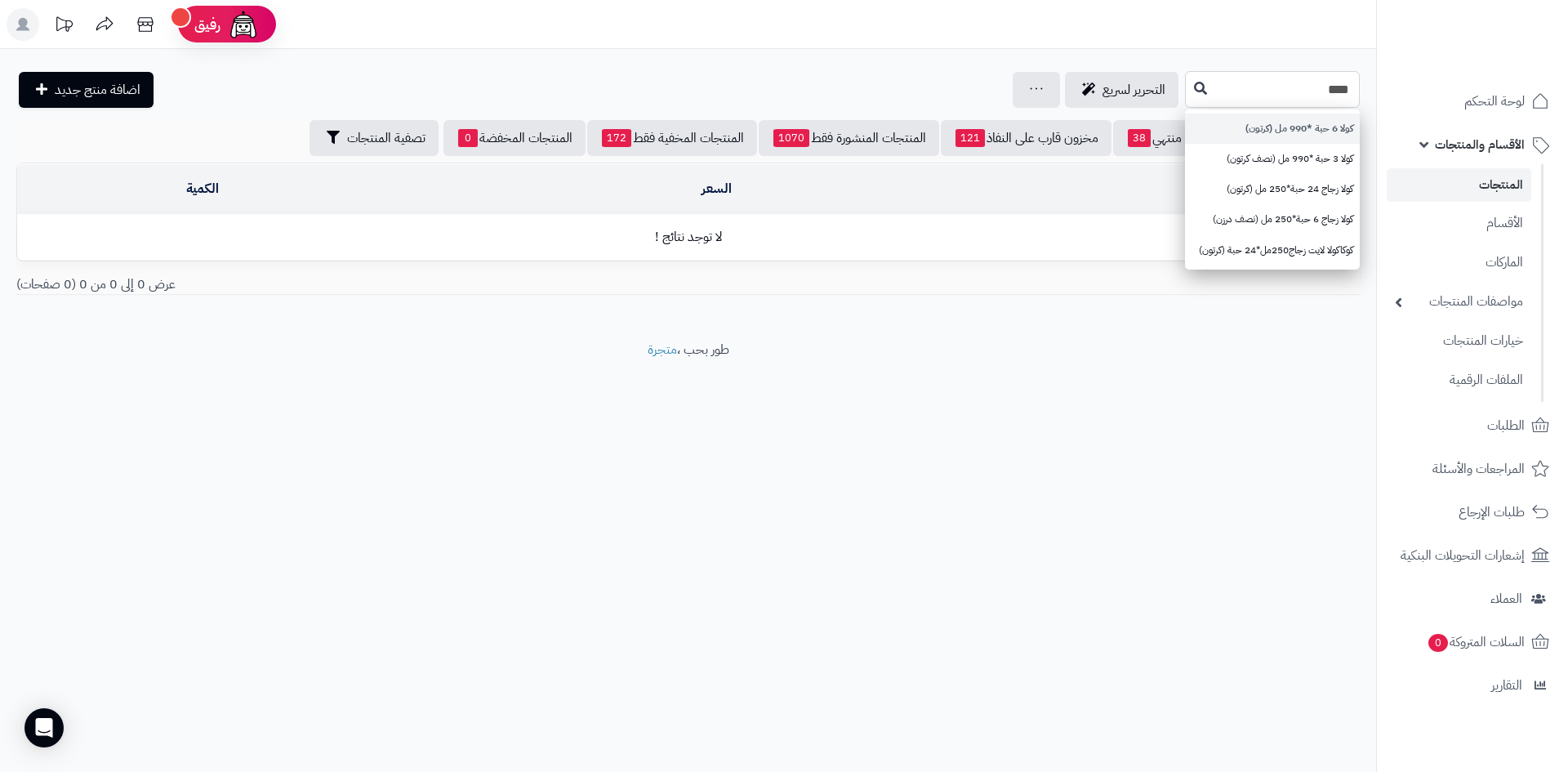
type input "****"
click at [1277, 134] on link "كولا 6 حبة *990 مل (كرتون)" at bounding box center [1272, 129] width 175 height 31
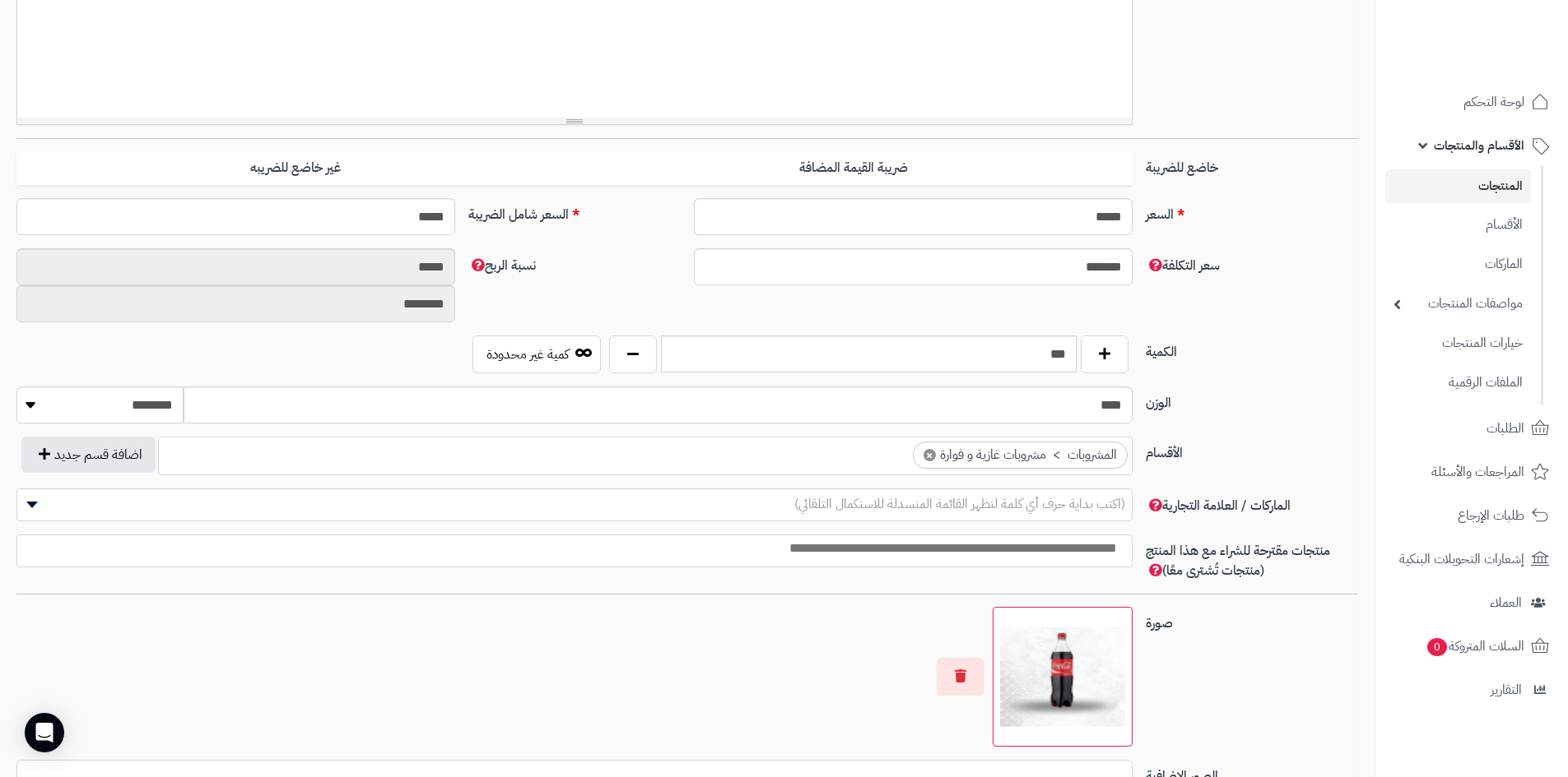
scroll to position [576, 0]
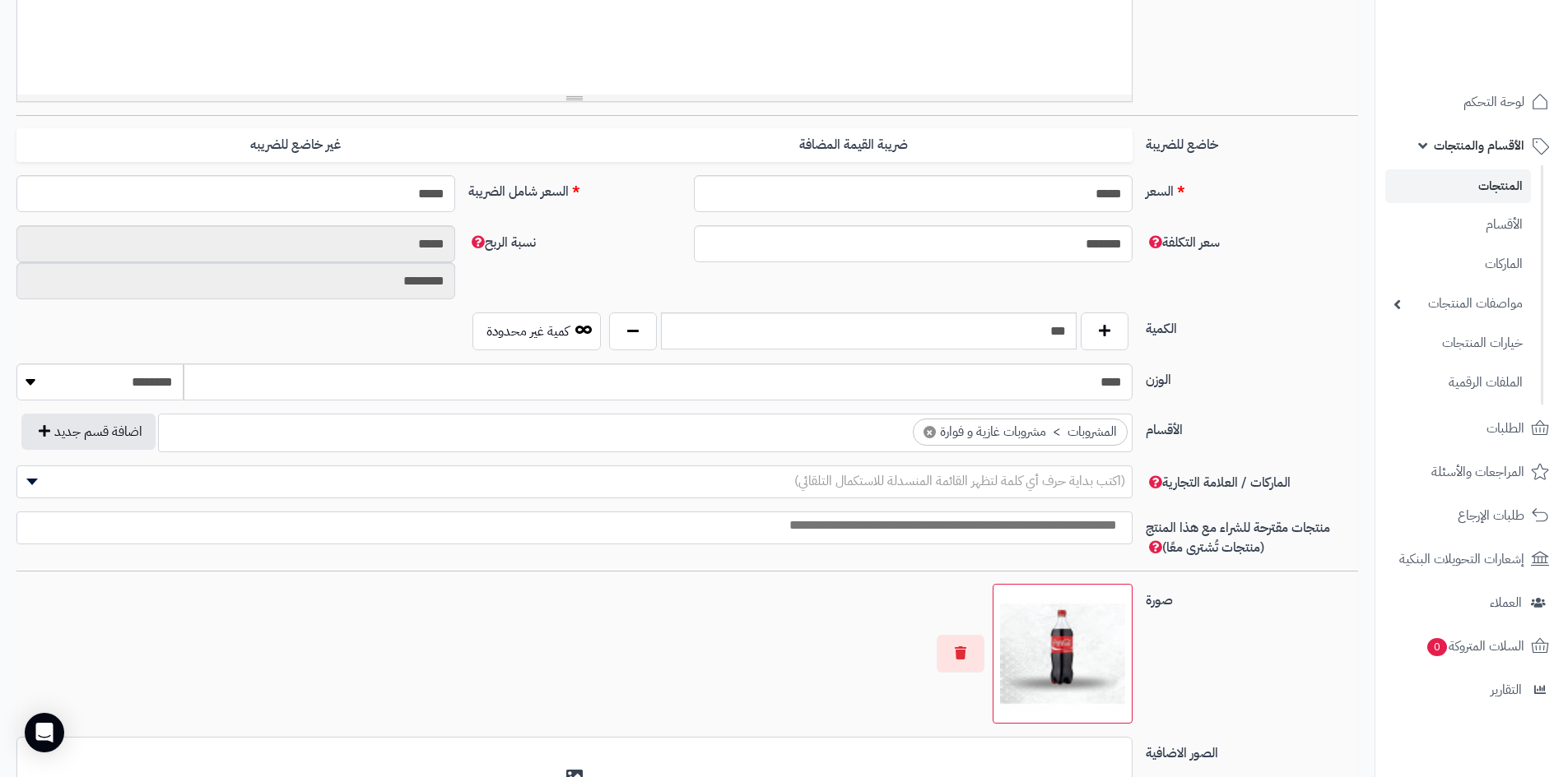
click at [1490, 192] on link "المنتجات" at bounding box center [1458, 186] width 145 height 33
